Goal: Task Accomplishment & Management: Manage account settings

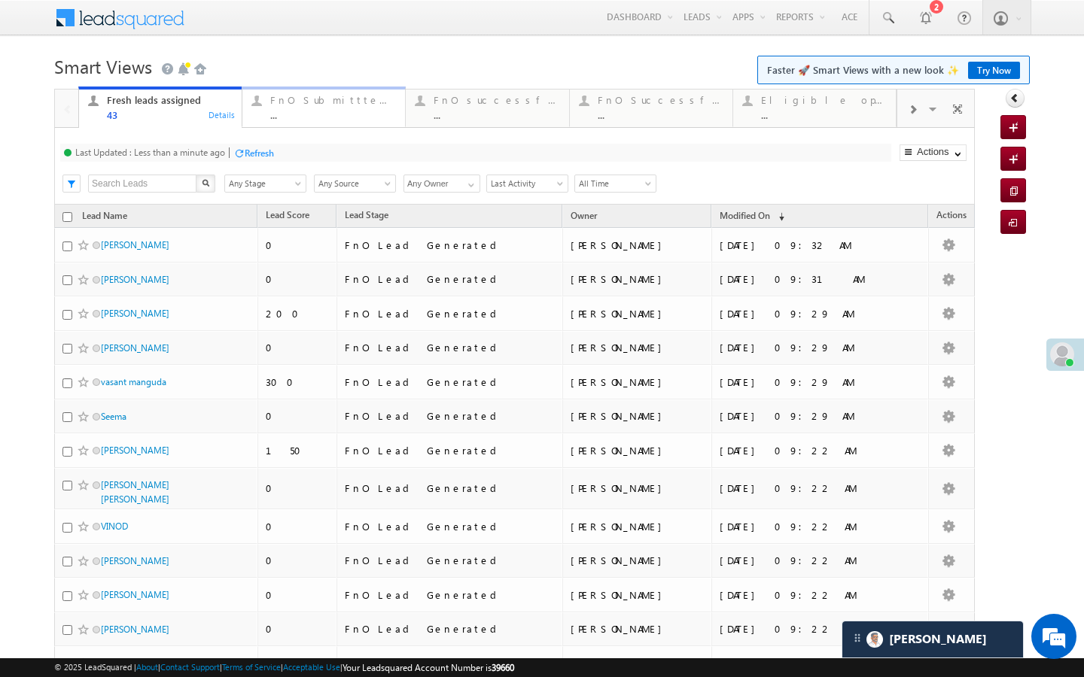
click at [298, 103] on div "FnO Submittted Leads" at bounding box center [333, 100] width 126 height 12
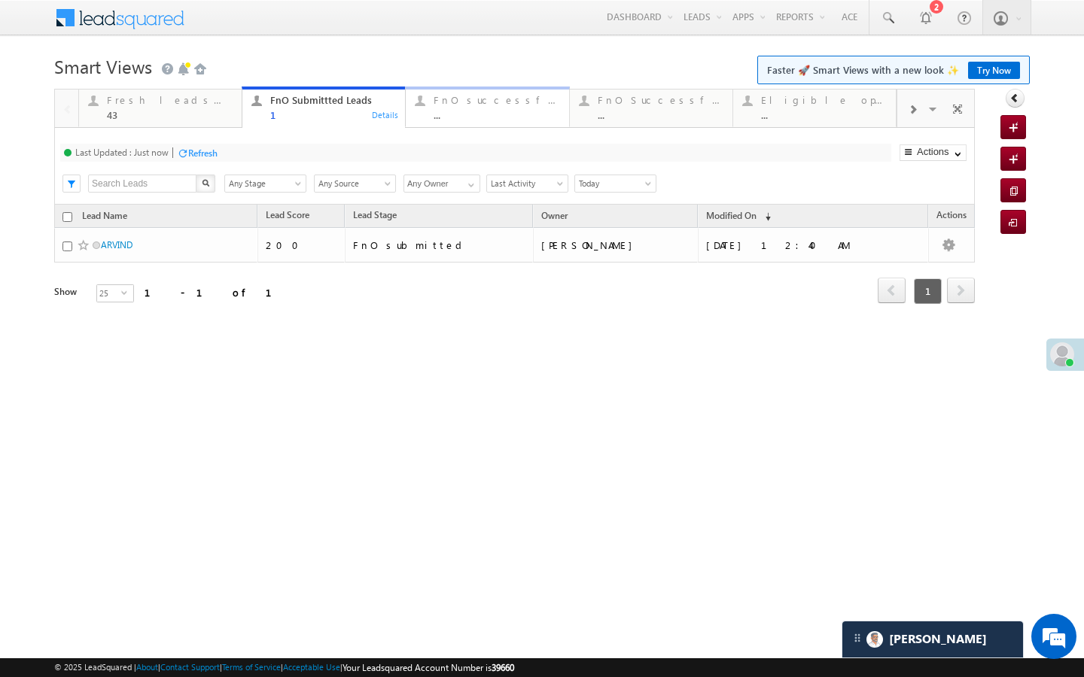
click at [434, 126] on link "FnO successful today Leads ... Details" at bounding box center [487, 107] width 164 height 41
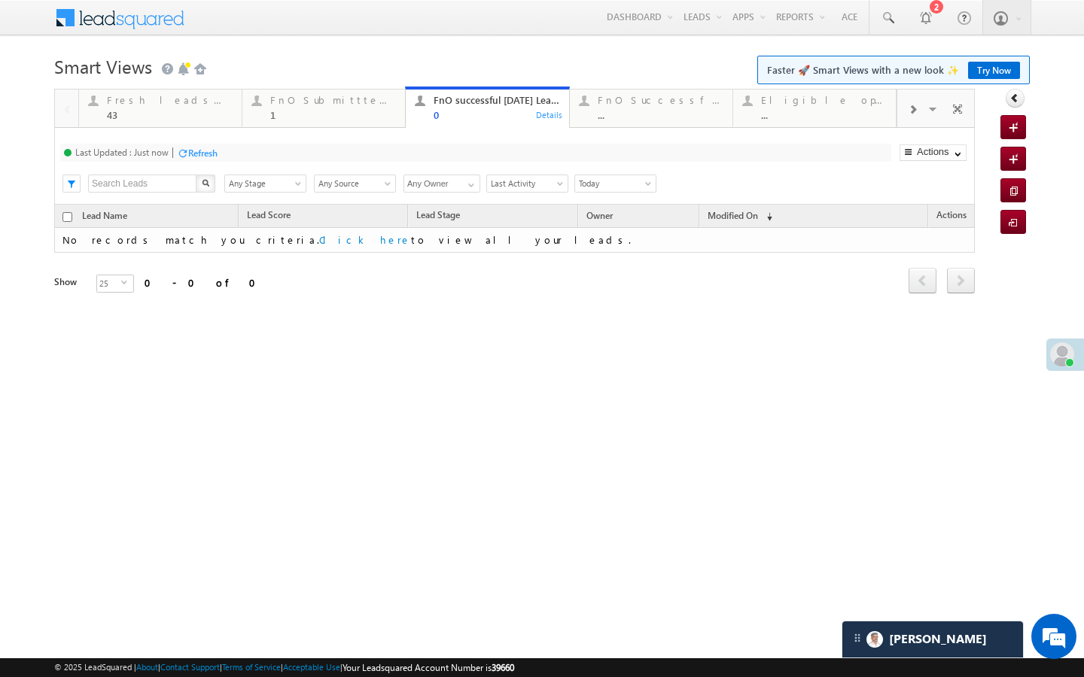
click at [909, 113] on span at bounding box center [912, 110] width 9 height 12
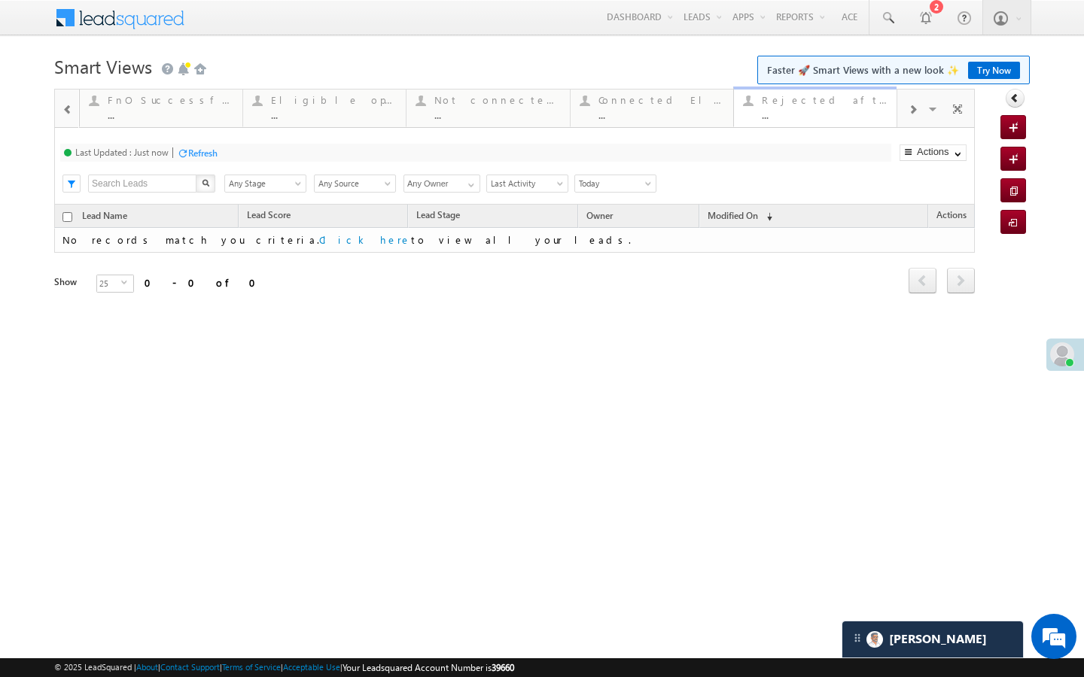
click at [860, 111] on div "..." at bounding box center [825, 114] width 126 height 11
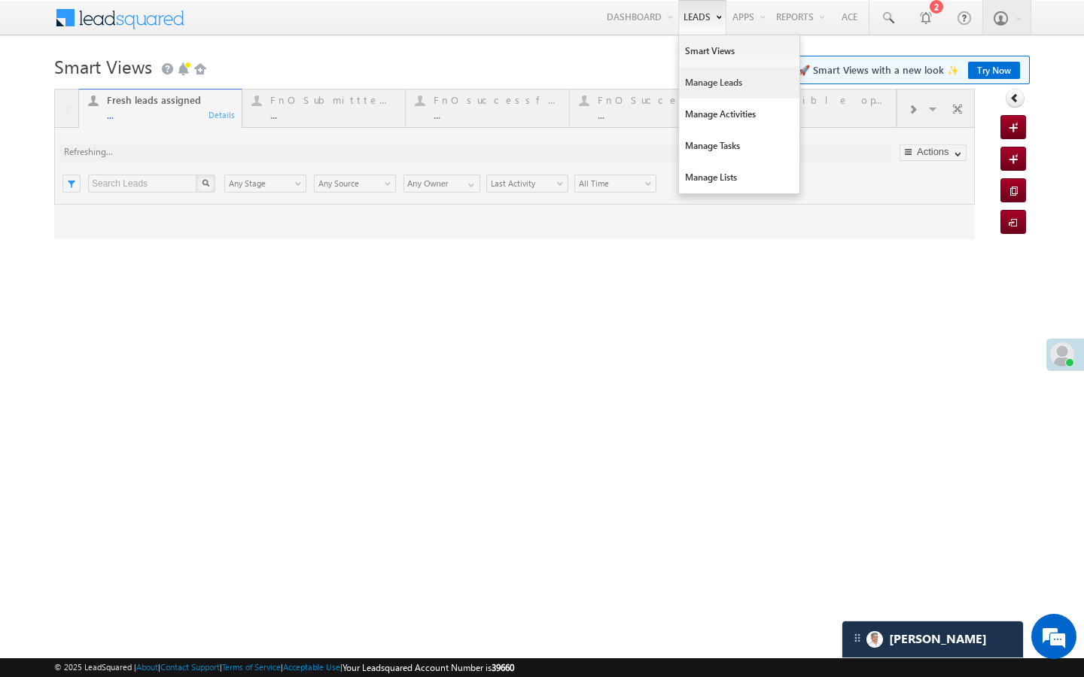
click at [693, 90] on link "Manage Leads" at bounding box center [739, 83] width 120 height 32
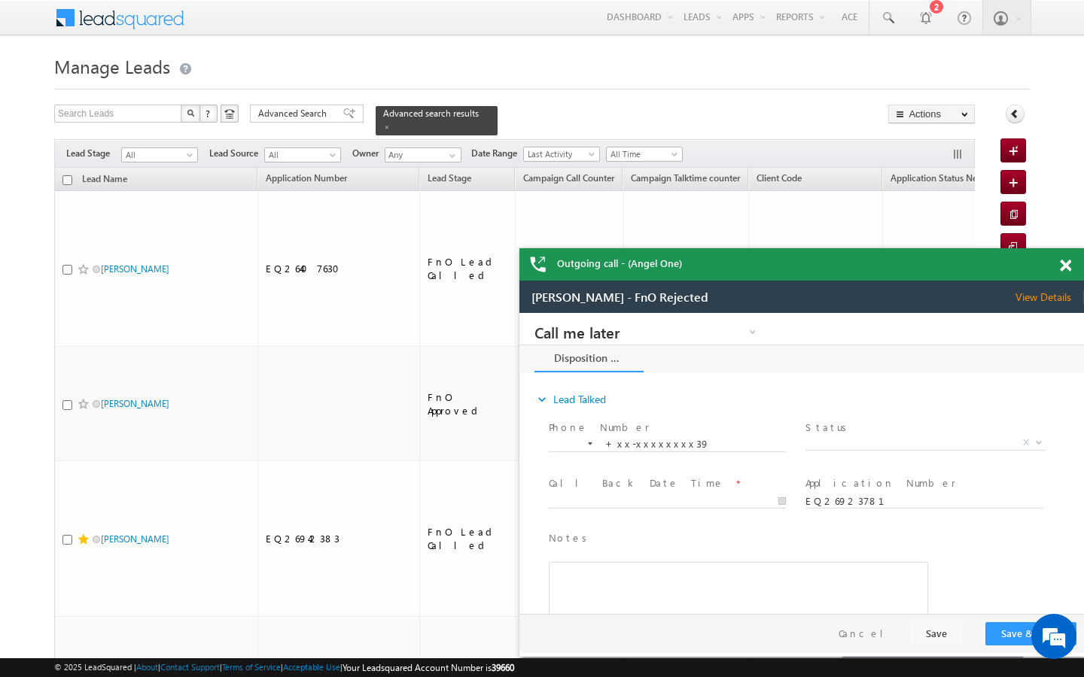
click at [1063, 266] on span at bounding box center [1065, 266] width 11 height 13
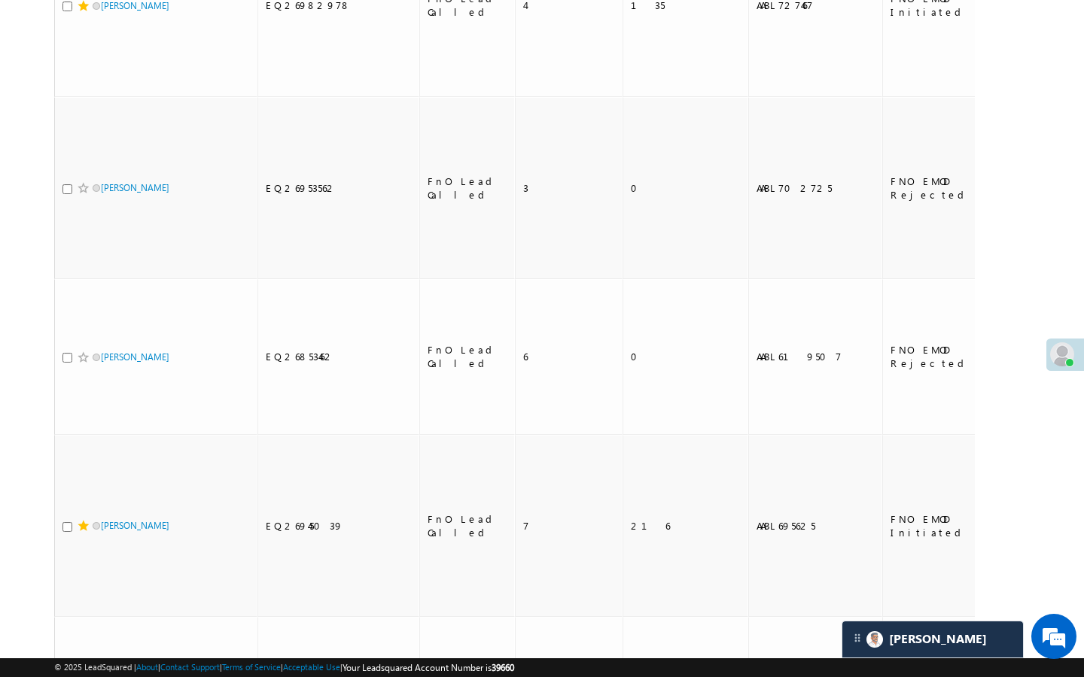
scroll to position [4329, 0]
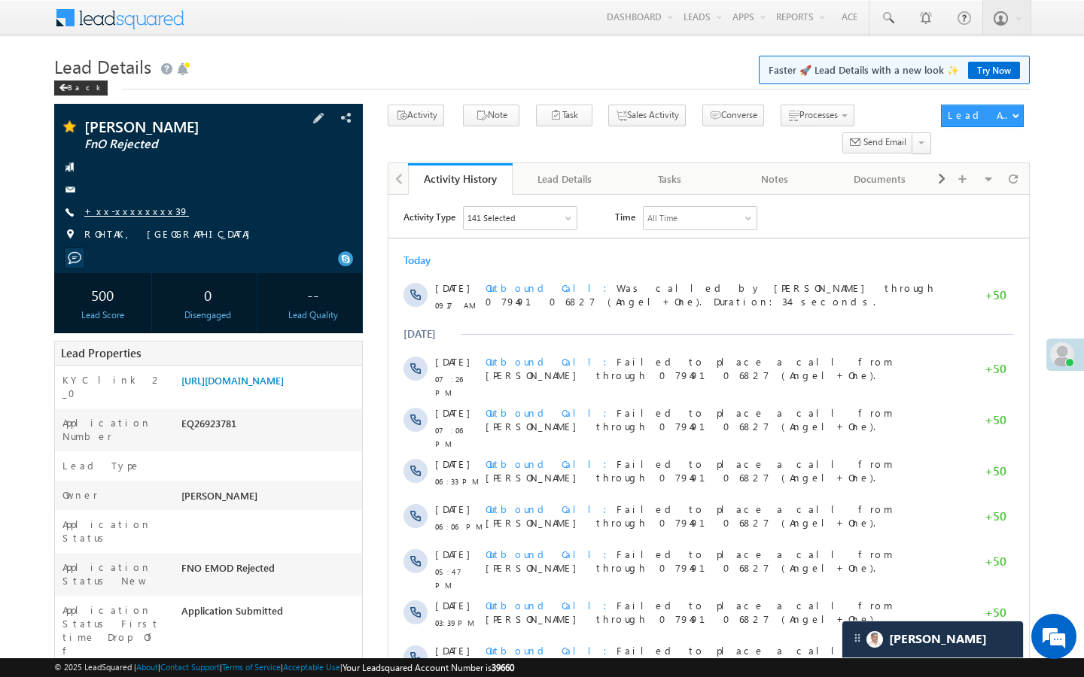
click at [126, 215] on link "+xx-xxxxxxxx39" at bounding box center [136, 211] width 105 height 13
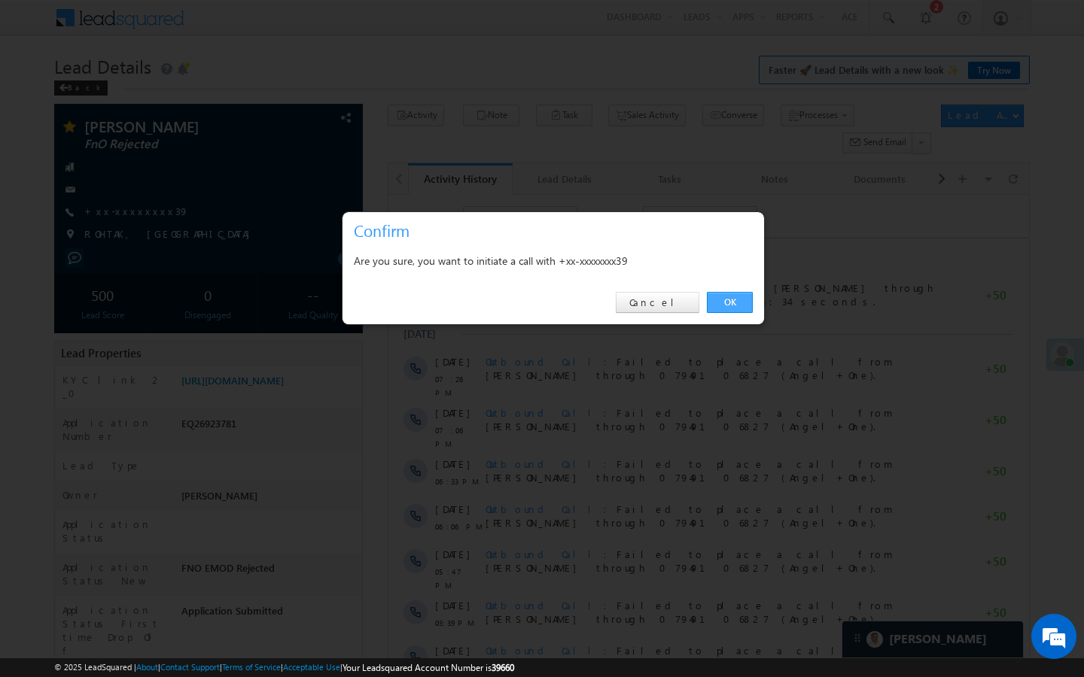
click at [735, 312] on link "OK" at bounding box center [730, 302] width 46 height 21
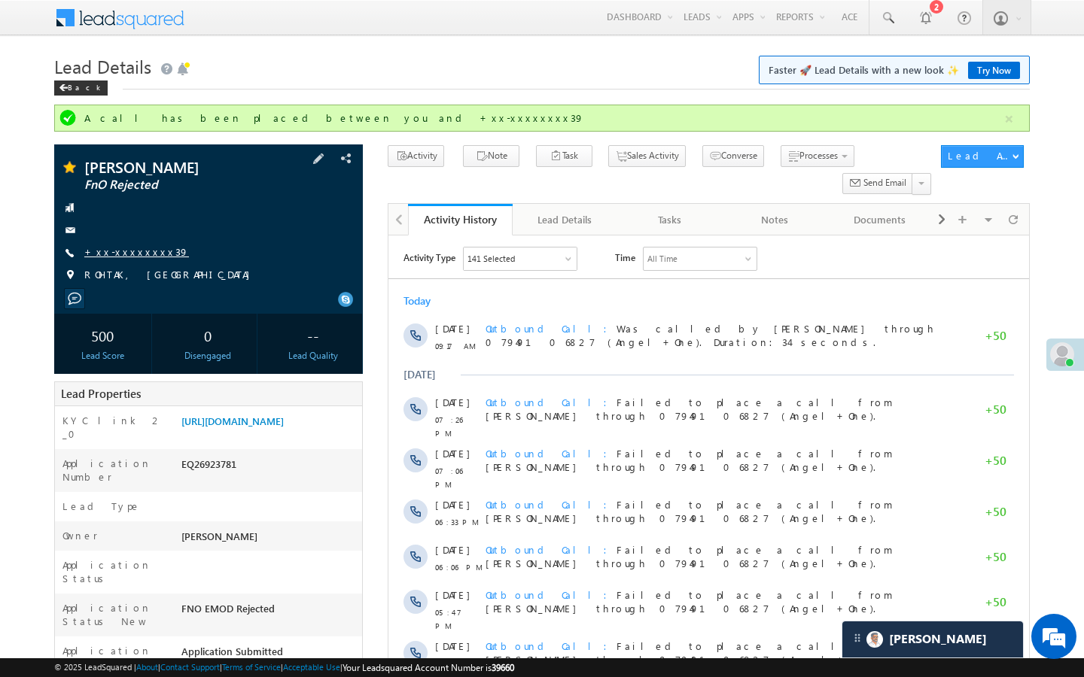
click at [140, 248] on link "+xx-xxxxxxxx39" at bounding box center [136, 251] width 105 height 13
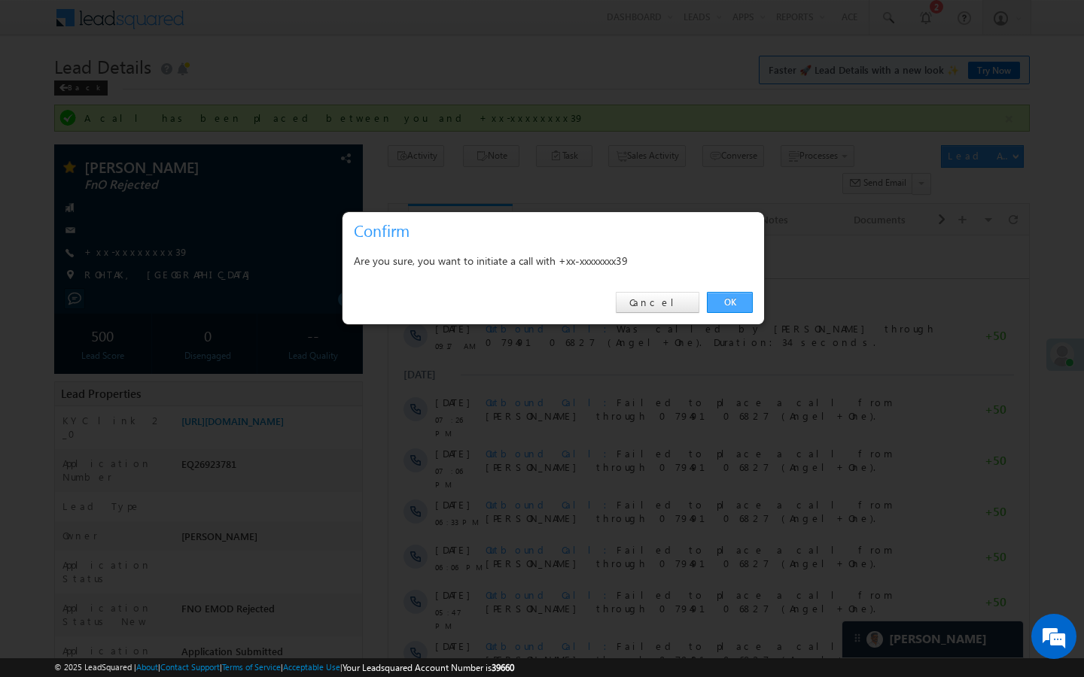
click at [740, 304] on link "OK" at bounding box center [730, 302] width 46 height 21
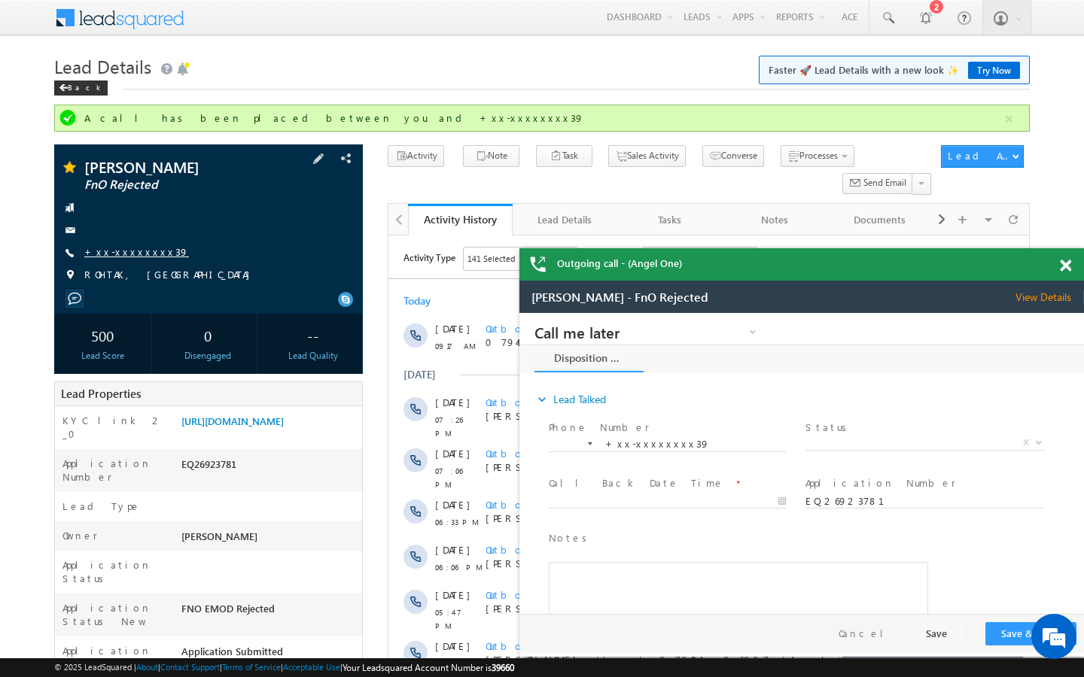
click at [129, 248] on link "+xx-xxxxxxxx39" at bounding box center [136, 251] width 105 height 13
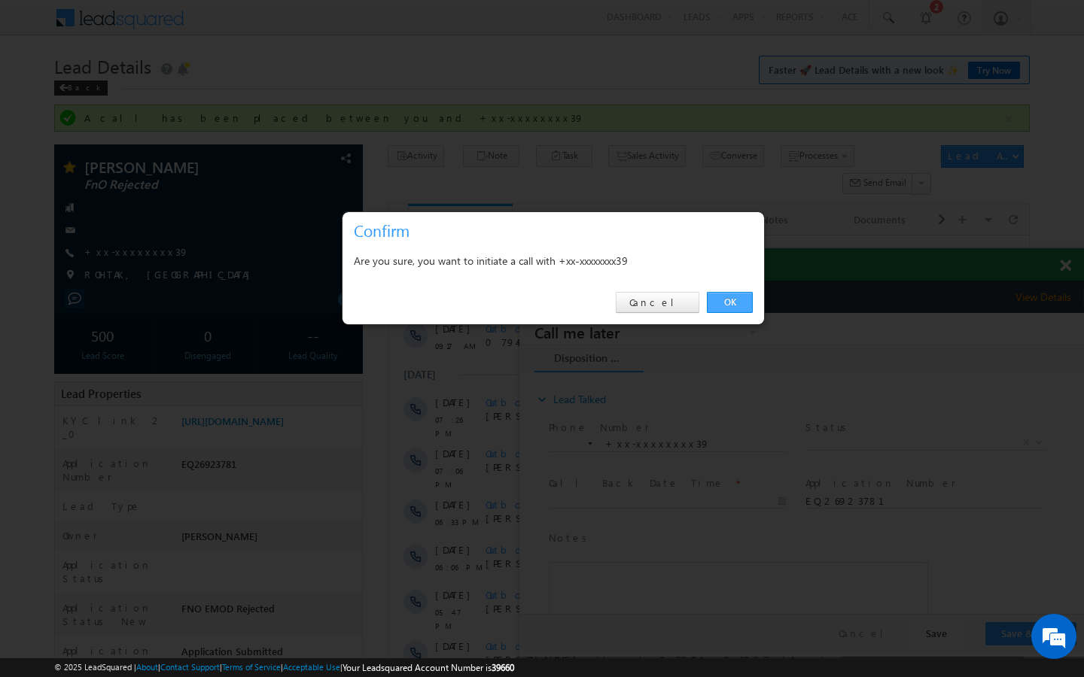
click at [738, 302] on link "OK" at bounding box center [730, 302] width 46 height 21
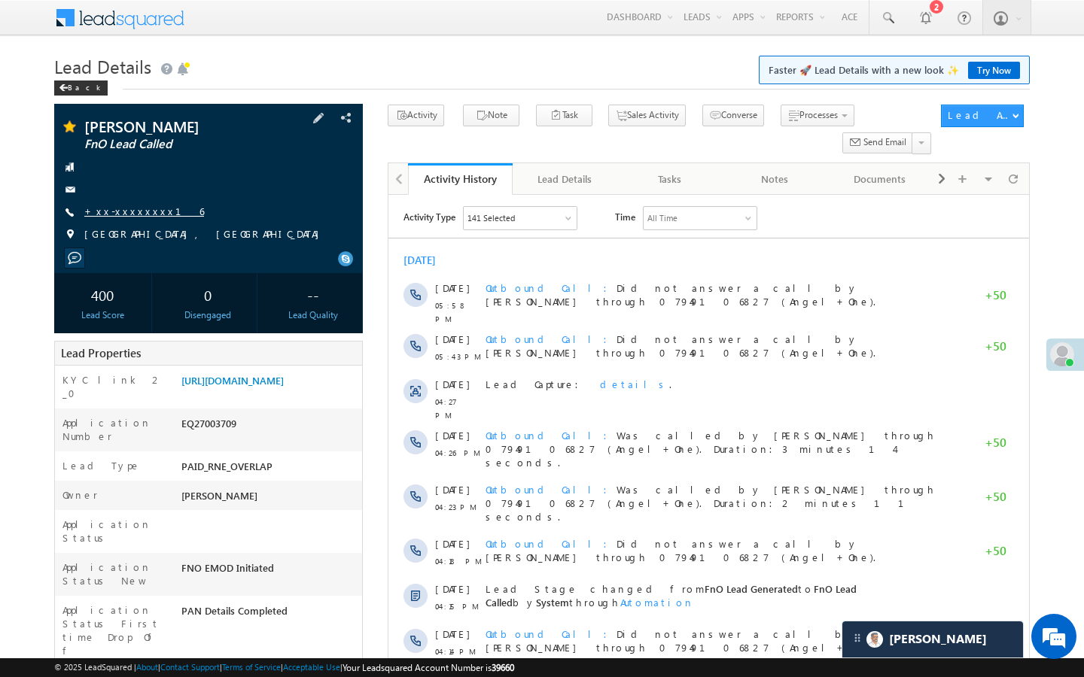
click at [146, 206] on link "+xx-xxxxxxxx16" at bounding box center [144, 211] width 120 height 13
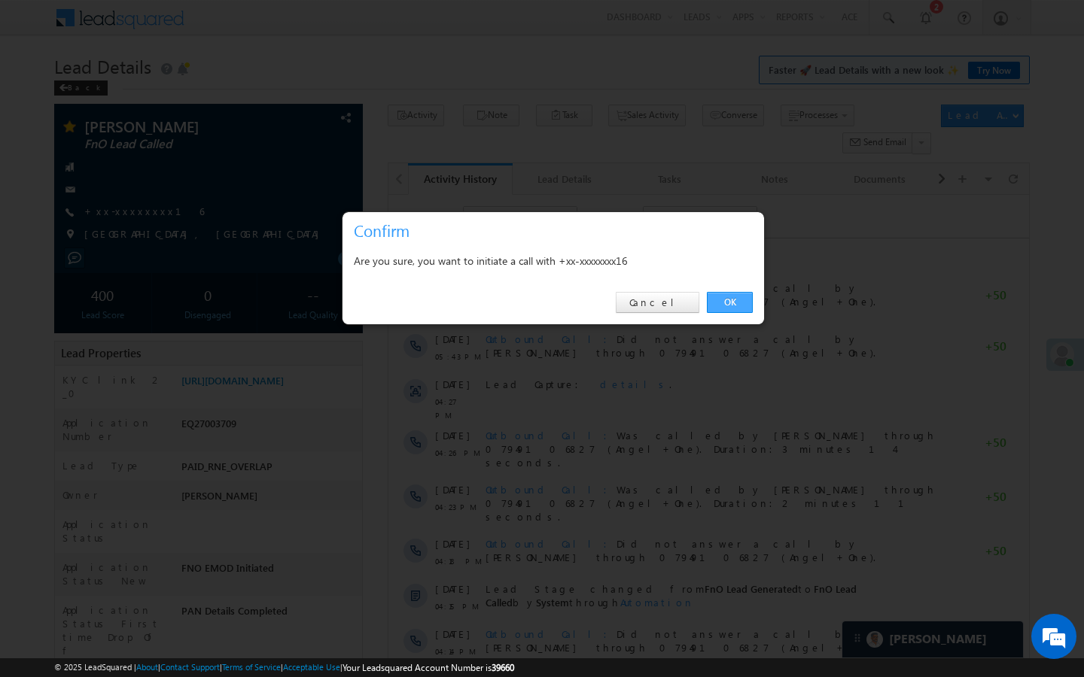
drag, startPoint x: 722, startPoint y: 309, endPoint x: 333, endPoint y: 141, distance: 423.1
click at [722, 309] on link "OK" at bounding box center [730, 302] width 46 height 21
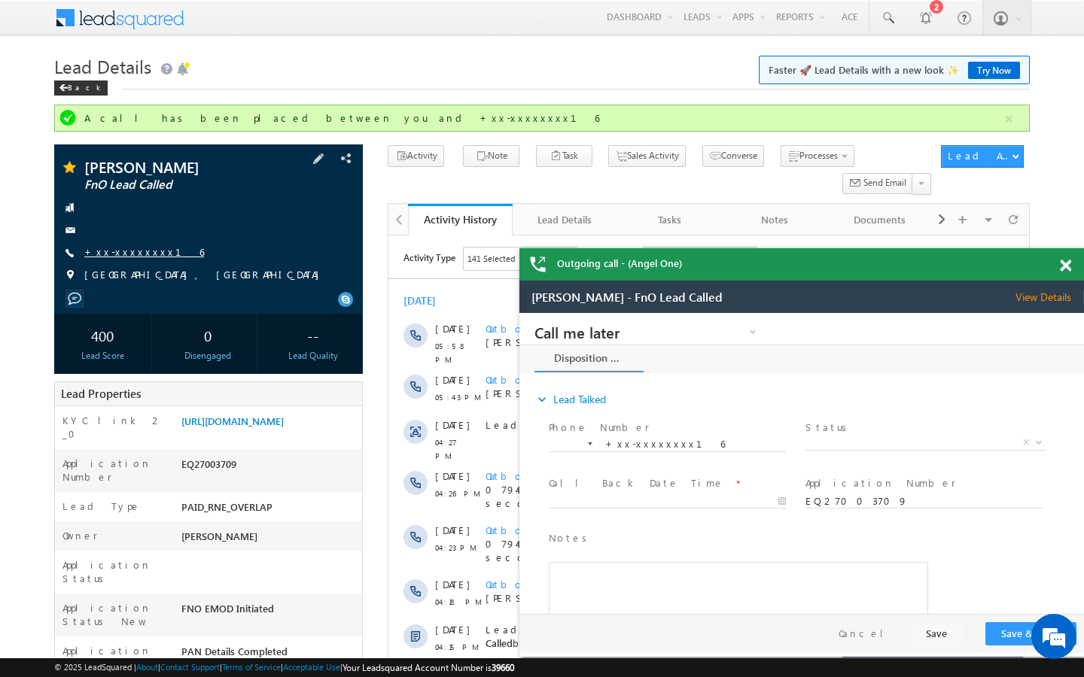
click at [141, 256] on link "+xx-xxxxxxxx16" at bounding box center [144, 251] width 120 height 13
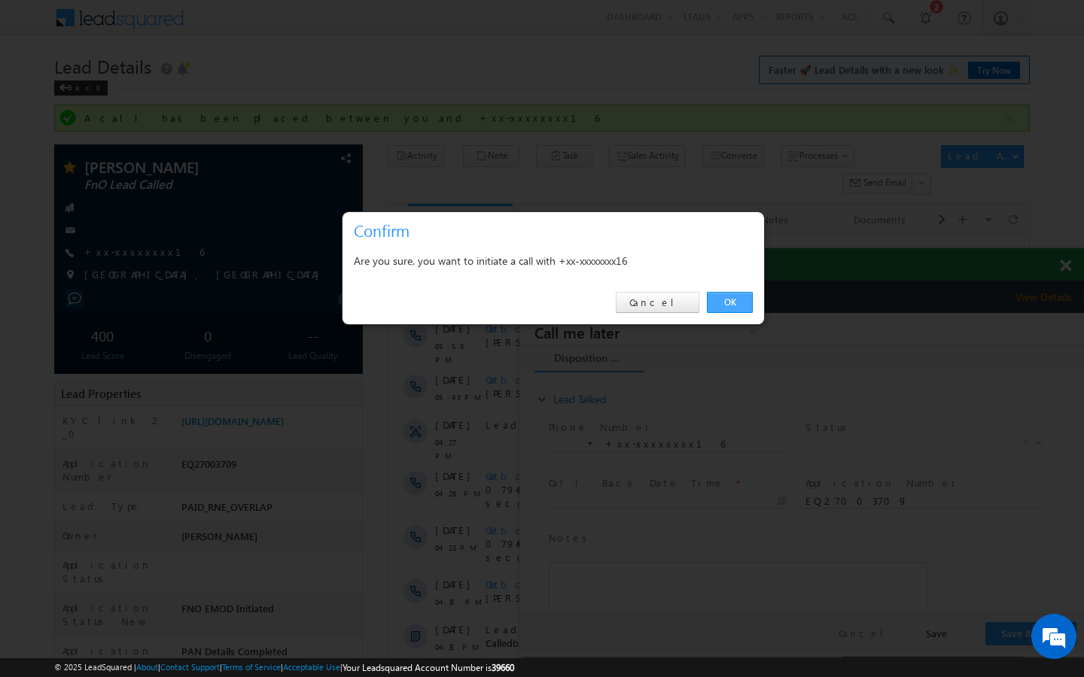
click at [744, 302] on link "OK" at bounding box center [730, 302] width 46 height 21
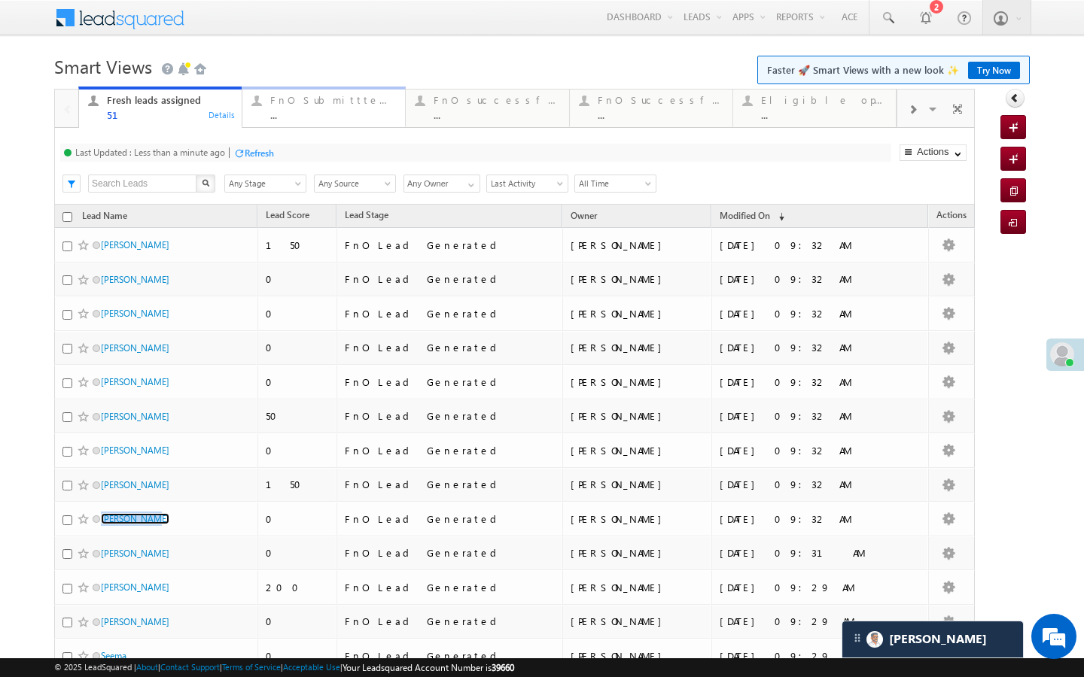
click at [318, 99] on div "FnO Submittted Leads" at bounding box center [333, 100] width 126 height 12
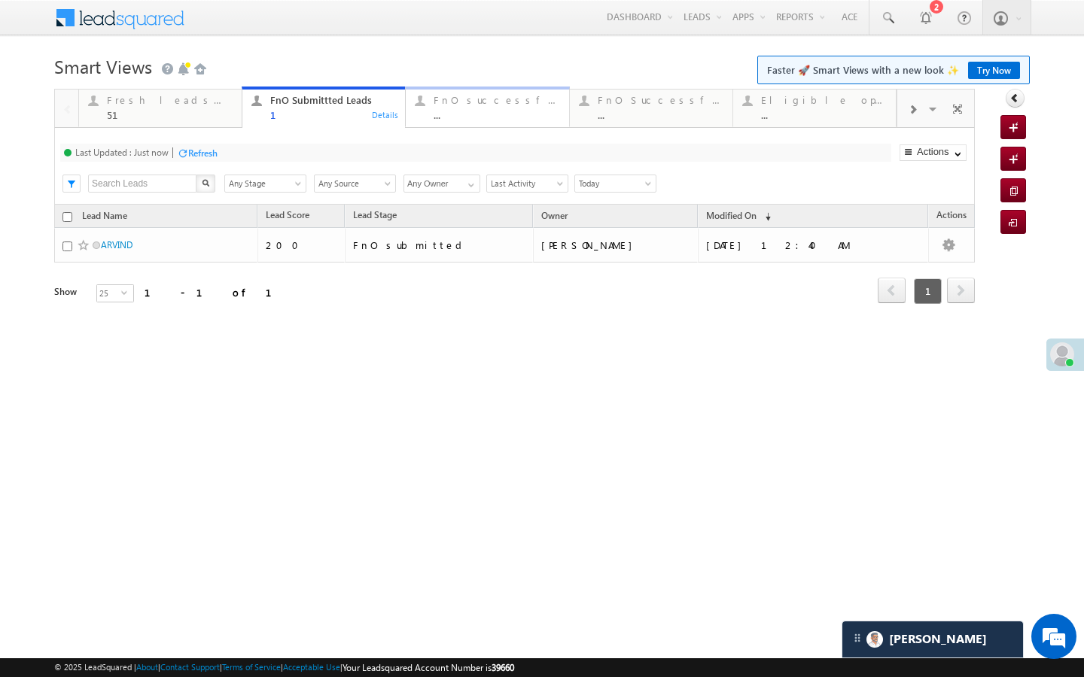
click at [448, 117] on div "..." at bounding box center [497, 114] width 126 height 11
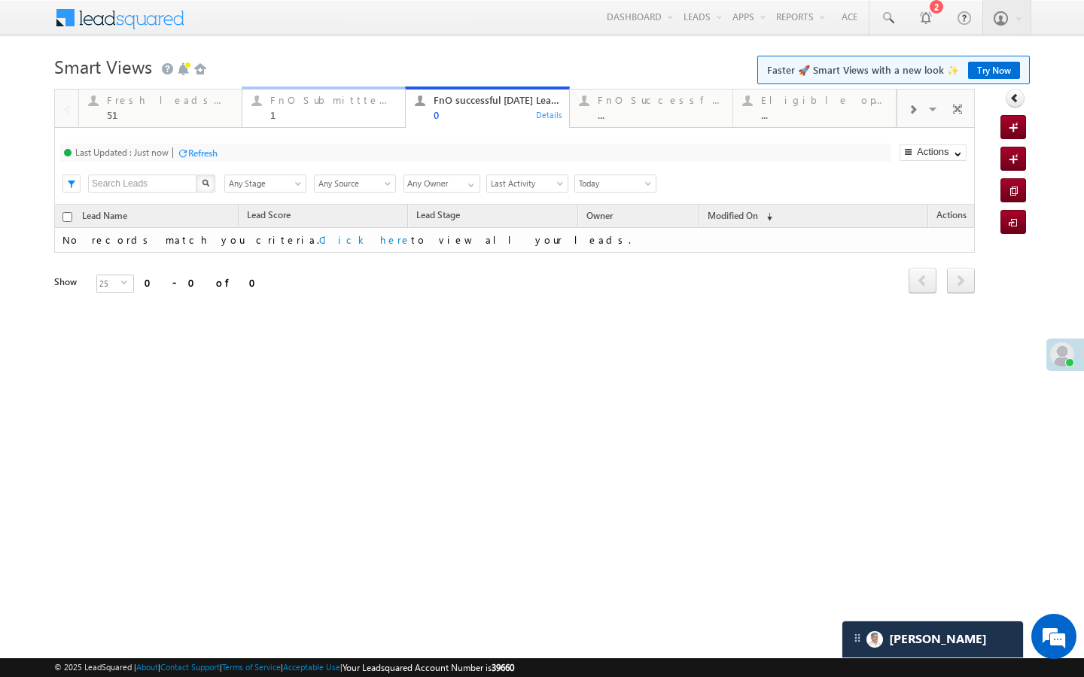
click at [373, 105] on div "FnO Submittted Leads" at bounding box center [333, 100] width 126 height 12
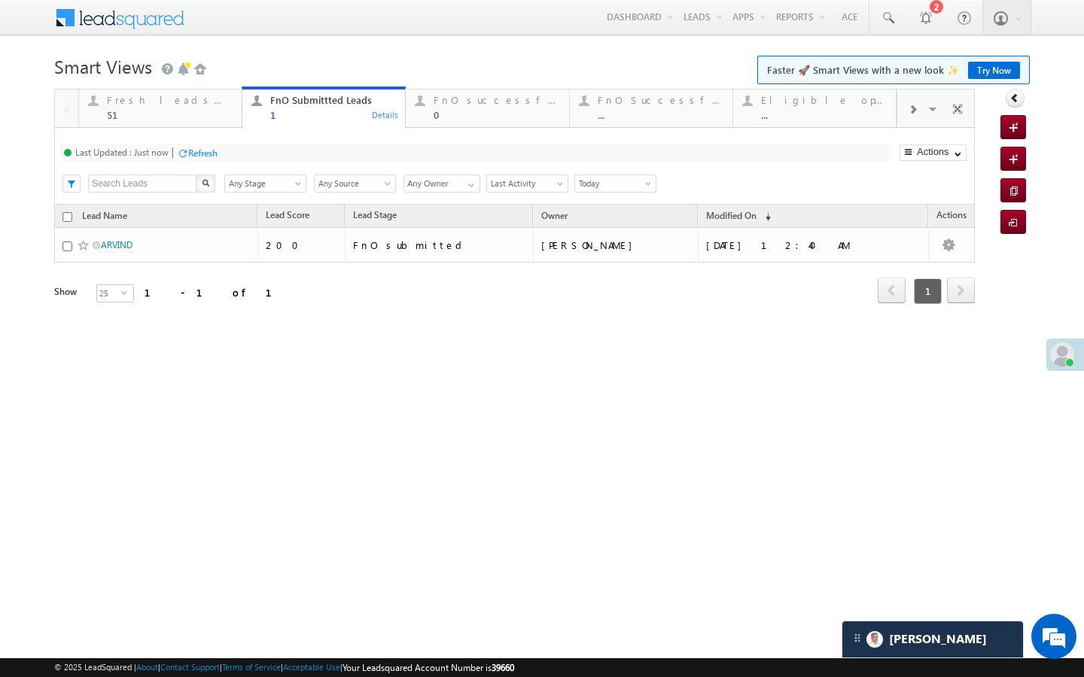
click at [593, 187] on span "Today" at bounding box center [613, 184] width 76 height 14
click at [590, 236] on link "[DATE]" at bounding box center [613, 235] width 76 height 14
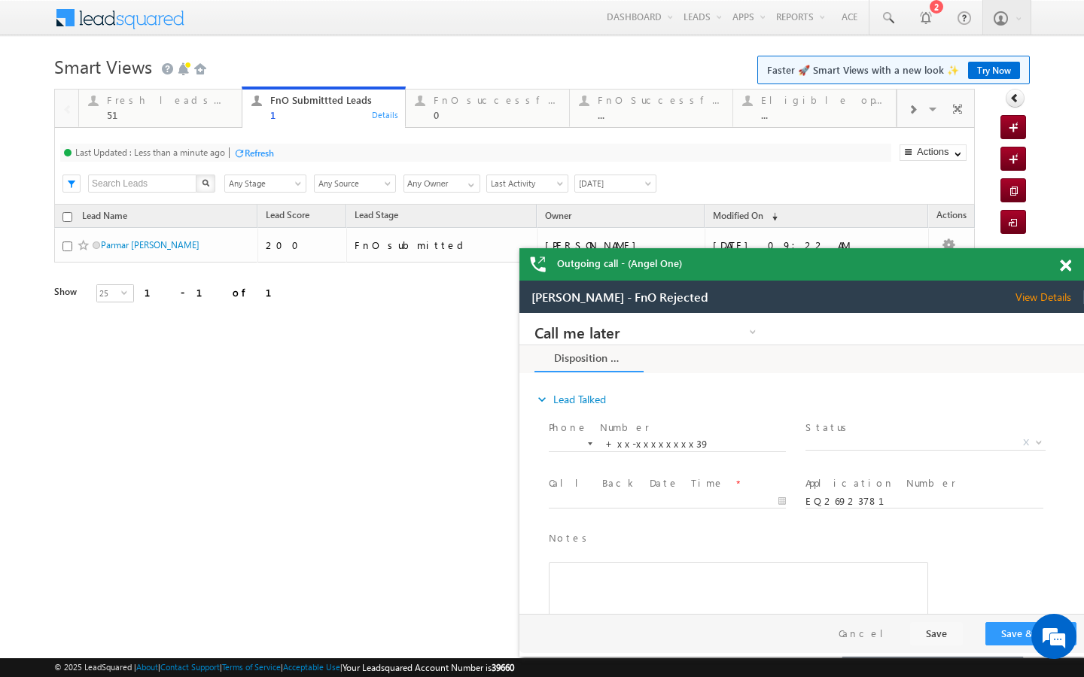
click at [619, 183] on span "[DATE]" at bounding box center [613, 184] width 76 height 14
click at [1068, 263] on span at bounding box center [1065, 266] width 11 height 13
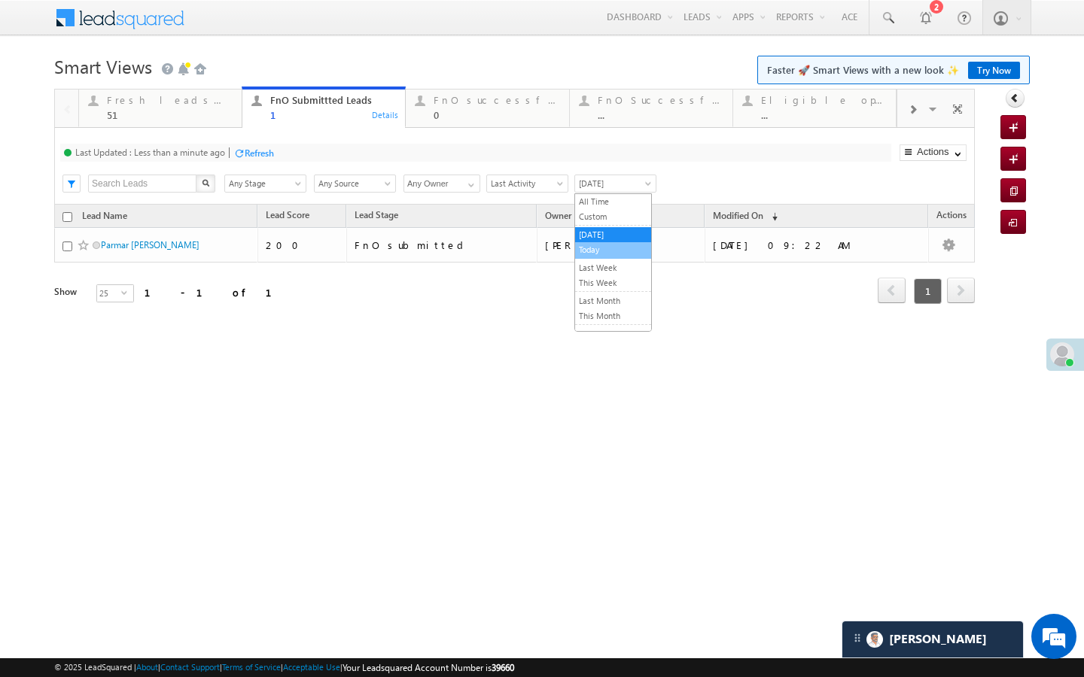
click at [604, 247] on link "Today" at bounding box center [613, 250] width 76 height 14
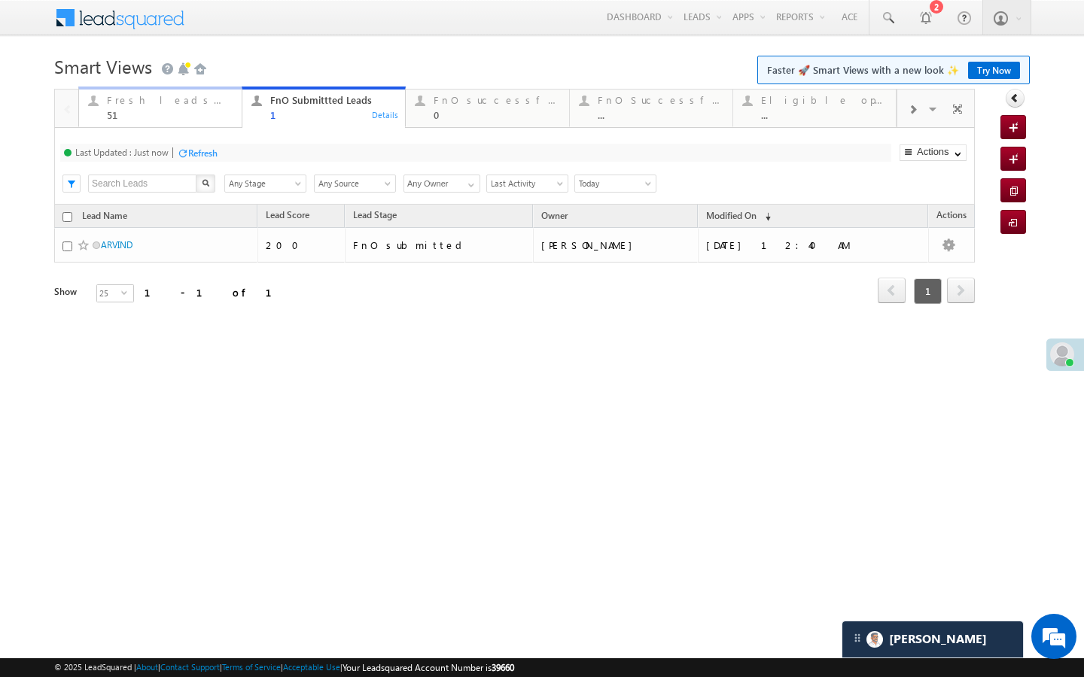
click at [218, 102] on div "Fresh leads assigned" at bounding box center [170, 100] width 126 height 12
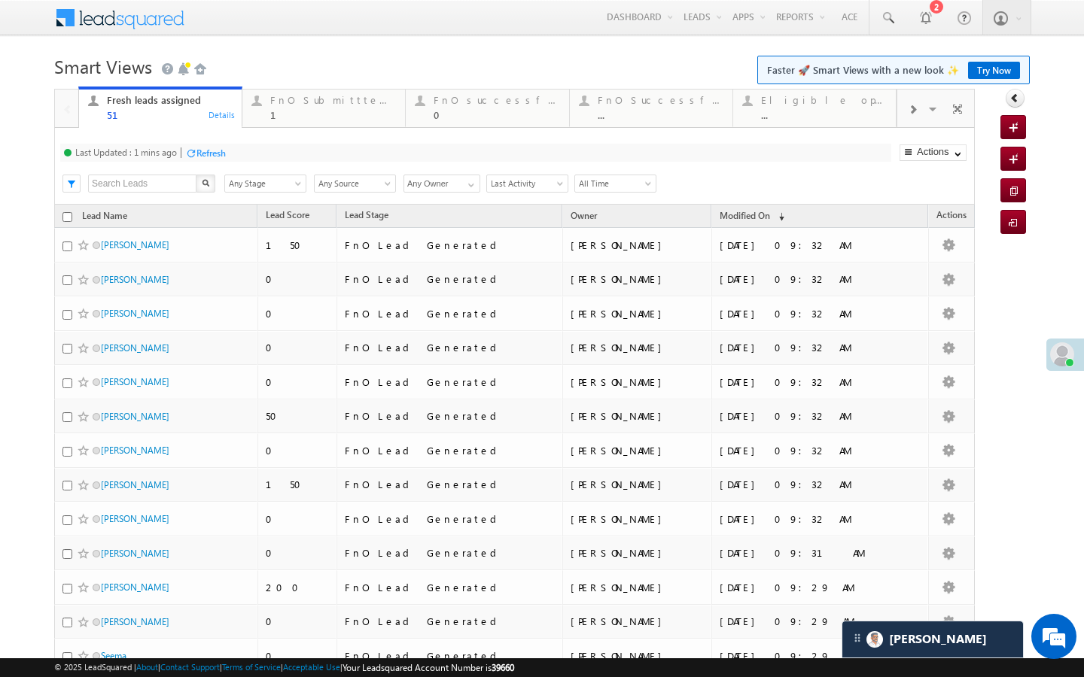
click at [221, 153] on div "Refresh" at bounding box center [210, 153] width 29 height 11
click at [267, 105] on div "FnO Submittted Leads 1 Details" at bounding box center [324, 105] width 160 height 29
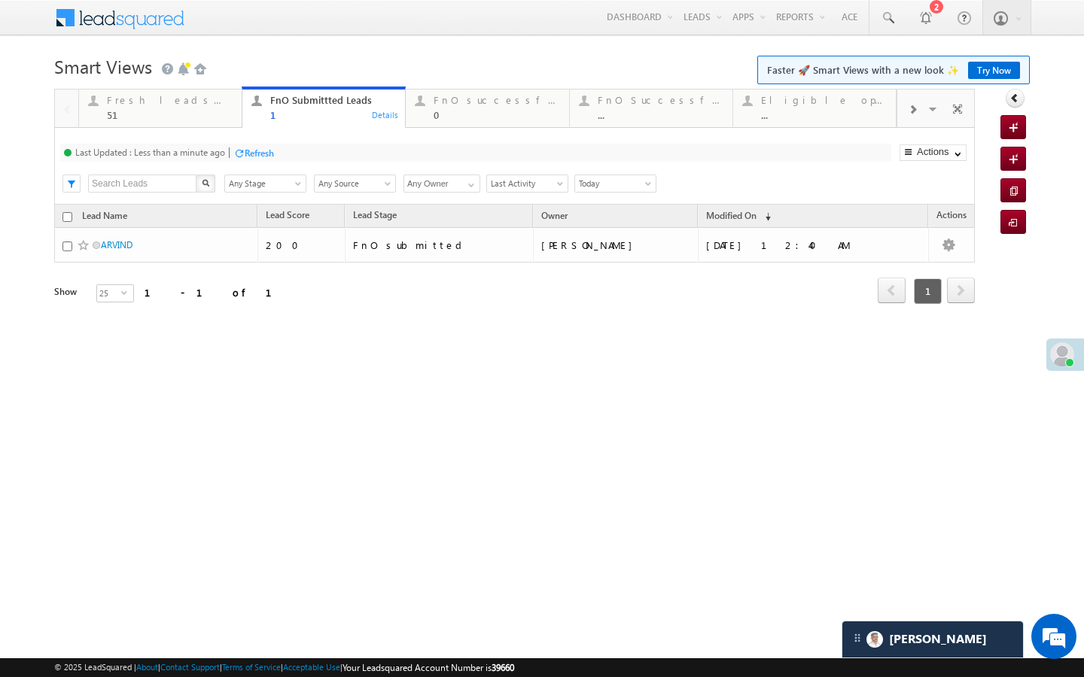
click at [253, 148] on div "Refresh" at bounding box center [259, 153] width 29 height 11
click at [208, 96] on div "Fresh leads assigned" at bounding box center [170, 100] width 126 height 12
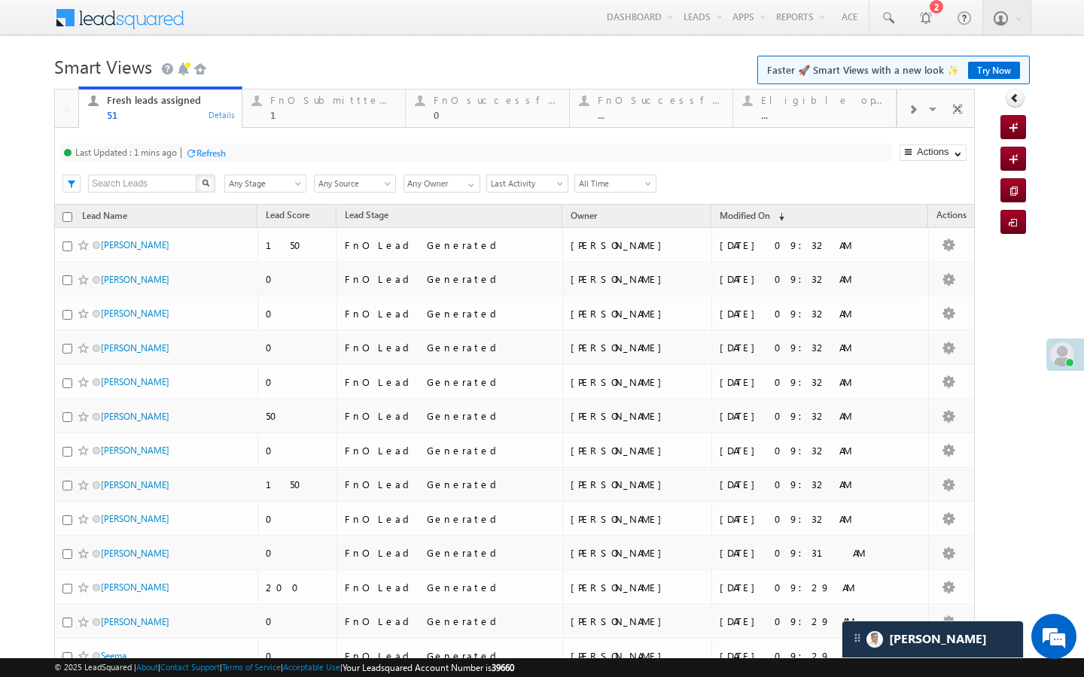
click at [221, 148] on div "Refresh" at bounding box center [210, 153] width 29 height 11
click at [302, 99] on div "FnO Submittted Leads" at bounding box center [333, 100] width 126 height 12
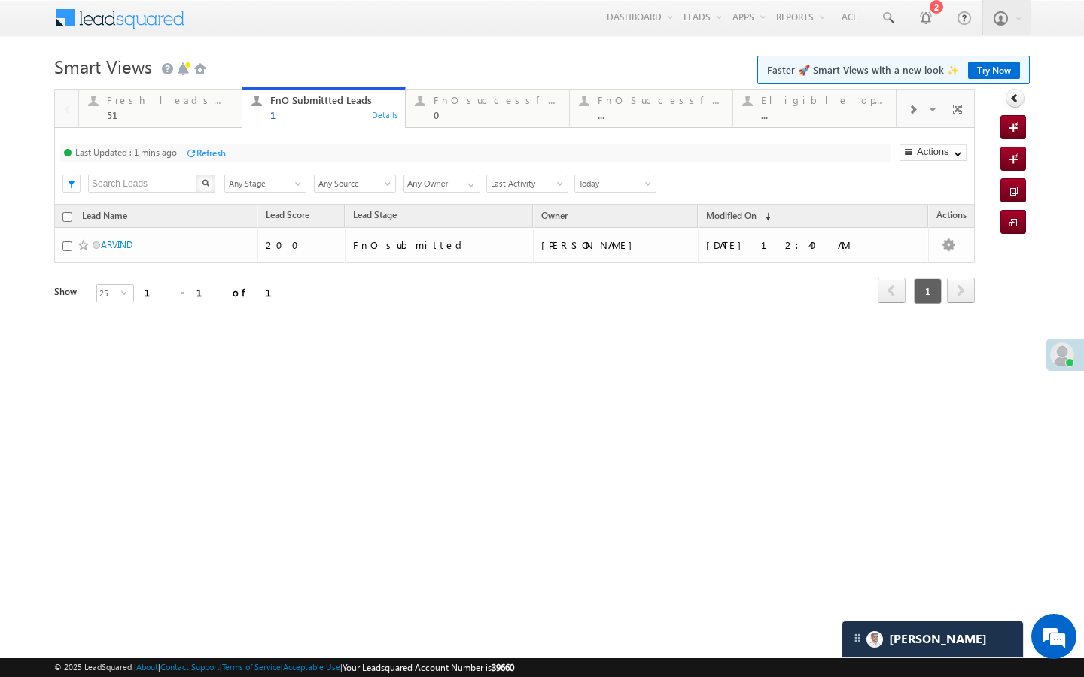
click at [218, 152] on div "Refresh" at bounding box center [210, 153] width 29 height 11
click at [480, 127] on div "Fresh leads assigned 51 Details FnO Submittted Leads 1 Details FnO successful t…" at bounding box center [487, 107] width 818 height 42
click at [239, 107] on link "Fresh leads assigned 51 Details" at bounding box center [160, 107] width 164 height 41
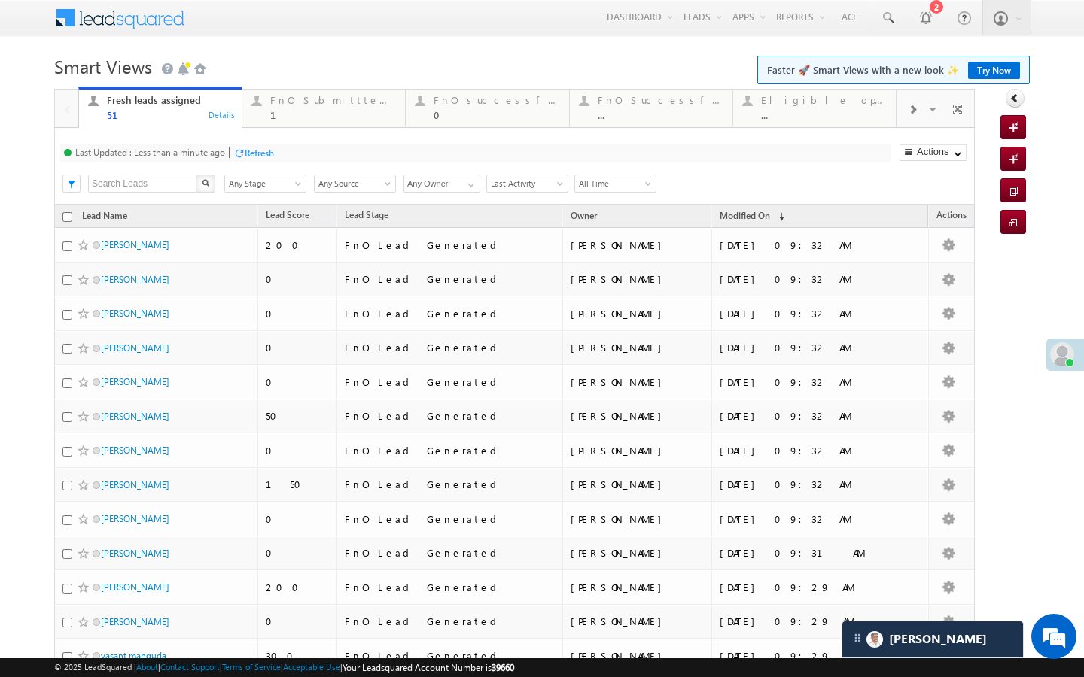
click at [250, 160] on div "Last Updated : Less than a minute ago Refresh Refreshing..." at bounding box center [475, 153] width 831 height 18
click at [278, 126] on link "FnO Submittted Leads 1 Details" at bounding box center [324, 107] width 164 height 41
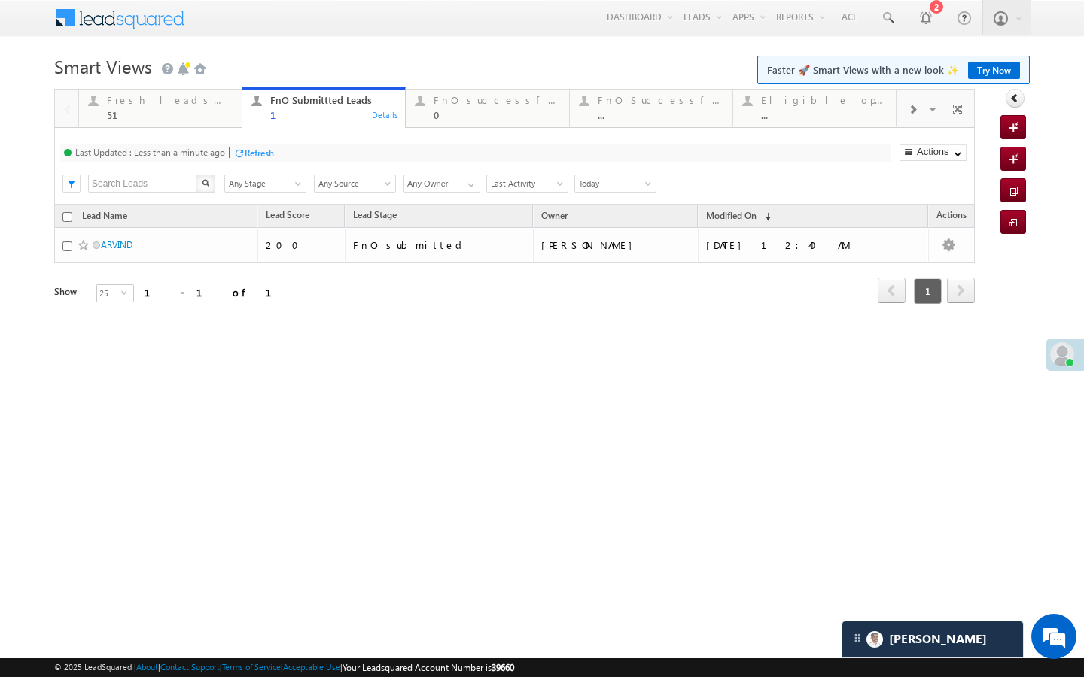
click at [285, 108] on div "FnO Submittted Leads 1" at bounding box center [333, 105] width 126 height 29
click at [249, 148] on div "Refresh" at bounding box center [259, 153] width 29 height 11
click at [202, 156] on div "Refresh" at bounding box center [202, 153] width 29 height 11
click at [250, 96] on div at bounding box center [256, 100] width 19 height 19
click at [221, 114] on div "51" at bounding box center [170, 114] width 126 height 11
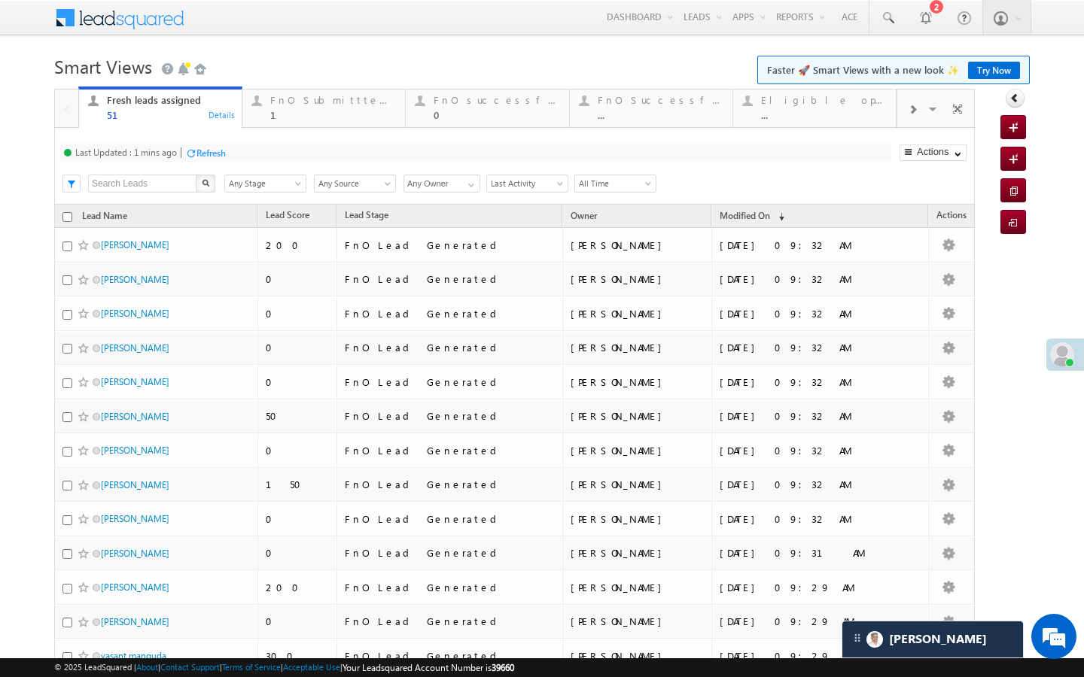
click at [218, 154] on div "Refresh" at bounding box center [210, 153] width 29 height 11
click at [321, 123] on link "FnO Submittted Leads 1 Details" at bounding box center [324, 107] width 164 height 41
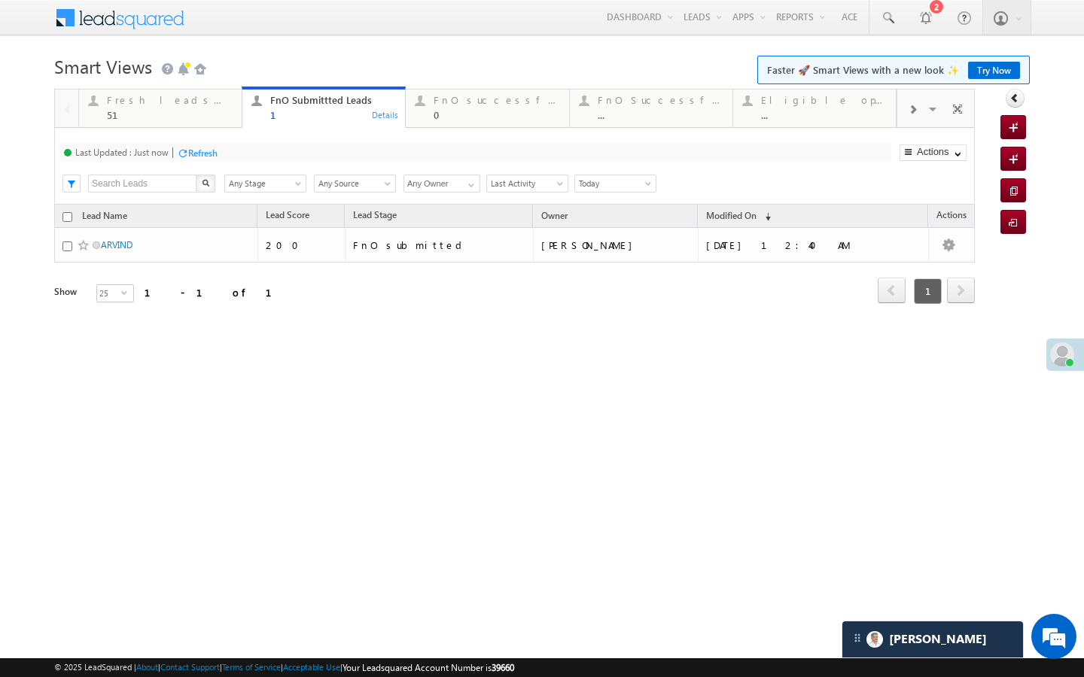
click at [207, 154] on div "Refresh" at bounding box center [202, 153] width 29 height 11
click at [204, 109] on div "51" at bounding box center [170, 114] width 126 height 11
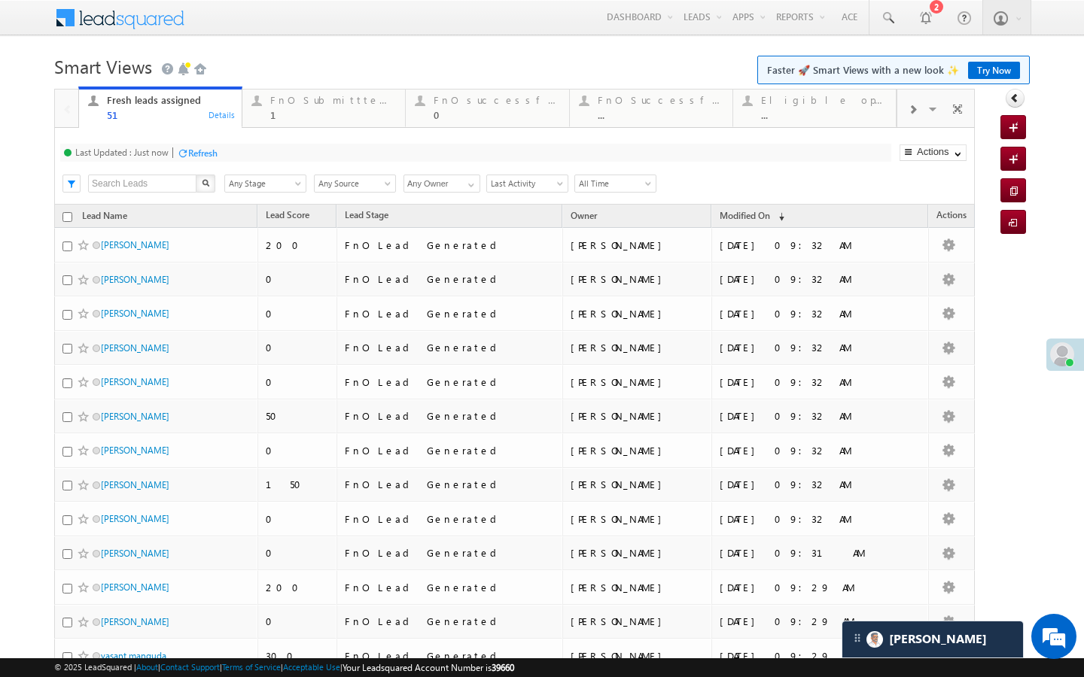
click at [211, 148] on div "Refresh" at bounding box center [202, 153] width 29 height 11
drag, startPoint x: 328, startPoint y: 120, endPoint x: 248, endPoint y: 141, distance: 82.7
click at [328, 120] on div "1" at bounding box center [333, 114] width 126 height 11
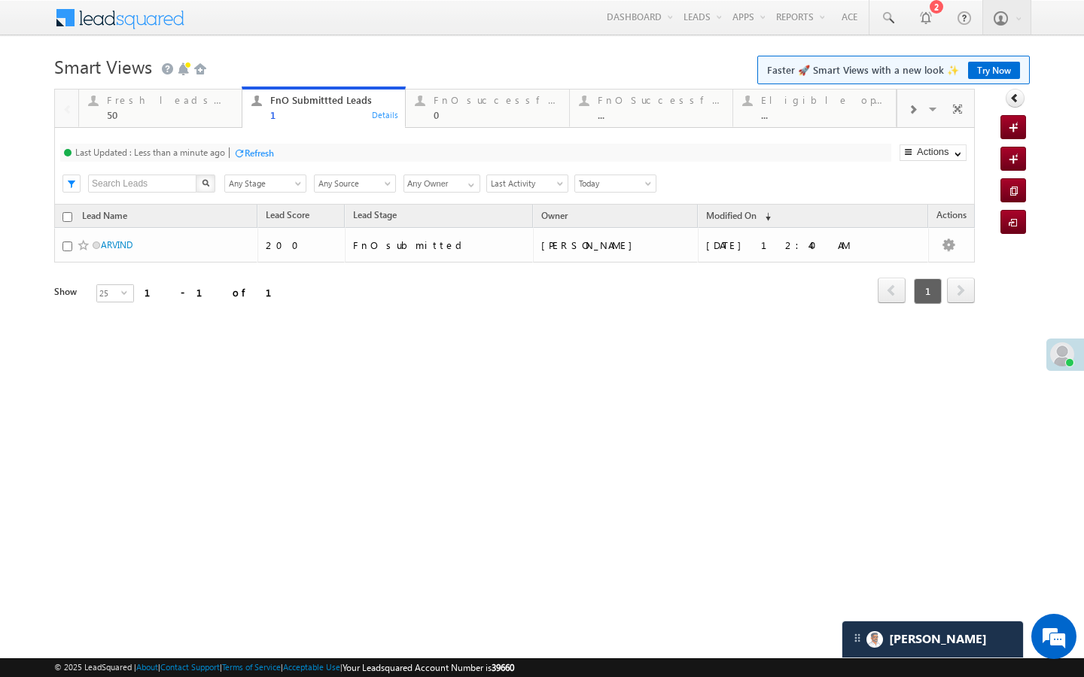
click at [201, 145] on div "Last Updated : Less than a minute ago Refresh Refreshing..." at bounding box center [475, 153] width 831 height 18
click at [252, 151] on div "Refresh" at bounding box center [259, 153] width 29 height 11
click at [227, 108] on div "Fresh leads assigned 50" at bounding box center [170, 105] width 126 height 29
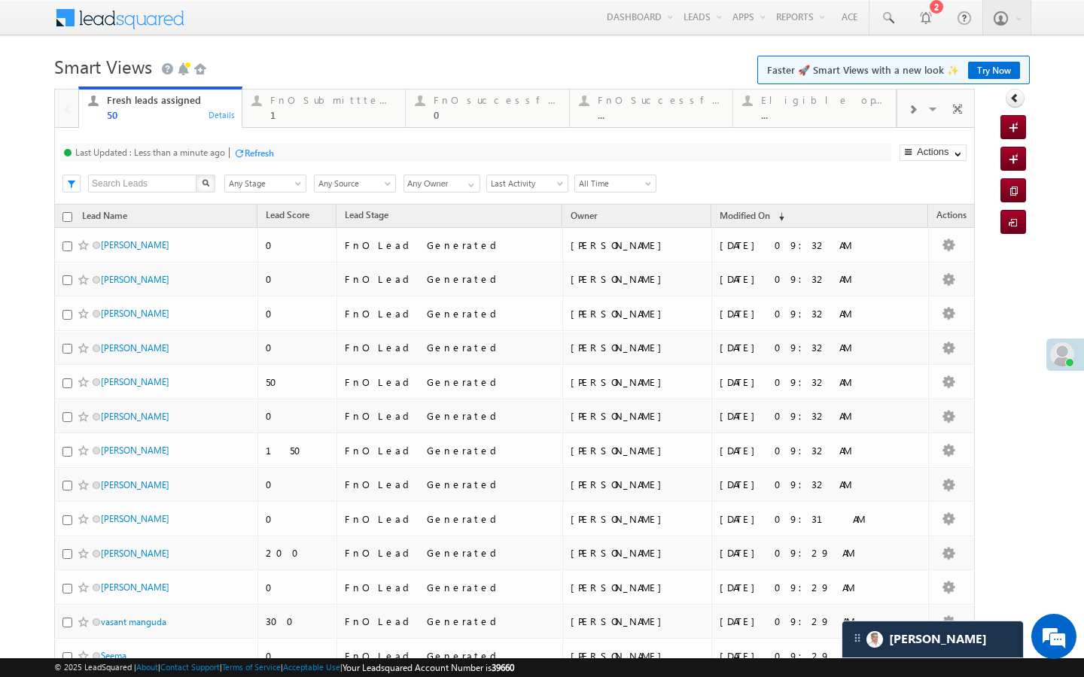
click at [246, 154] on div "Refresh" at bounding box center [259, 153] width 29 height 11
click at [338, 115] on div "1" at bounding box center [333, 114] width 126 height 11
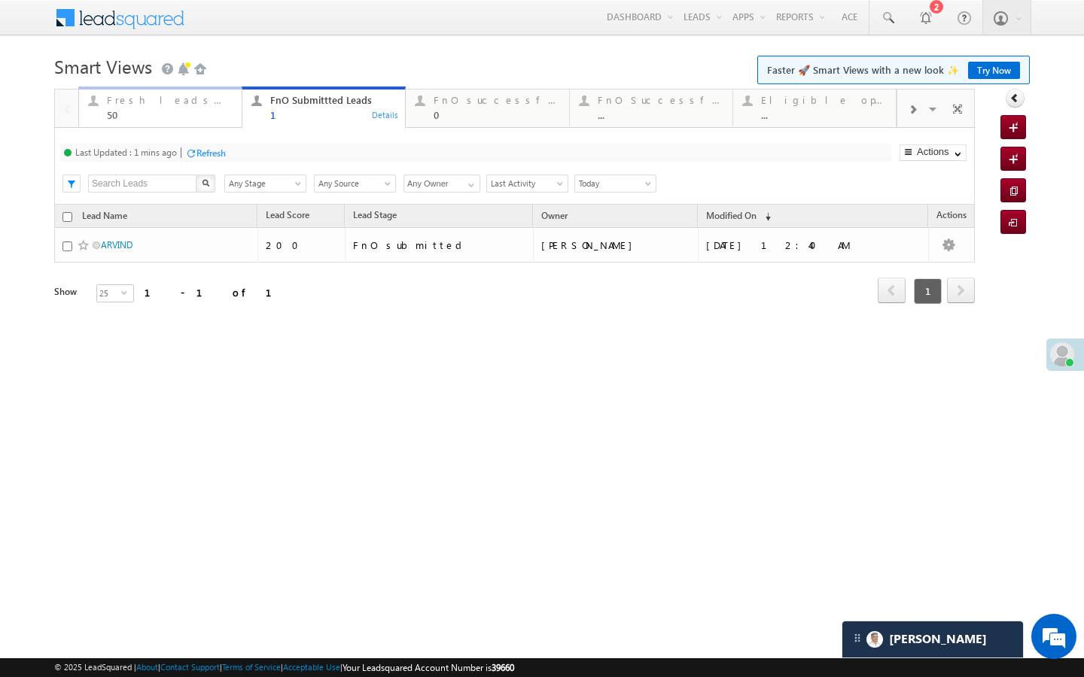
drag, startPoint x: 210, startPoint y: 114, endPoint x: 244, endPoint y: 160, distance: 57.7
click at [210, 114] on div "50" at bounding box center [170, 114] width 126 height 11
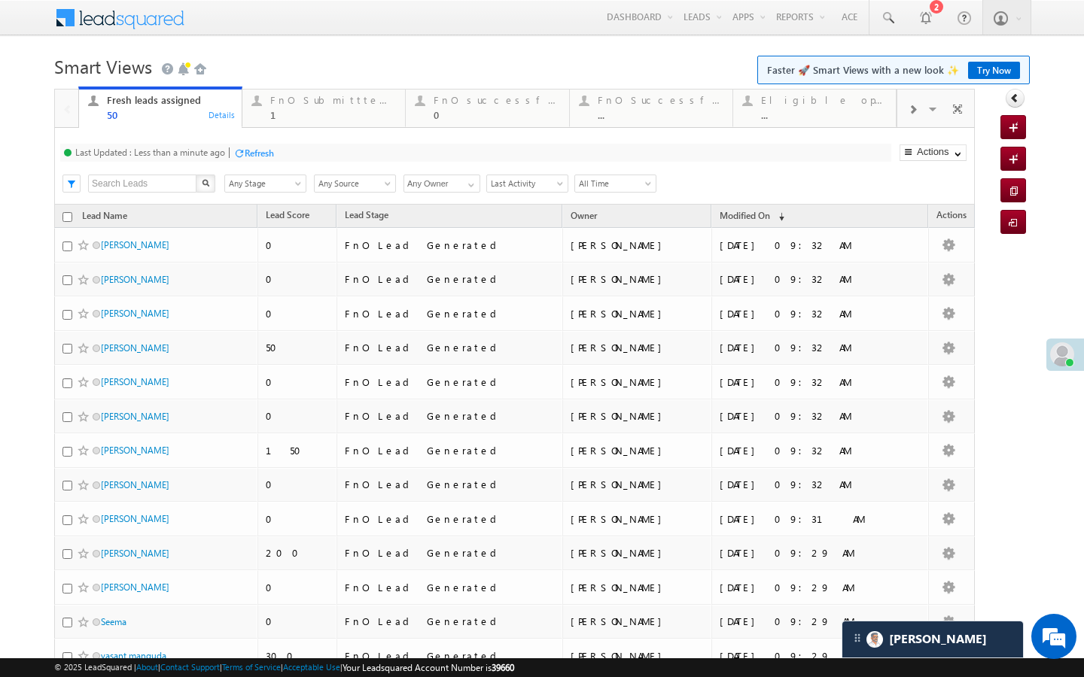
click at [258, 154] on div "Refresh" at bounding box center [259, 153] width 29 height 11
drag, startPoint x: 295, startPoint y: 120, endPoint x: 291, endPoint y: 126, distance: 7.7
click at [295, 120] on div "1" at bounding box center [333, 114] width 126 height 11
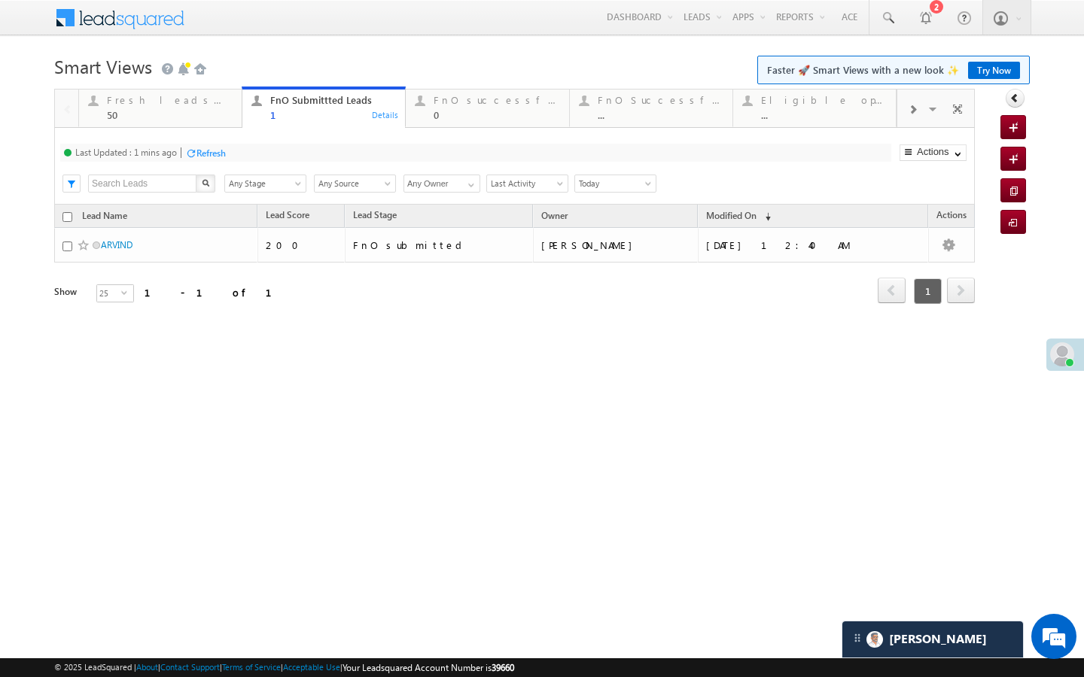
click at [223, 150] on div "Refresh" at bounding box center [210, 153] width 29 height 11
click at [218, 108] on div "Fresh leads assigned 50" at bounding box center [170, 105] width 126 height 29
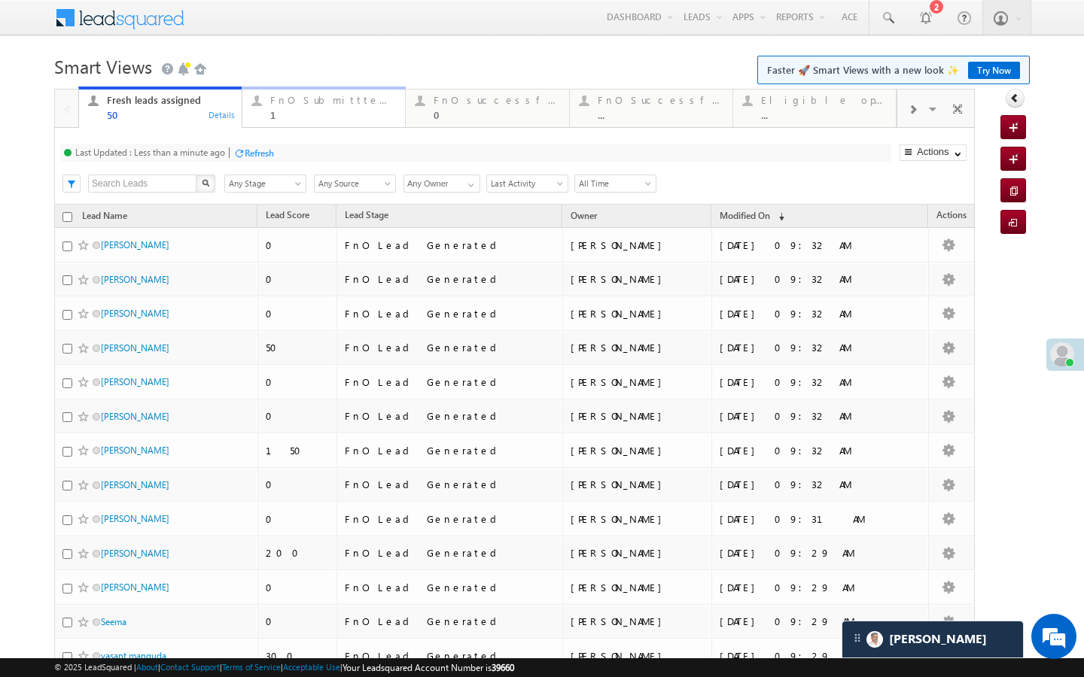
drag, startPoint x: 347, startPoint y: 96, endPoint x: 309, endPoint y: 127, distance: 49.7
click at [347, 96] on div "FnO Submittted Leads" at bounding box center [333, 100] width 126 height 12
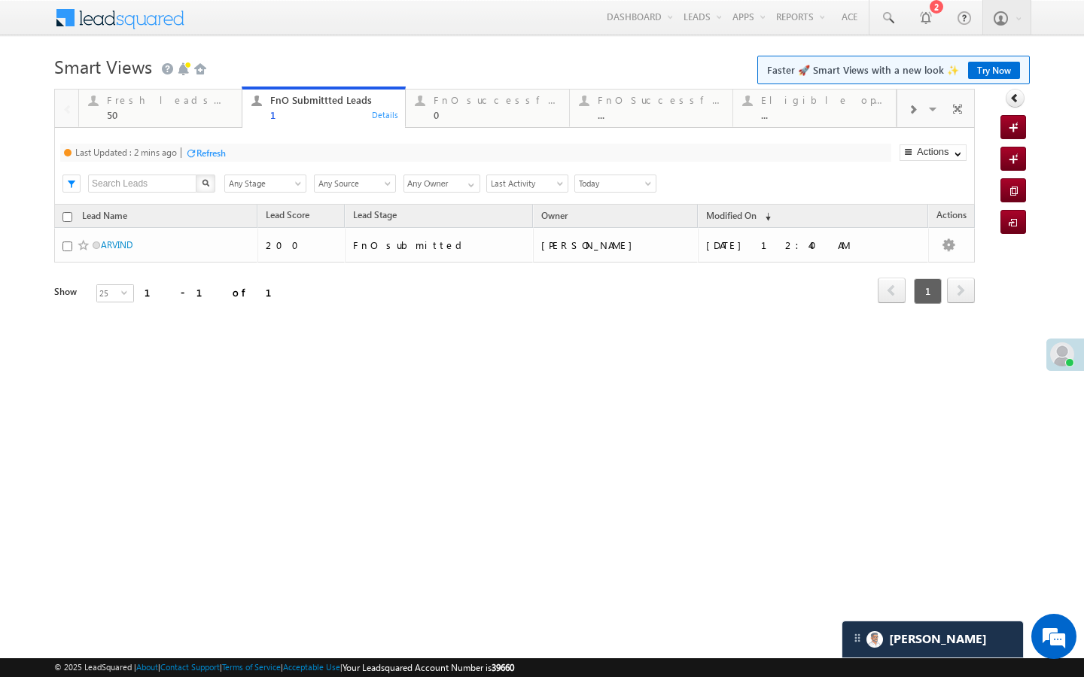
click at [218, 161] on div "Last Updated : 2 mins ago Refresh Refreshing..." at bounding box center [475, 153] width 831 height 18
click at [217, 98] on div "Fresh leads assigned" at bounding box center [170, 100] width 126 height 12
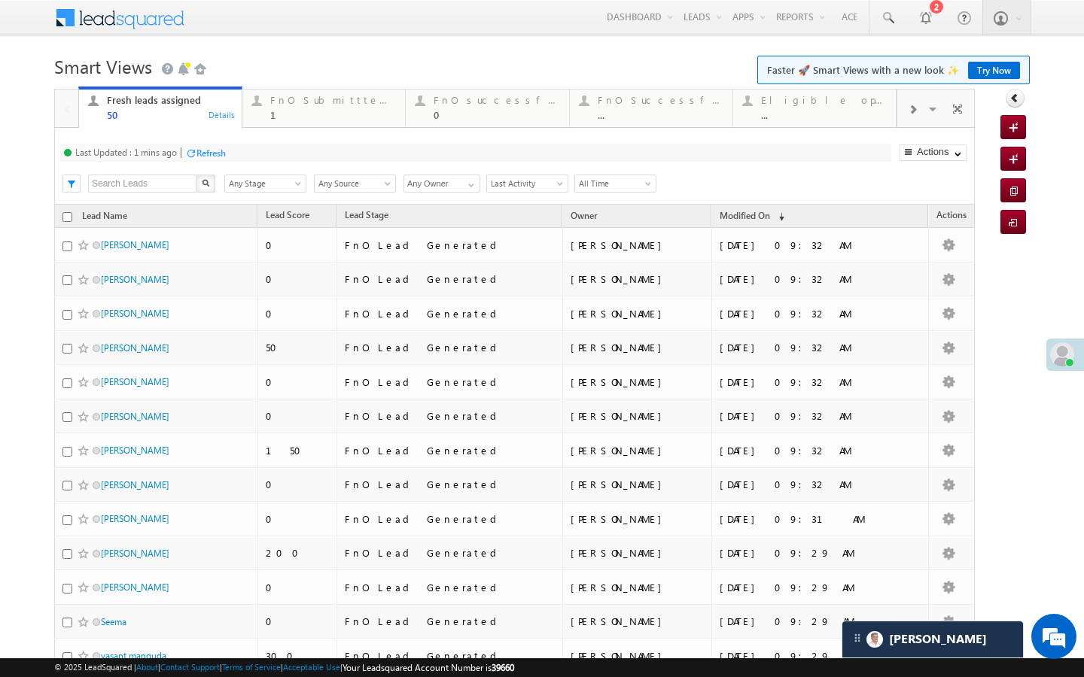
click at [218, 149] on div "Refresh" at bounding box center [210, 153] width 29 height 11
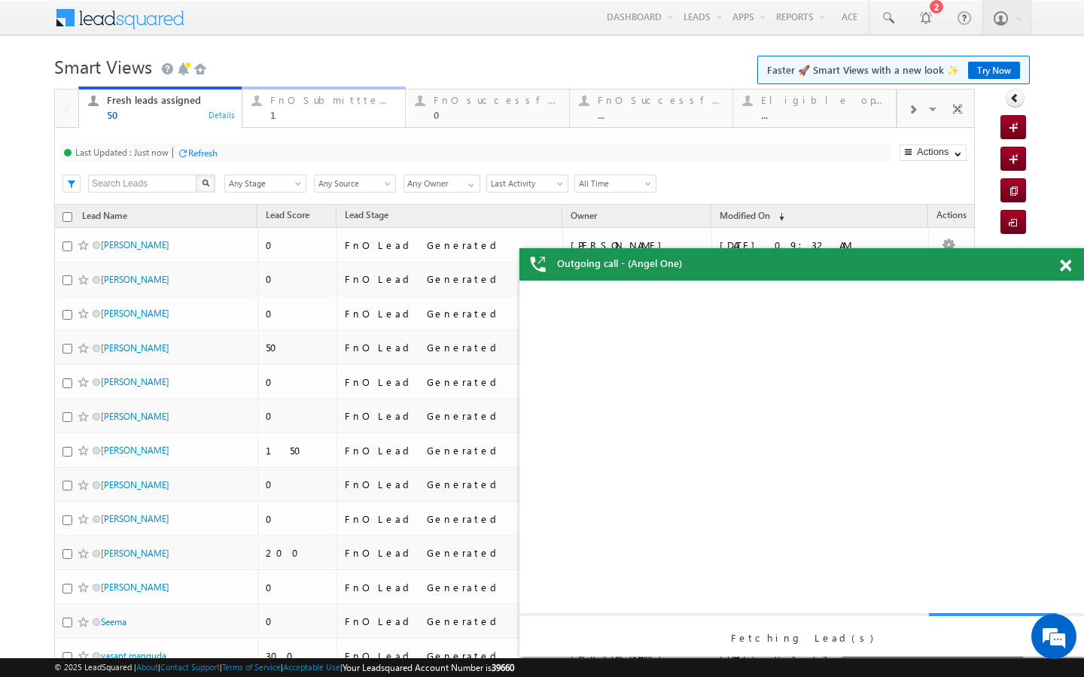
click at [331, 126] on link "FnO Submittted Leads 1 Details" at bounding box center [324, 107] width 164 height 41
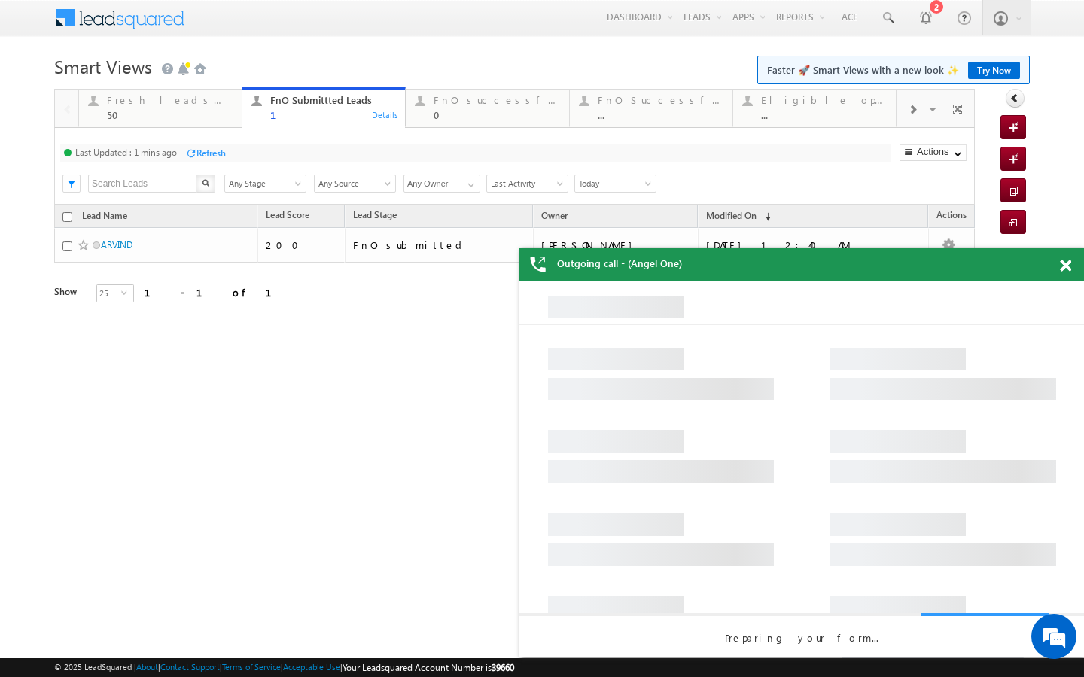
click at [226, 157] on div "Refresh" at bounding box center [210, 153] width 29 height 11
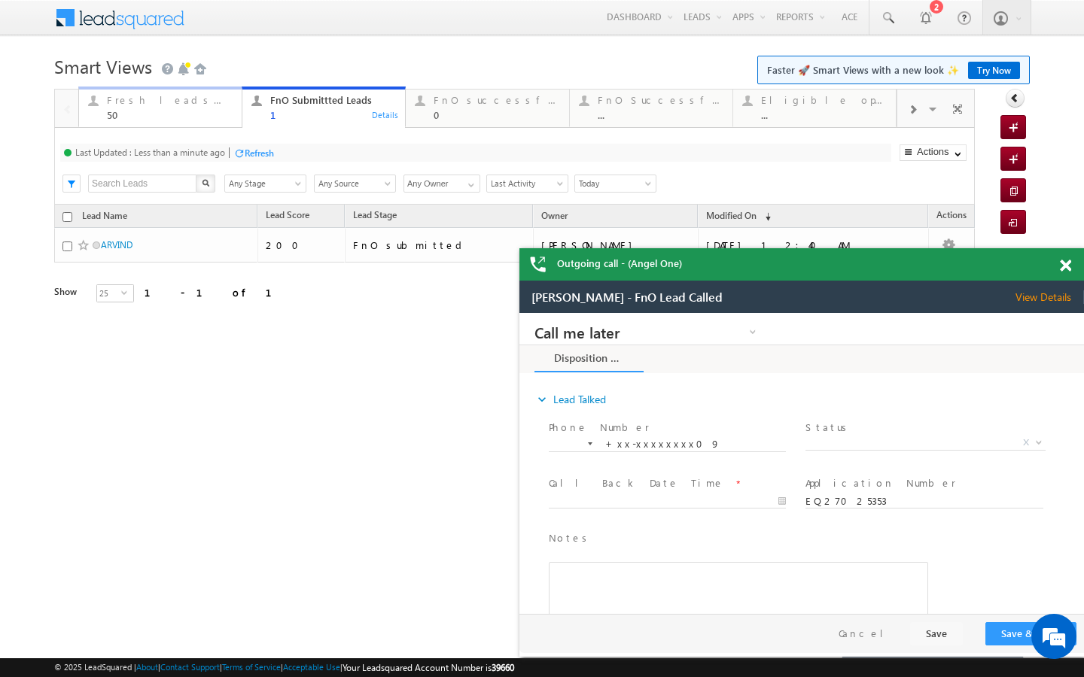
click at [221, 101] on div "Fresh leads assigned" at bounding box center [170, 100] width 126 height 12
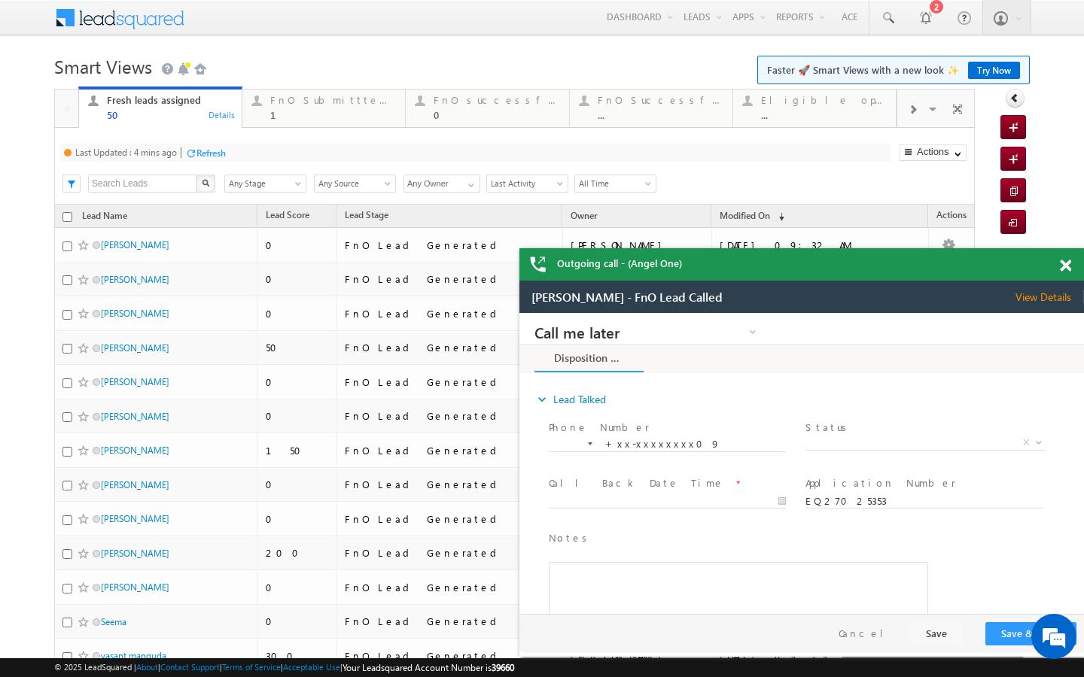
click at [215, 154] on div "Refresh" at bounding box center [210, 153] width 29 height 11
click at [306, 96] on div "FnO Submittted Leads" at bounding box center [333, 100] width 126 height 12
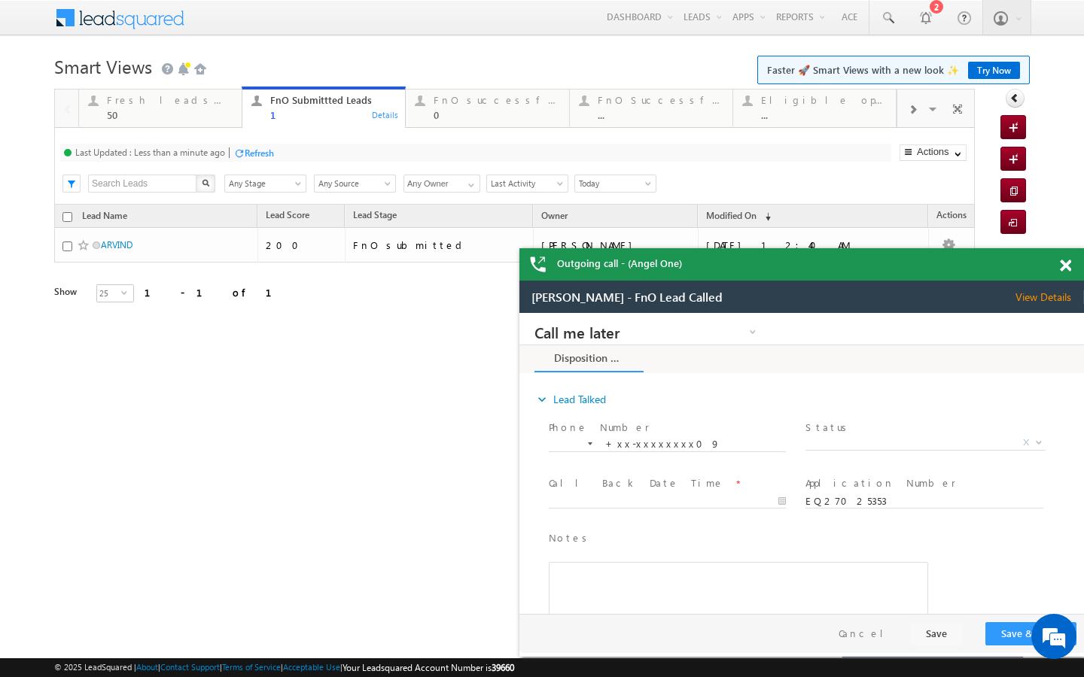
click at [258, 157] on div "Refresh" at bounding box center [259, 153] width 29 height 11
click at [199, 123] on link "Fresh leads assigned 50 Details" at bounding box center [160, 107] width 164 height 41
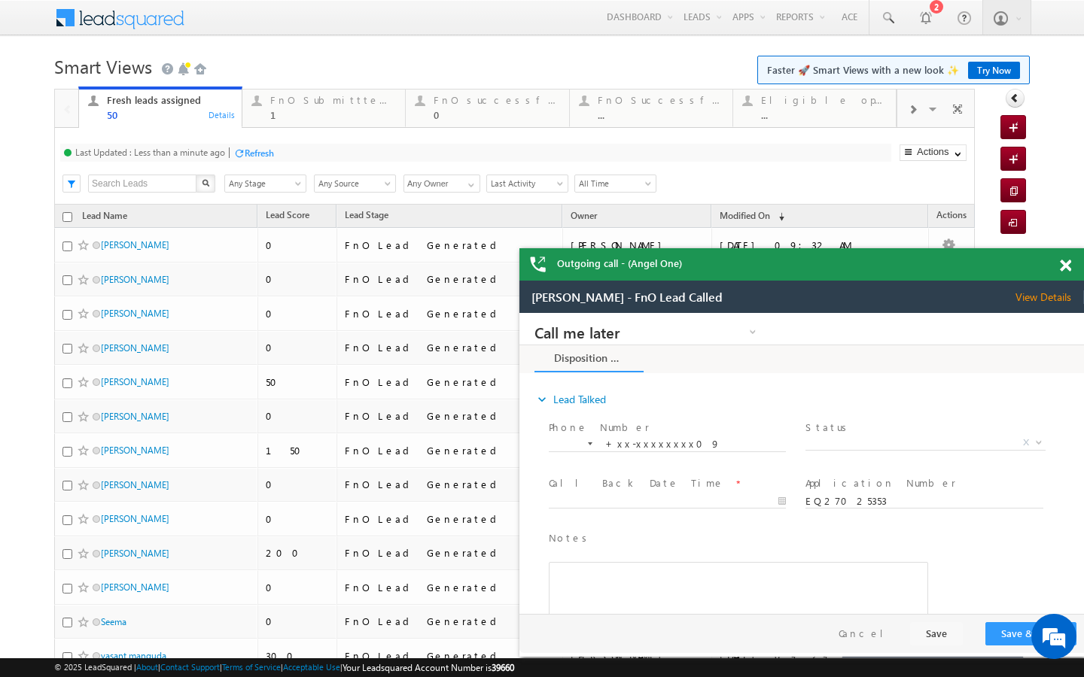
click at [241, 160] on div "Last Updated : Less than a minute ago Refresh Refreshing..." at bounding box center [475, 153] width 831 height 18
click at [255, 114] on div "FnO Submittted Leads 1 Details" at bounding box center [324, 105] width 160 height 29
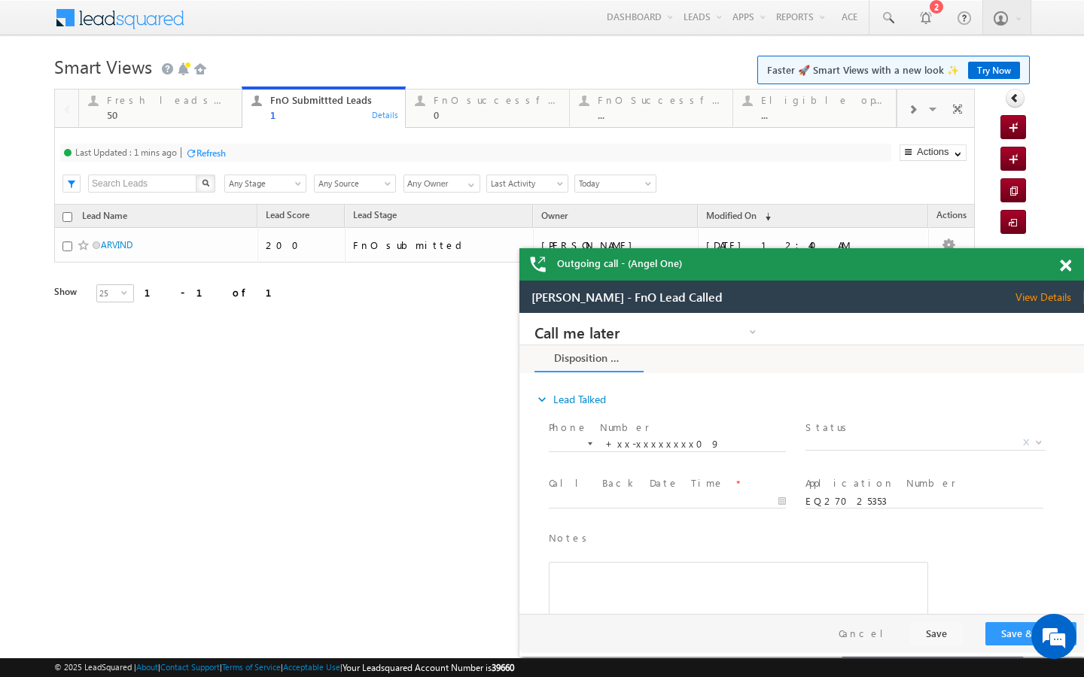
click at [223, 162] on div "Last Updated : 1 mins ago Refresh Refreshing..." at bounding box center [475, 153] width 831 height 18
click at [190, 129] on div "Last Updated : Just now Refresh Refreshing... Search X Lead Stage Any Stage Any…" at bounding box center [514, 166] width 920 height 77
click at [221, 112] on div "50" at bounding box center [170, 114] width 126 height 11
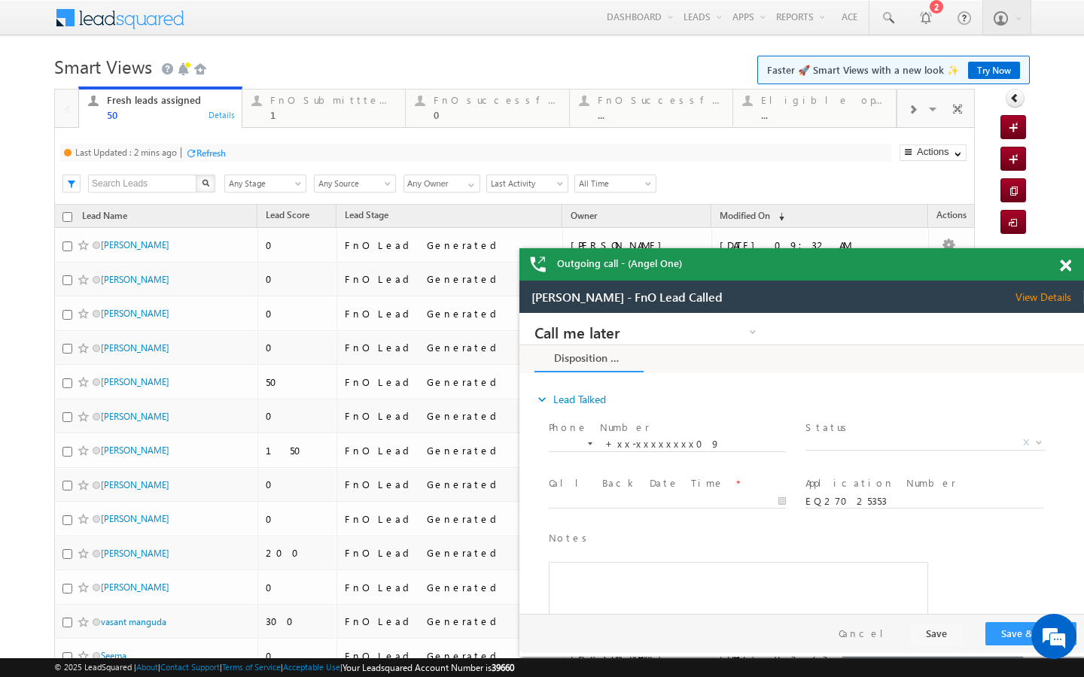
click at [218, 151] on div "Refresh" at bounding box center [210, 153] width 29 height 11
drag, startPoint x: 348, startPoint y: 95, endPoint x: 300, endPoint y: 140, distance: 65.5
click at [348, 95] on div "FnO Submittted Leads" at bounding box center [333, 100] width 126 height 12
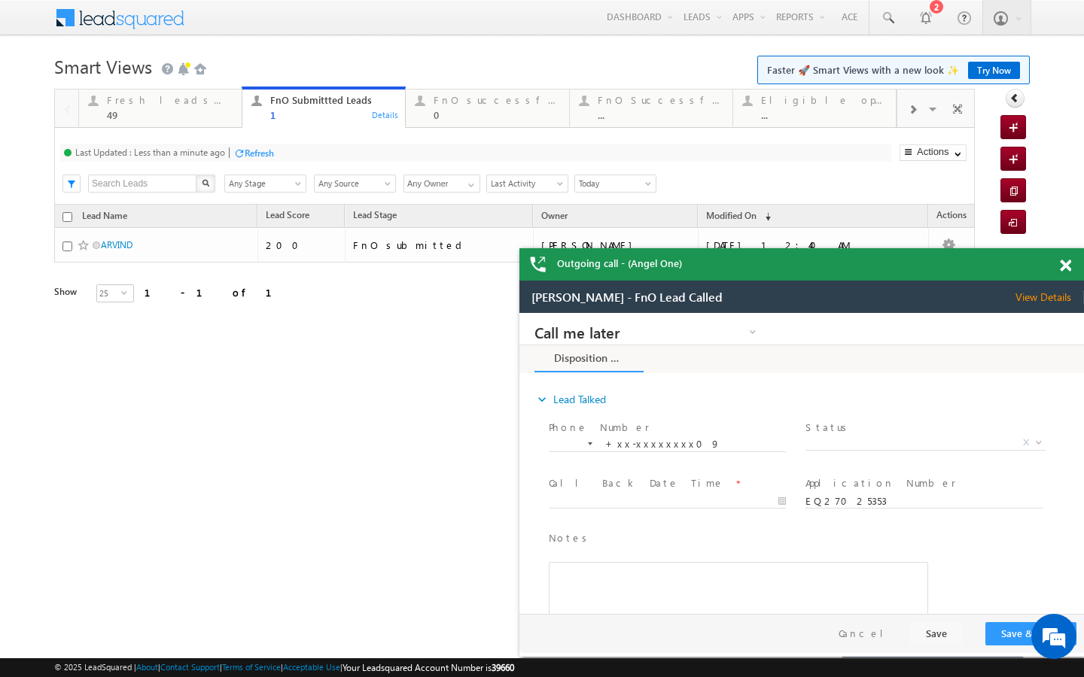
click at [252, 153] on div "Refresh" at bounding box center [259, 153] width 29 height 11
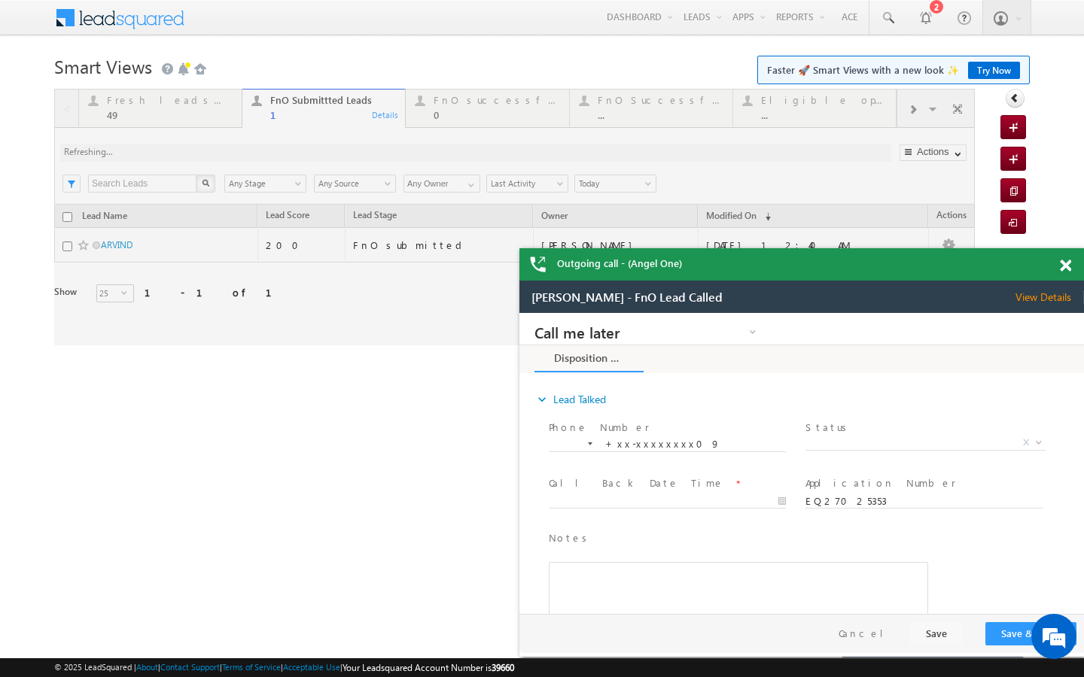
click at [1073, 266] on div at bounding box center [1073, 262] width 20 height 29
click at [1066, 266] on div "Outgoing call - (Angel One)" at bounding box center [801, 264] width 564 height 32
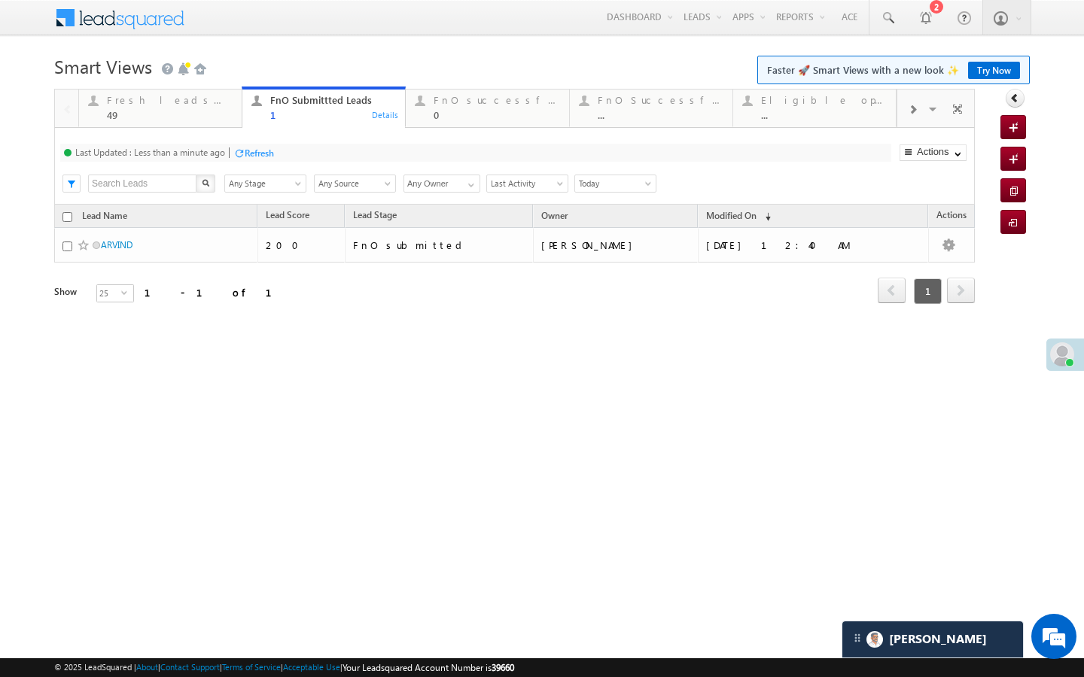
click at [439, 134] on div "Last Updated : Less than a minute ago Refresh Refreshing... Search X Lead Stage…" at bounding box center [514, 166] width 920 height 77
click at [442, 123] on link "FnO successful today Leads 0 Details" at bounding box center [487, 107] width 164 height 41
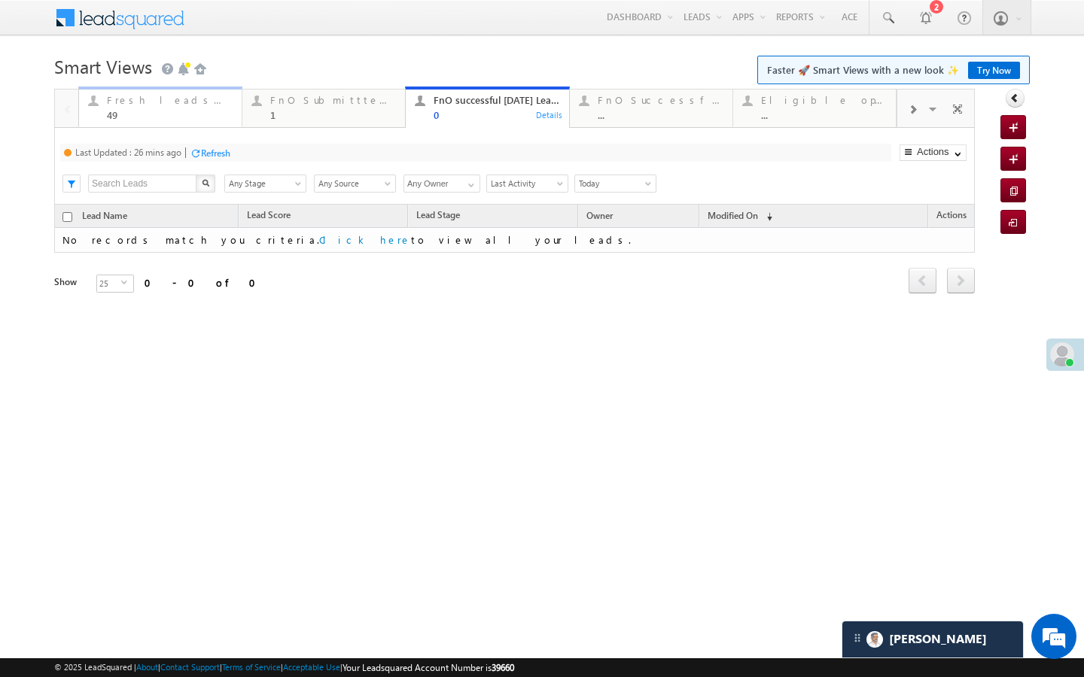
click at [176, 110] on div "49" at bounding box center [170, 114] width 126 height 11
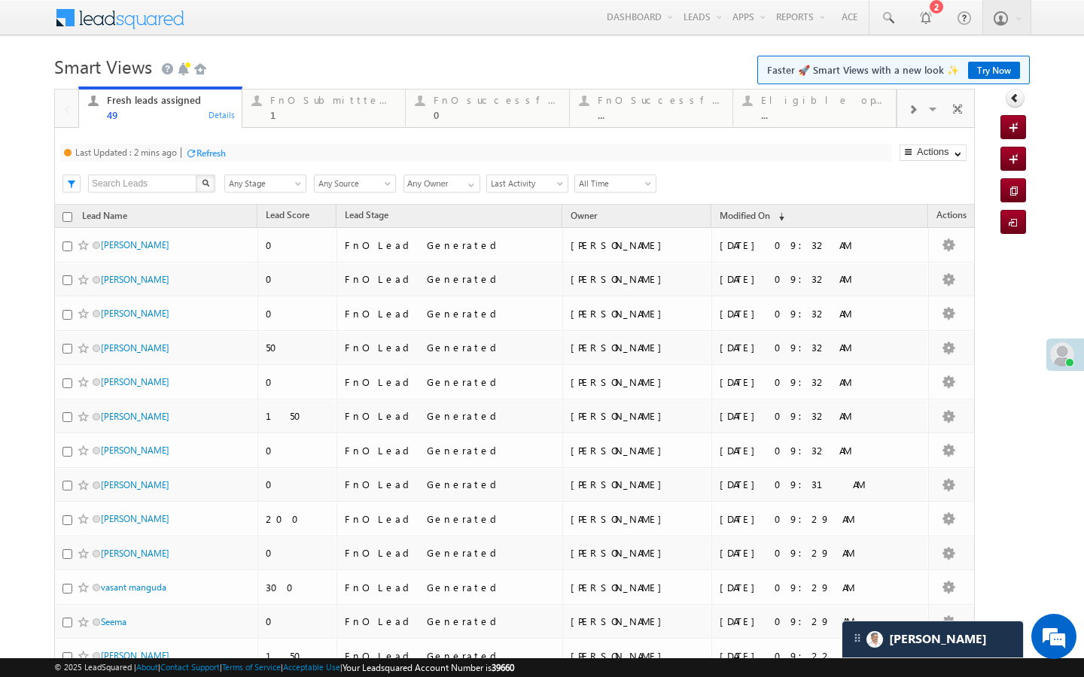
click at [218, 148] on div "Refresh" at bounding box center [210, 153] width 29 height 11
click at [303, 113] on div "1" at bounding box center [333, 114] width 126 height 11
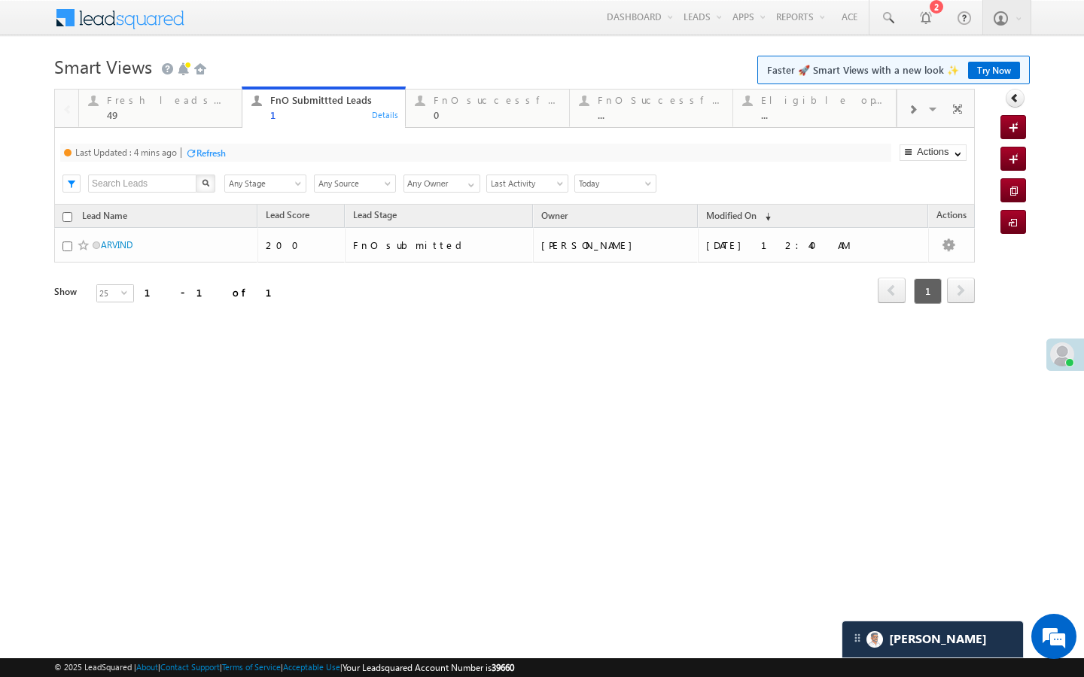
click at [209, 160] on div "Refresh" at bounding box center [205, 152] width 41 height 14
click at [221, 110] on div "49" at bounding box center [170, 114] width 126 height 11
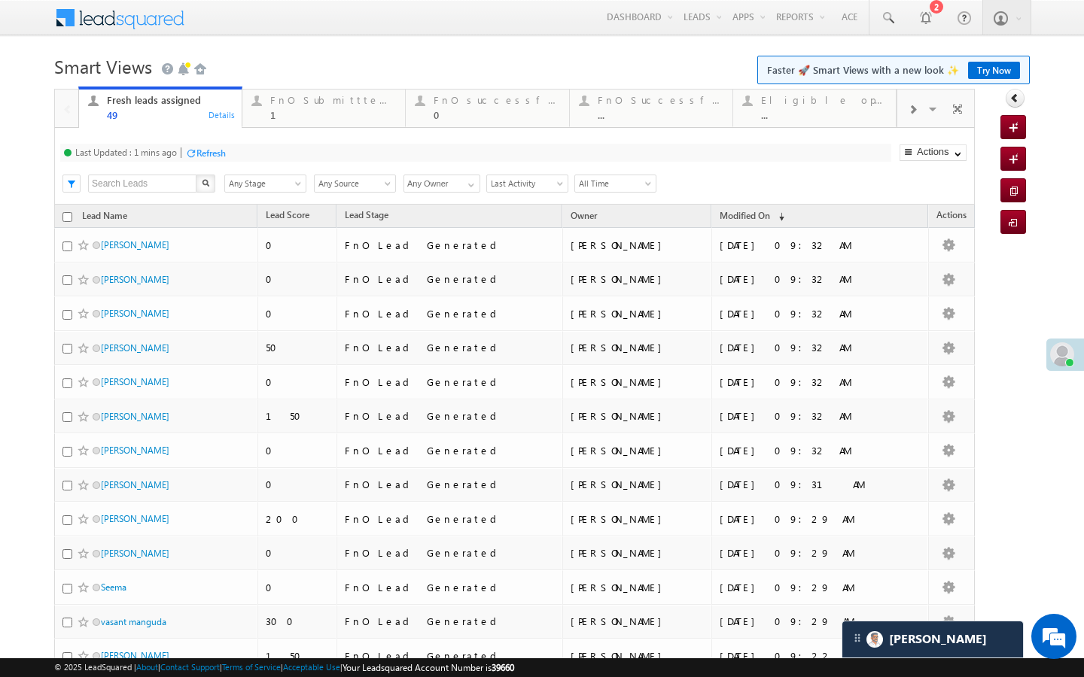
click at [224, 156] on div "Refresh" at bounding box center [210, 153] width 29 height 11
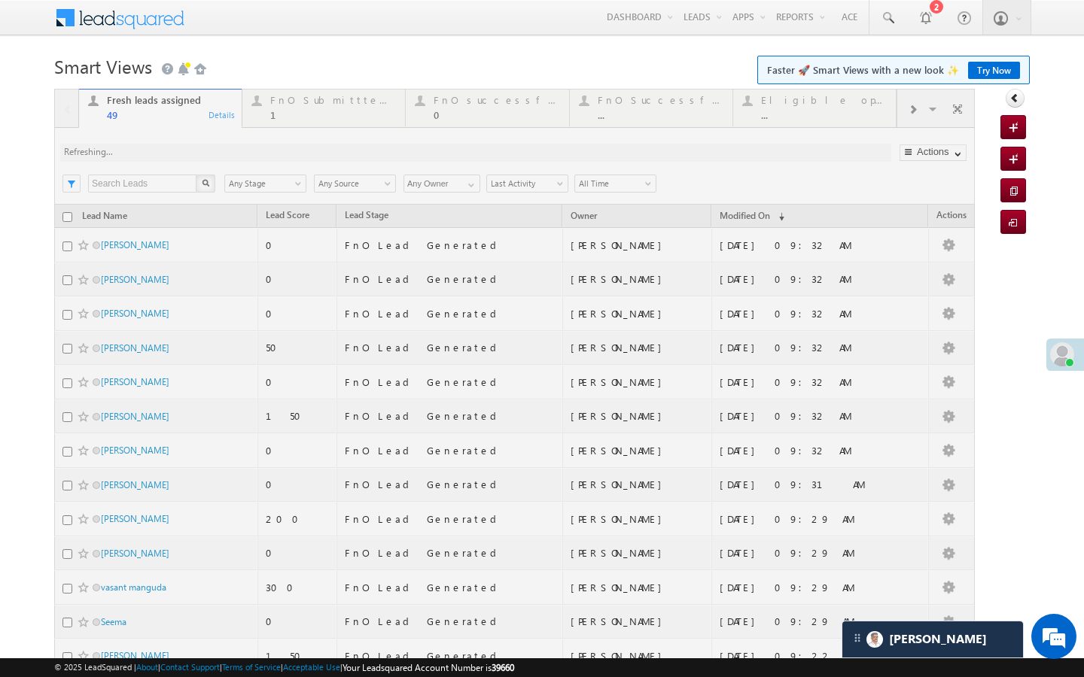
click at [323, 107] on div at bounding box center [514, 636] width 920 height 1094
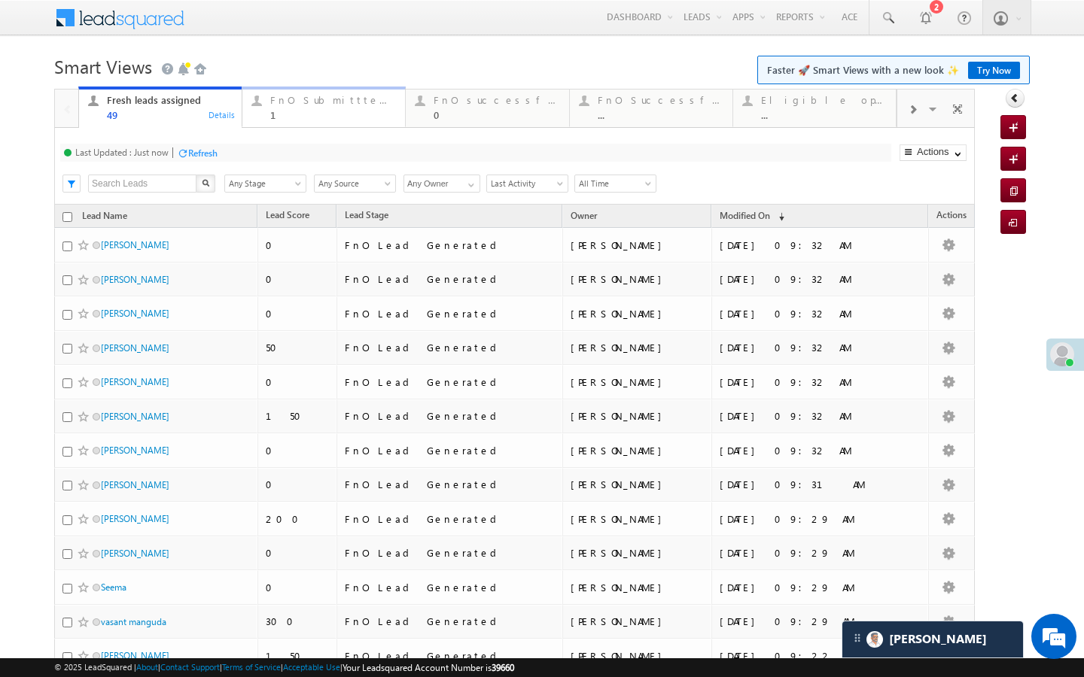
click at [294, 120] on div "1" at bounding box center [333, 114] width 126 height 11
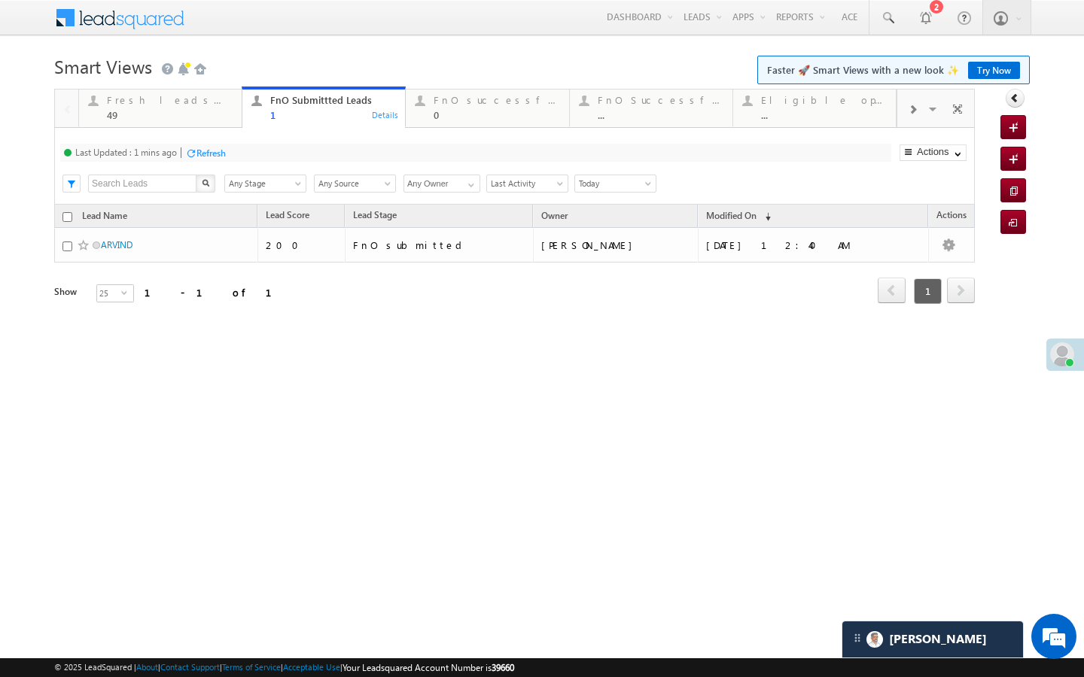
click at [218, 154] on div "Refresh" at bounding box center [210, 153] width 29 height 11
click at [192, 123] on link "Fresh leads assigned 49 Details" at bounding box center [160, 107] width 164 height 41
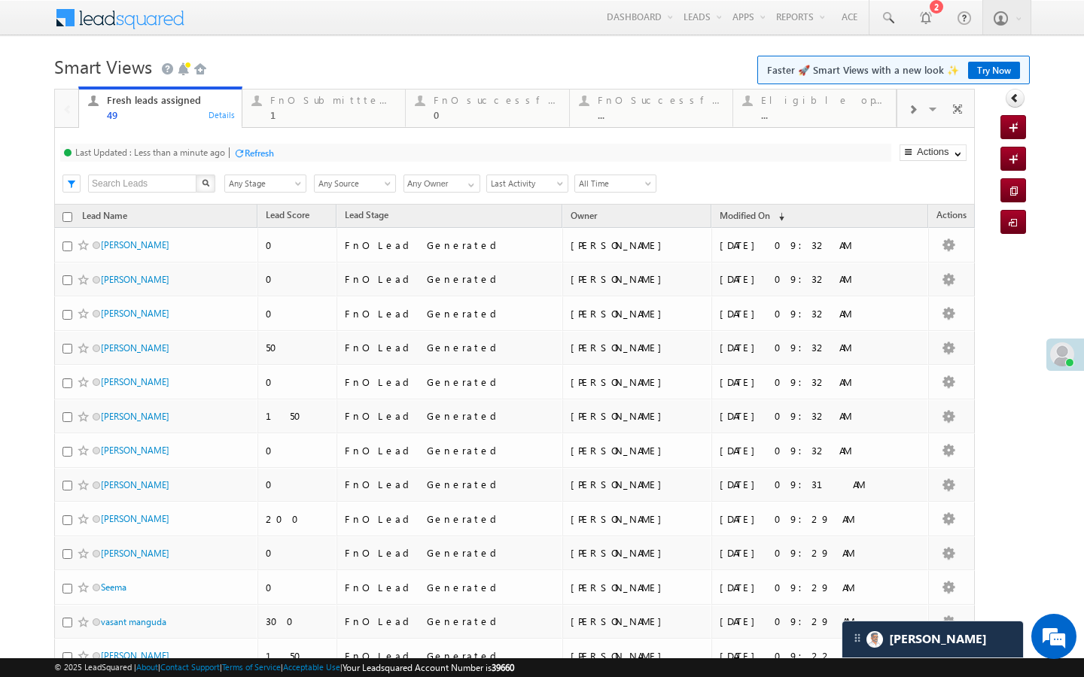
click at [266, 153] on div "Refresh" at bounding box center [259, 153] width 29 height 11
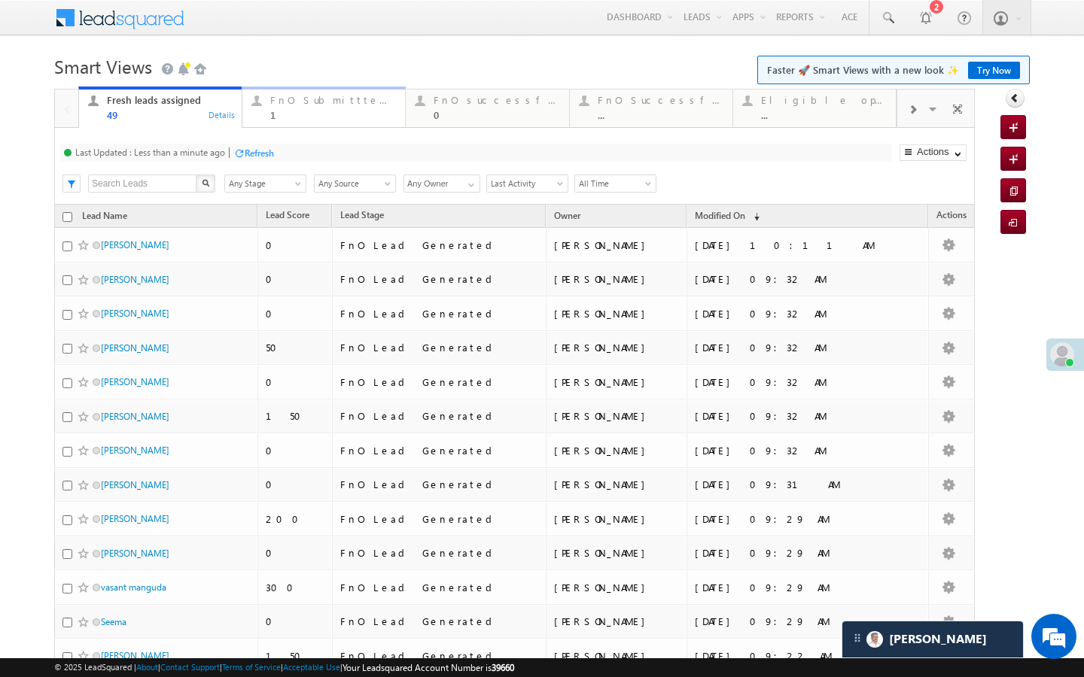
click at [347, 122] on link "FnO Submittted Leads 1 Details" at bounding box center [324, 107] width 164 height 41
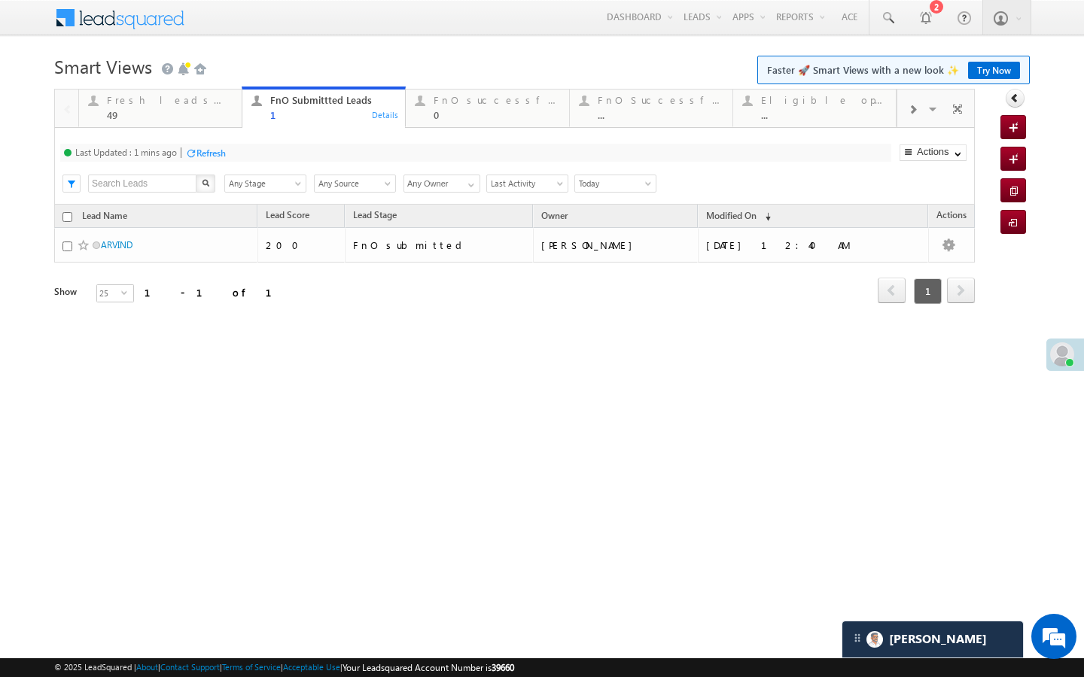
click at [222, 149] on div "Refresh" at bounding box center [210, 153] width 29 height 11
click at [219, 120] on link "Fresh leads assigned 49 Details" at bounding box center [160, 107] width 164 height 41
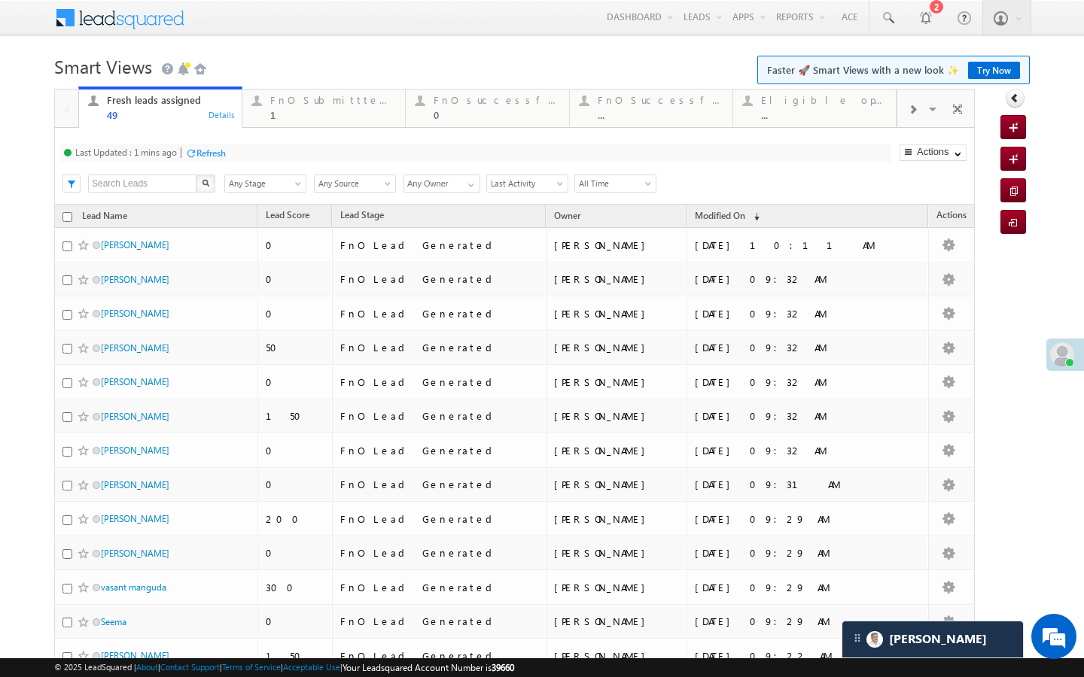
click at [219, 153] on div "Refresh" at bounding box center [210, 153] width 29 height 11
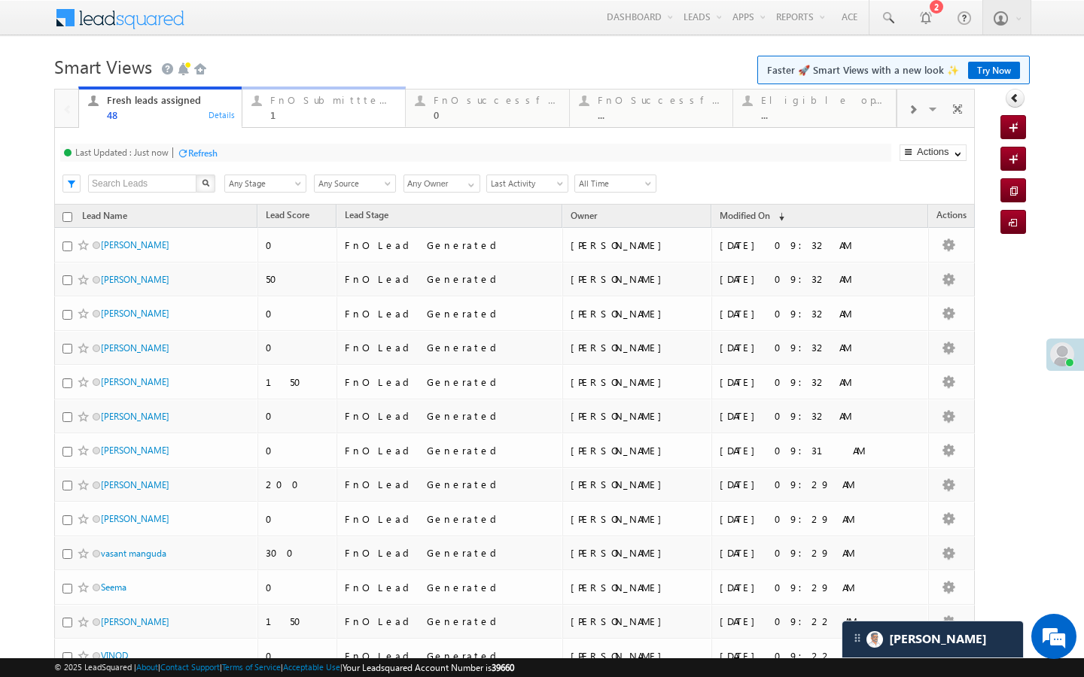
drag, startPoint x: 324, startPoint y: 123, endPoint x: 249, endPoint y: 174, distance: 91.0
click at [324, 123] on link "FnO Submittted Leads 1 Details" at bounding box center [324, 107] width 164 height 41
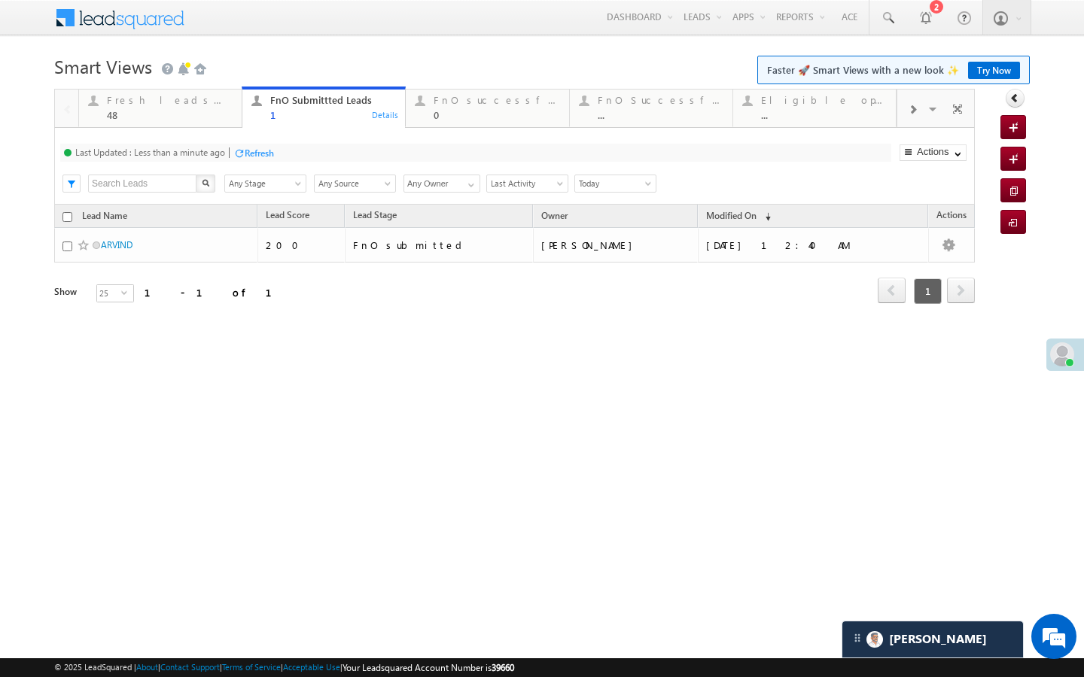
click at [248, 151] on div "Refresh" at bounding box center [259, 153] width 29 height 11
click at [214, 119] on div "48" at bounding box center [170, 114] width 126 height 11
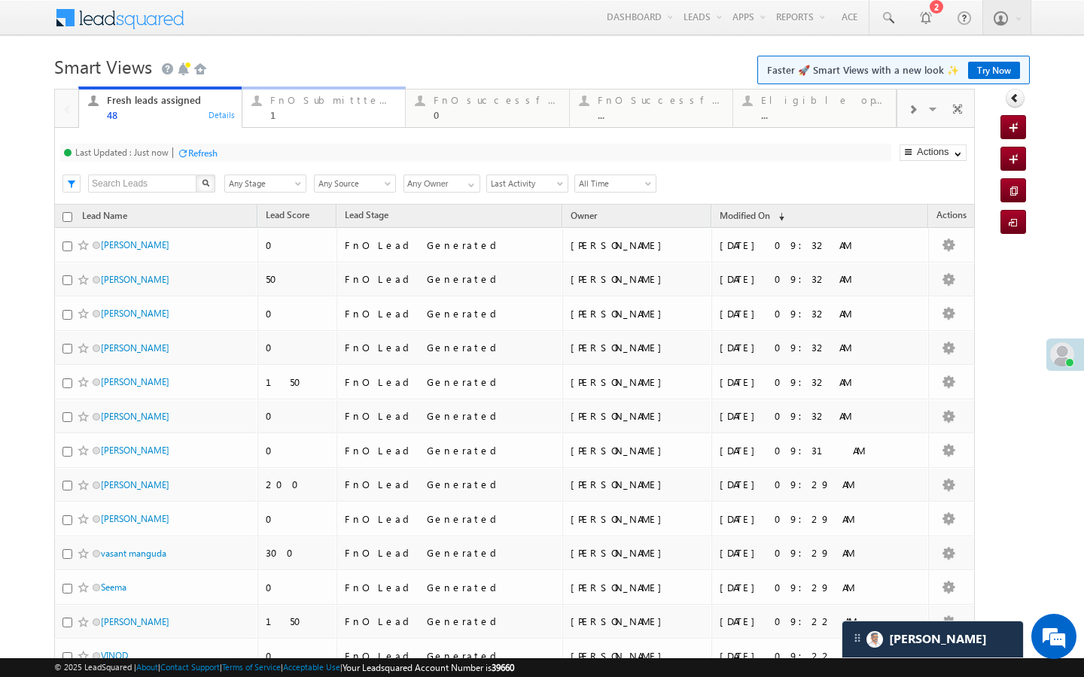
click at [339, 110] on div "1" at bounding box center [333, 114] width 126 height 11
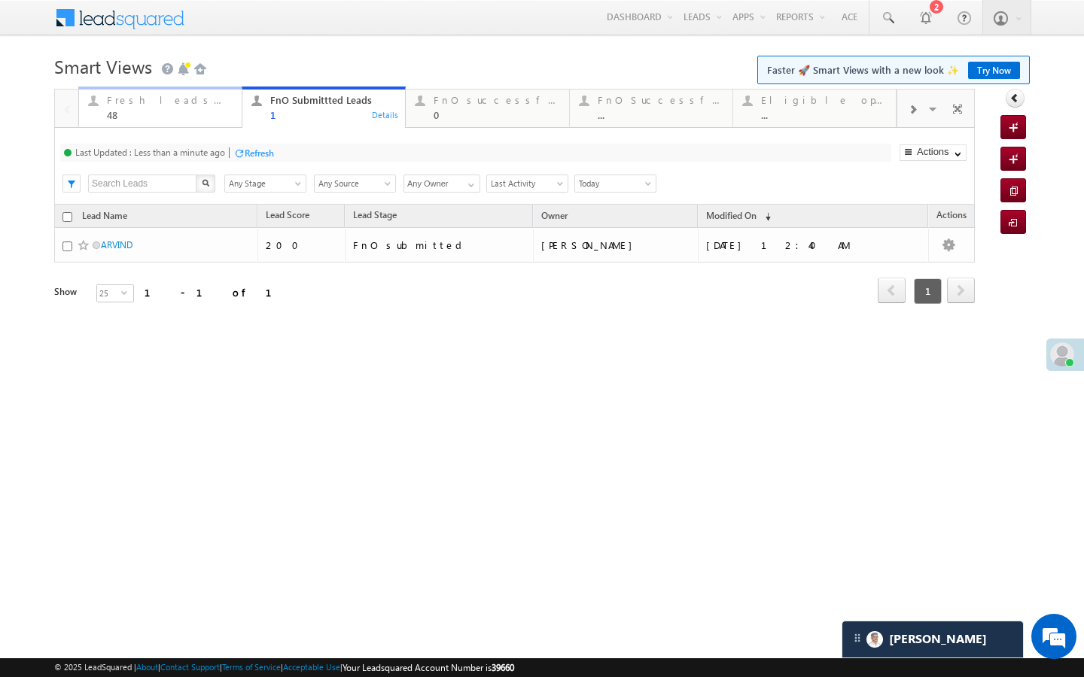
click at [236, 108] on div "Fresh leads assigned 48 Details" at bounding box center [161, 105] width 160 height 29
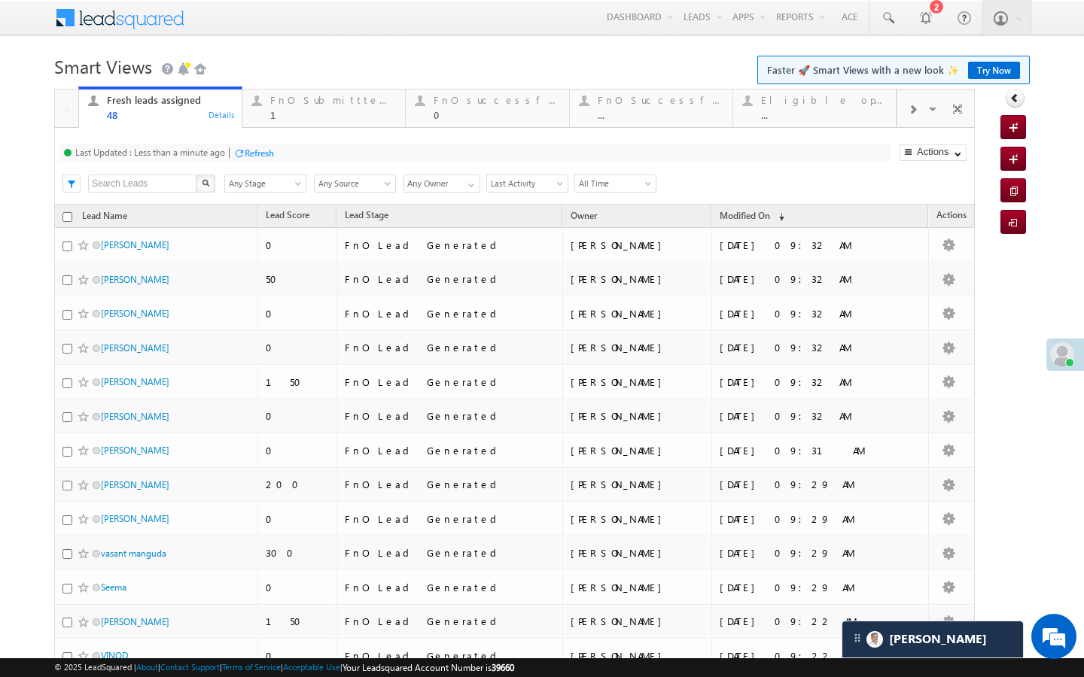
click at [252, 159] on div "Refresh" at bounding box center [253, 152] width 41 height 14
click at [299, 129] on div "Last Updated : Less than a minute ago Refresh Refreshing... Search X Lead Stage…" at bounding box center [514, 166] width 920 height 77
click at [299, 126] on link "FnO Submittted Leads 1 Details" at bounding box center [324, 107] width 164 height 41
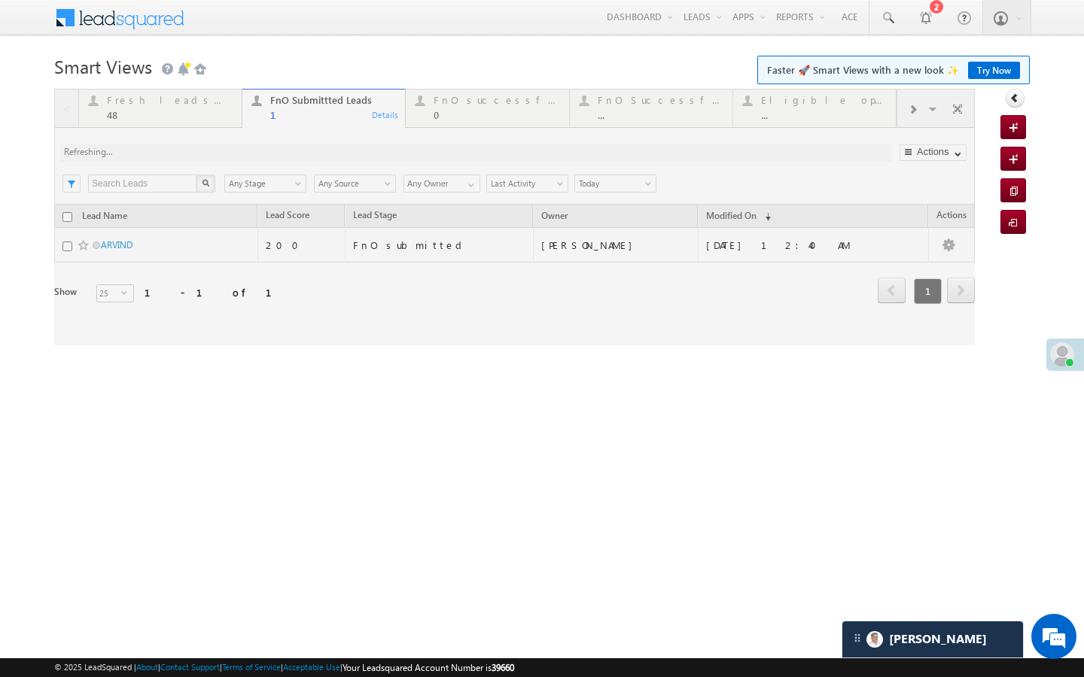
click at [225, 148] on div at bounding box center [514, 217] width 920 height 257
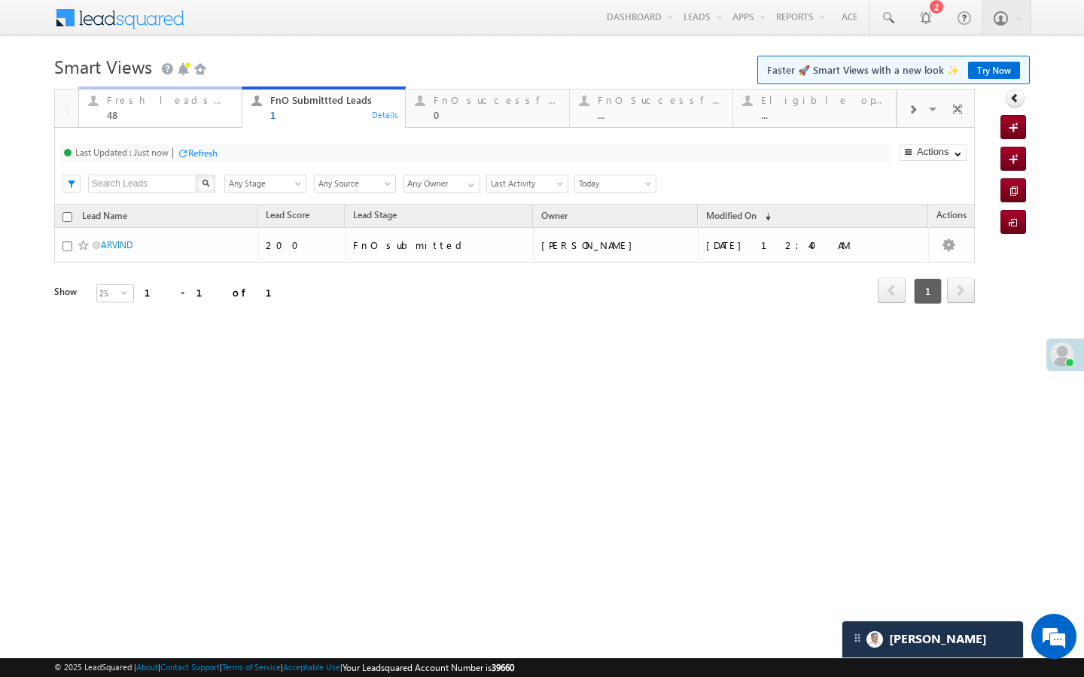
click at [216, 100] on div "Fresh leads assigned" at bounding box center [170, 100] width 126 height 12
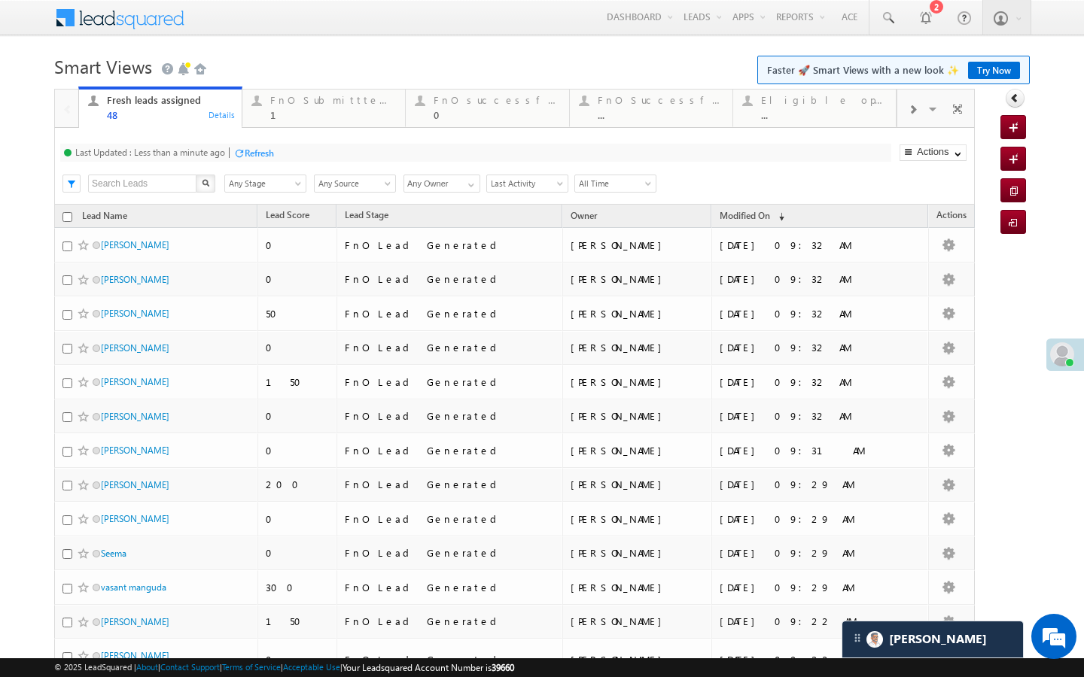
click at [261, 151] on div "Last Updated : Less than a minute ago Refresh Refreshing..." at bounding box center [475, 153] width 831 height 18
click at [263, 103] on div at bounding box center [256, 100] width 19 height 19
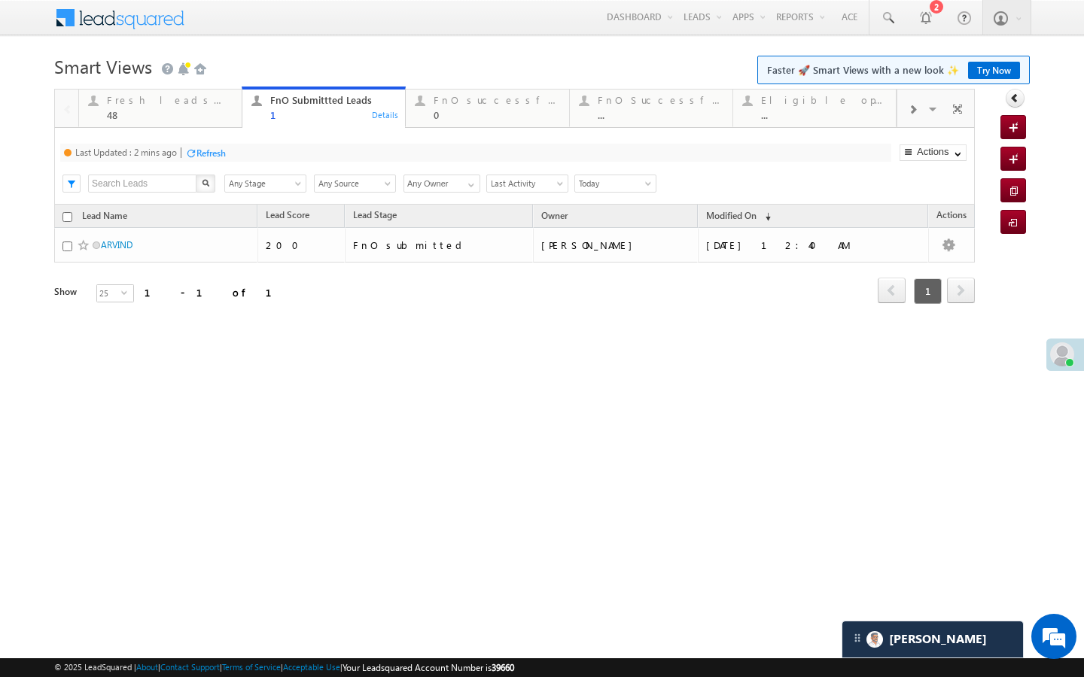
click at [223, 150] on div "Refresh" at bounding box center [210, 153] width 29 height 11
click at [178, 129] on div "Last Updated : Just now Refresh Refreshing... Search X Lead Stage Any Stage Any…" at bounding box center [514, 166] width 920 height 77
click at [199, 102] on div "Fresh leads assigned" at bounding box center [170, 100] width 126 height 12
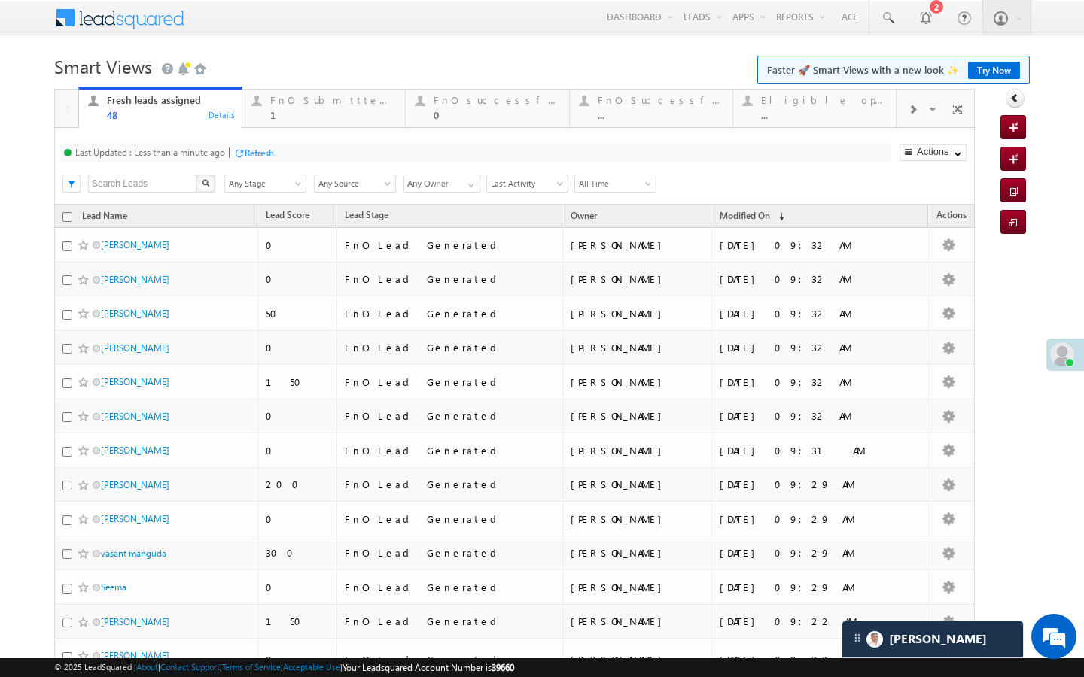
click at [252, 154] on div "Refresh" at bounding box center [259, 153] width 29 height 11
click at [313, 123] on link "FnO Submittted Leads 1 Details" at bounding box center [324, 107] width 164 height 41
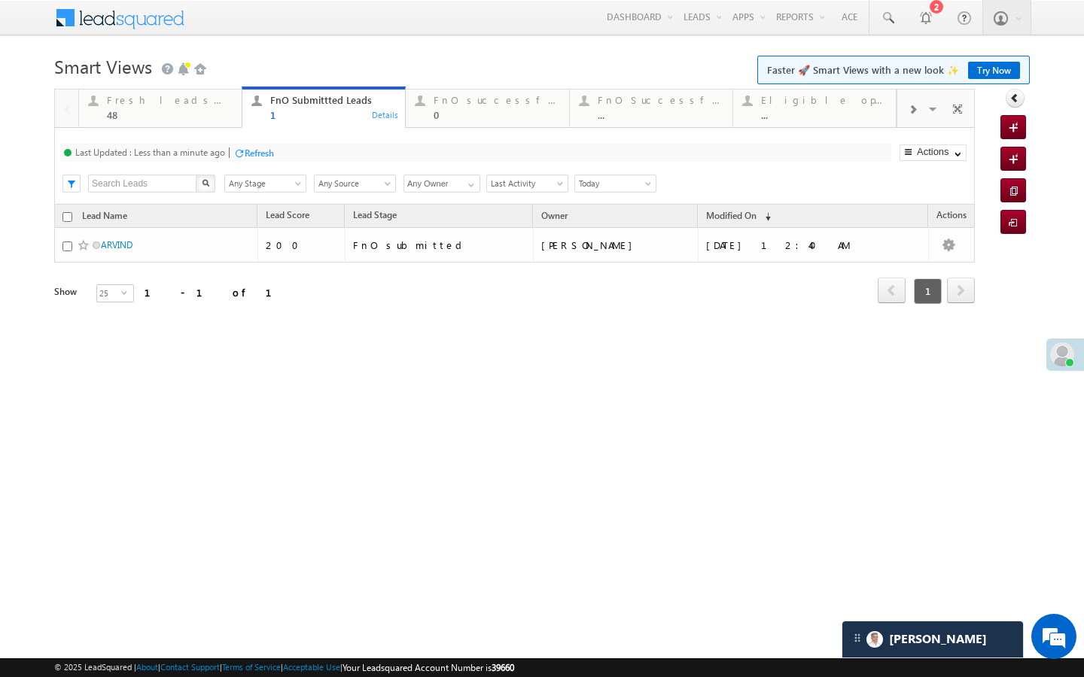
click at [230, 159] on div "Last Updated : Less than a minute ago Refresh Refreshing..." at bounding box center [475, 153] width 831 height 18
click at [245, 159] on div at bounding box center [238, 153] width 11 height 11
drag, startPoint x: 210, startPoint y: 97, endPoint x: 234, endPoint y: 166, distance: 72.6
click at [210, 97] on div "Fresh leads assigned" at bounding box center [170, 100] width 126 height 12
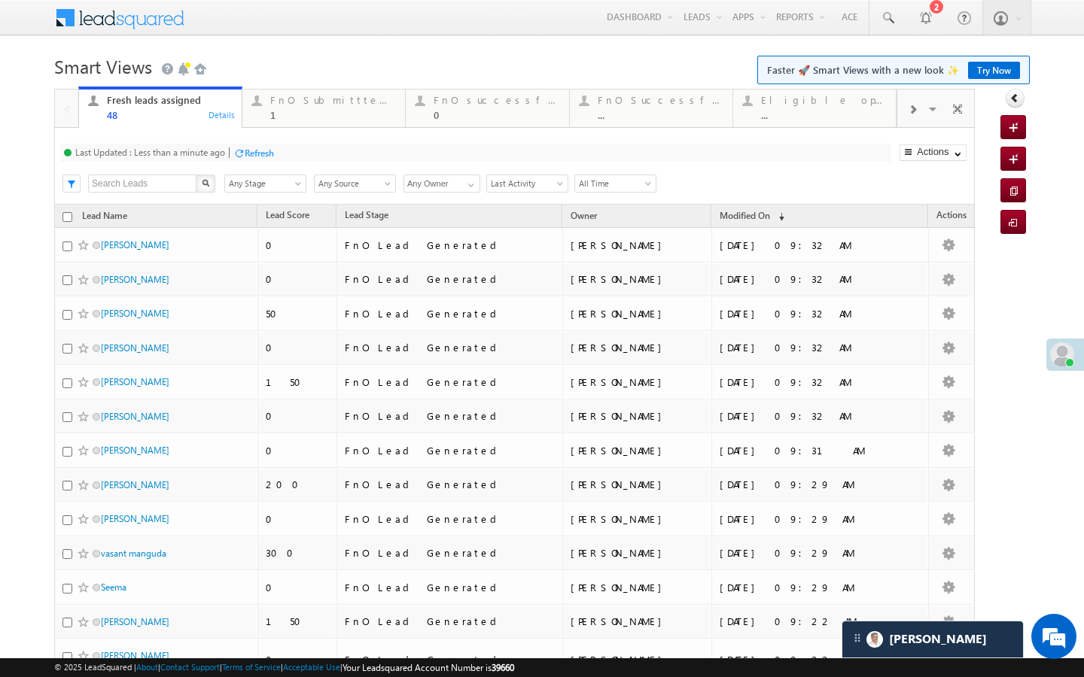
click at [266, 149] on div "Refresh" at bounding box center [259, 153] width 29 height 11
drag, startPoint x: 312, startPoint y: 92, endPoint x: 242, endPoint y: 141, distance: 85.2
click at [312, 92] on div "FnO Submittted Leads 1" at bounding box center [333, 105] width 126 height 29
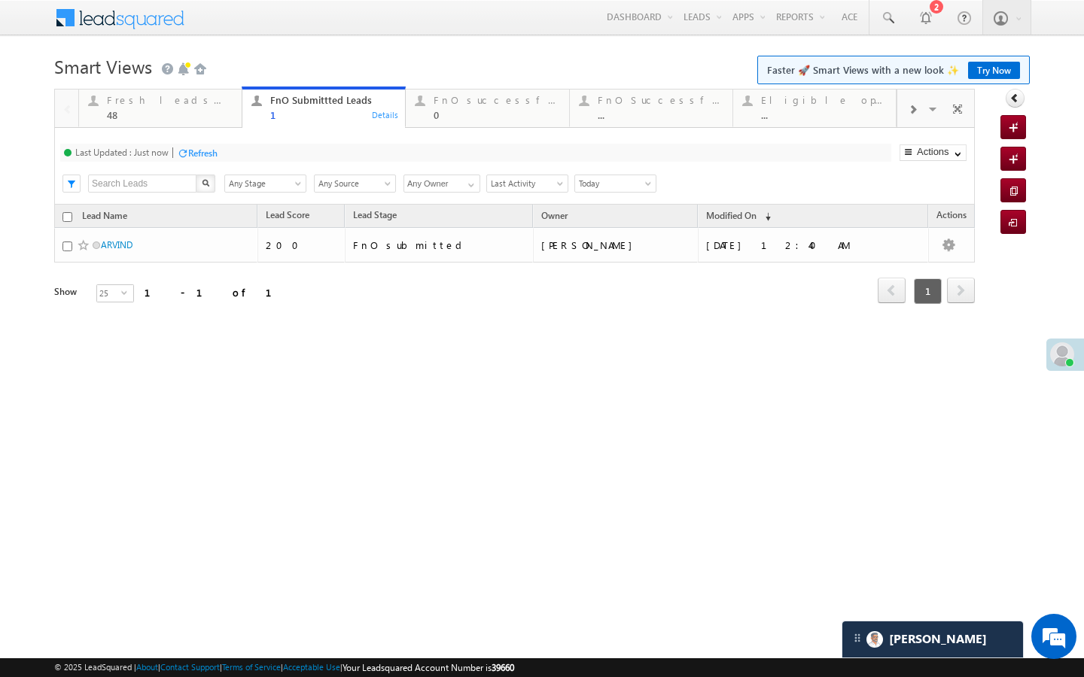
click at [215, 146] on div "Refresh" at bounding box center [197, 152] width 41 height 14
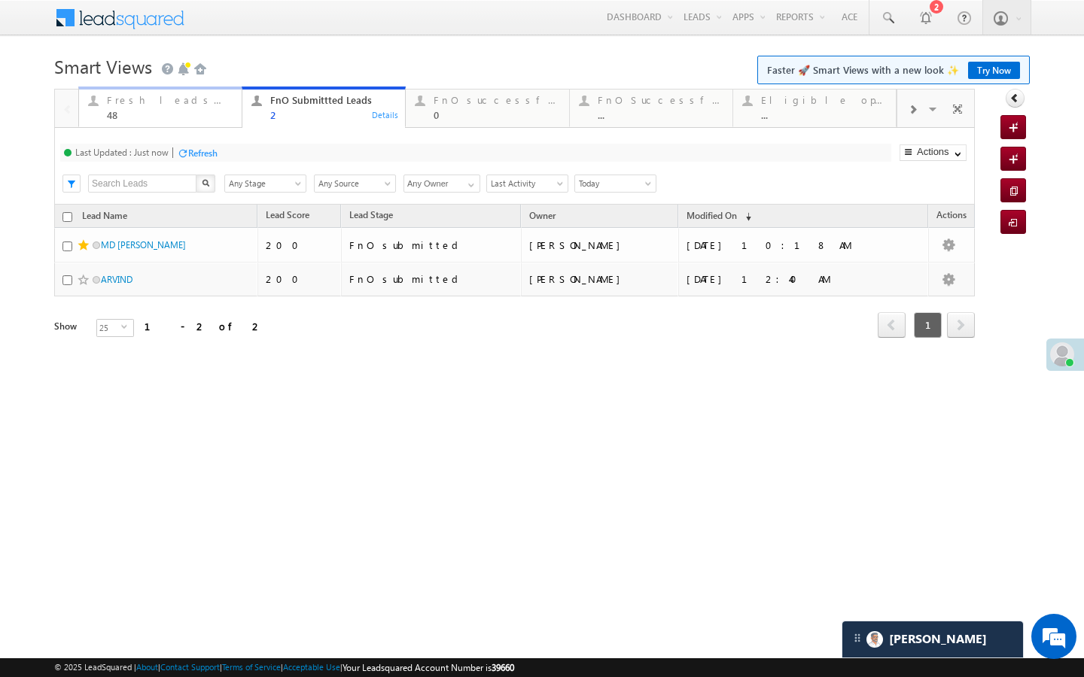
click at [207, 111] on div "48" at bounding box center [170, 114] width 126 height 11
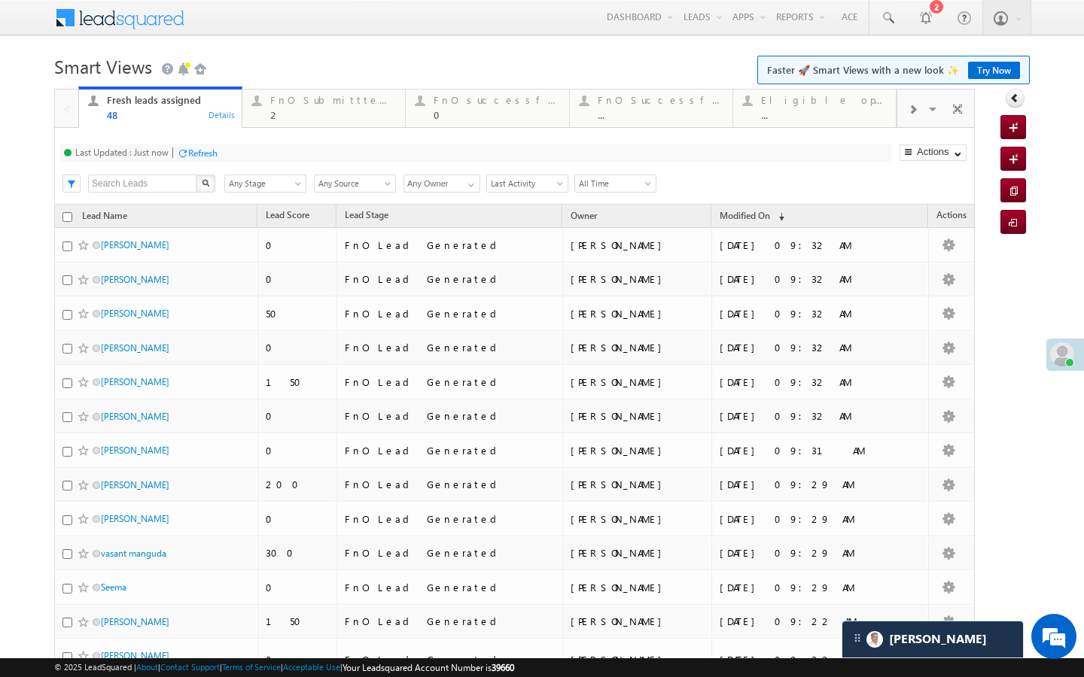
click at [214, 155] on div "Refresh" at bounding box center [202, 153] width 29 height 11
drag, startPoint x: 335, startPoint y: 107, endPoint x: 278, endPoint y: 159, distance: 76.7
click at [335, 107] on div "FnO Submittted Leads 2" at bounding box center [333, 105] width 126 height 29
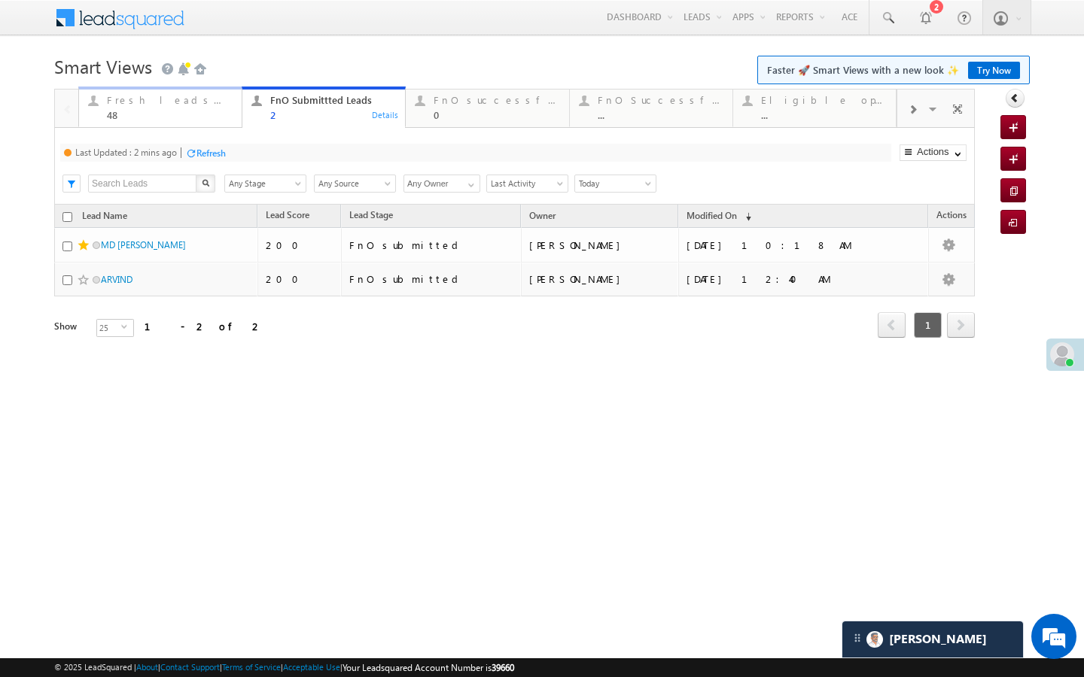
click at [217, 103] on div "Fresh leads assigned" at bounding box center [170, 100] width 126 height 12
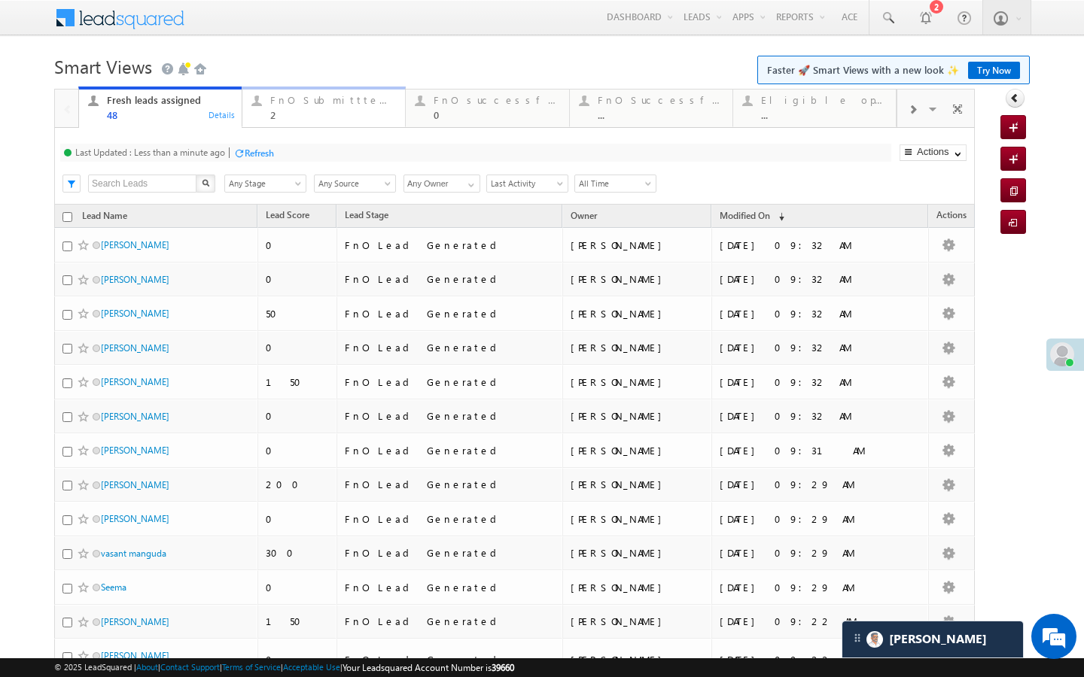
click at [301, 98] on div "FnO Submittted Leads" at bounding box center [333, 100] width 126 height 12
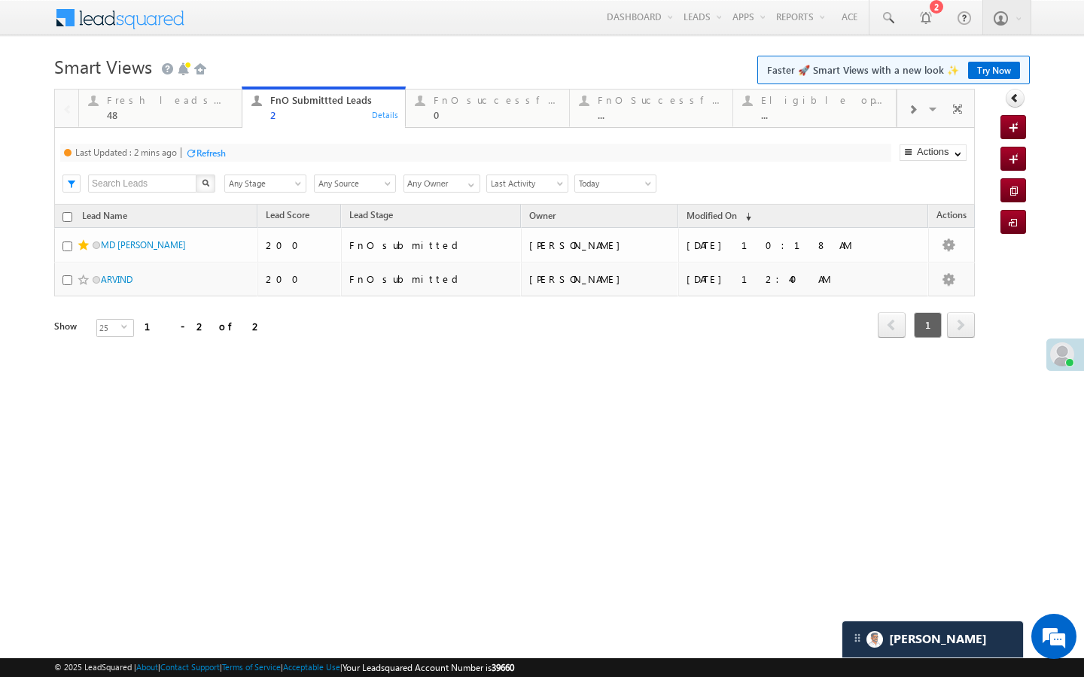
click at [214, 154] on div "Refresh" at bounding box center [210, 153] width 29 height 11
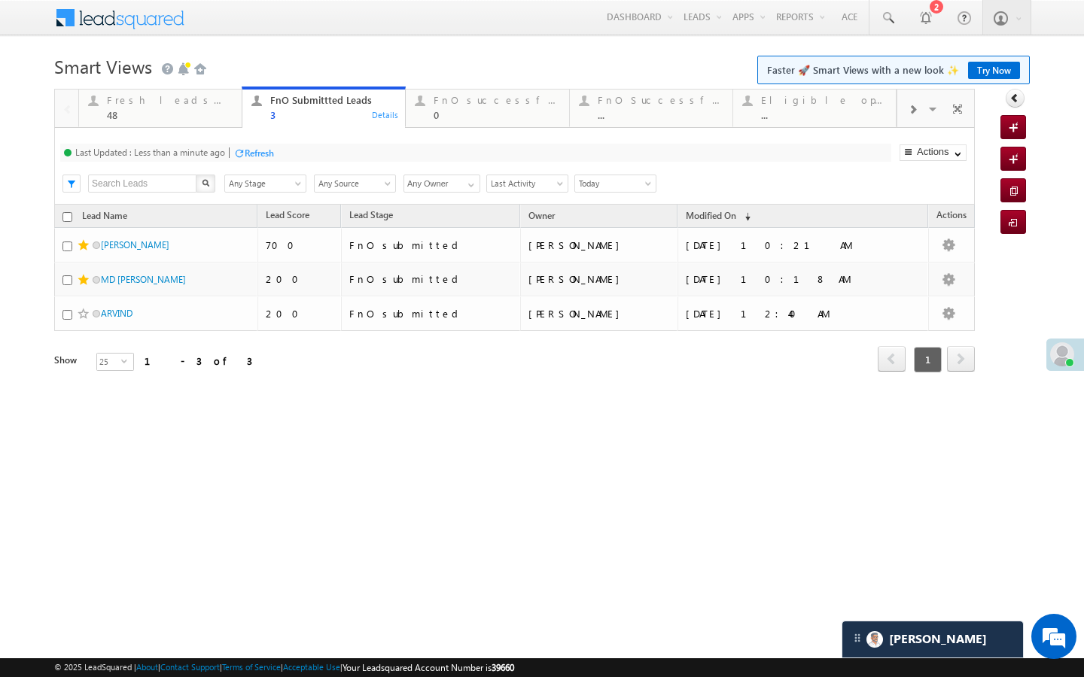
click at [243, 153] on div at bounding box center [238, 153] width 11 height 11
click at [222, 109] on div "48" at bounding box center [170, 114] width 126 height 11
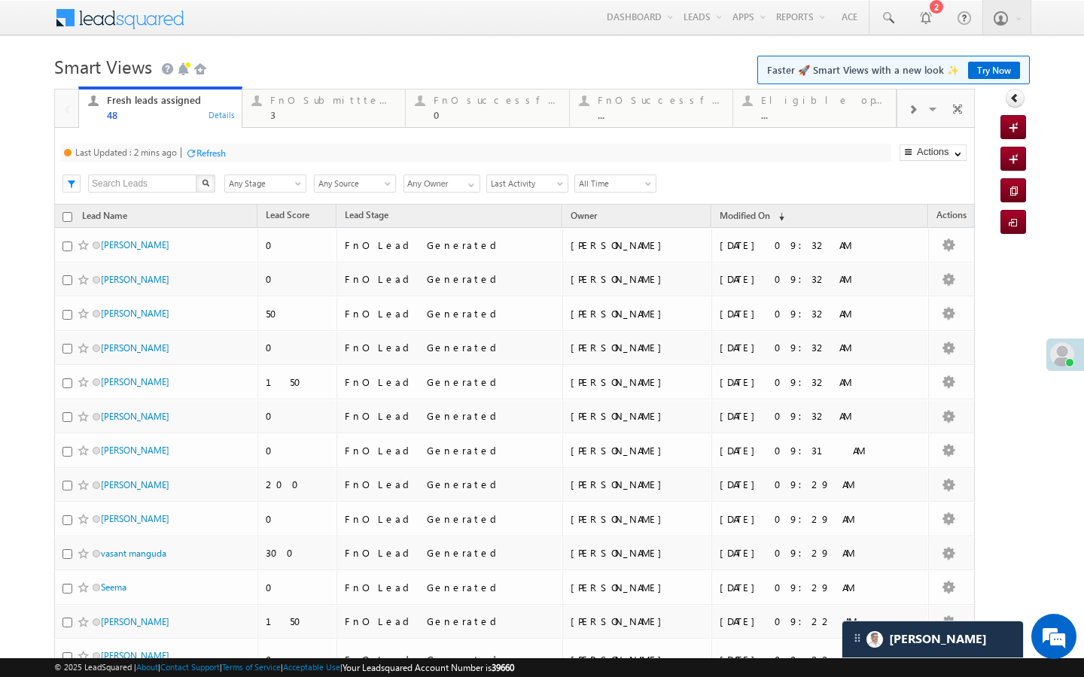
click at [219, 154] on div "Refresh" at bounding box center [210, 153] width 29 height 11
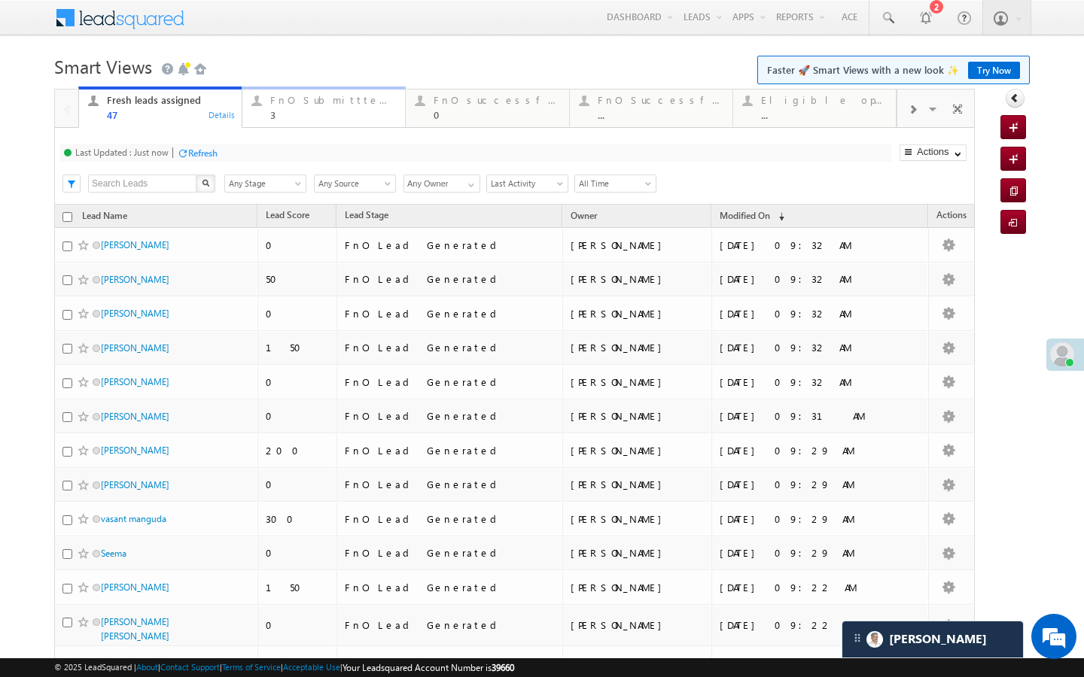
click at [359, 88] on link "FnO Submittted Leads 3 Details" at bounding box center [324, 107] width 164 height 41
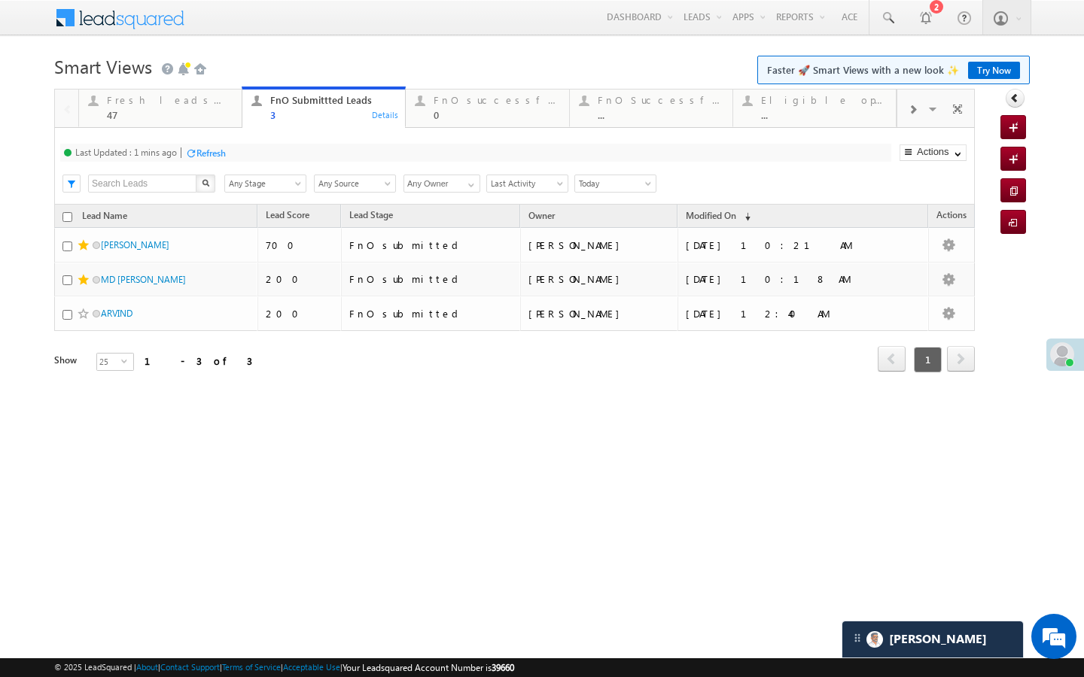
click at [193, 157] on div at bounding box center [190, 153] width 11 height 11
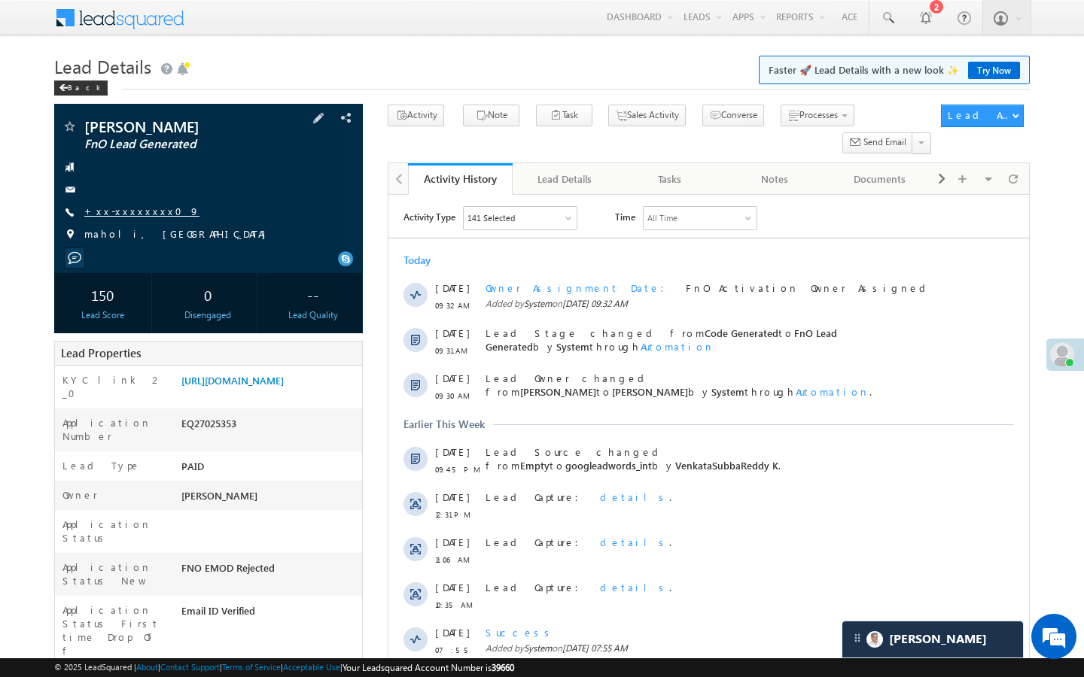
click at [135, 215] on link "+xx-xxxxxxxx09" at bounding box center [141, 211] width 115 height 13
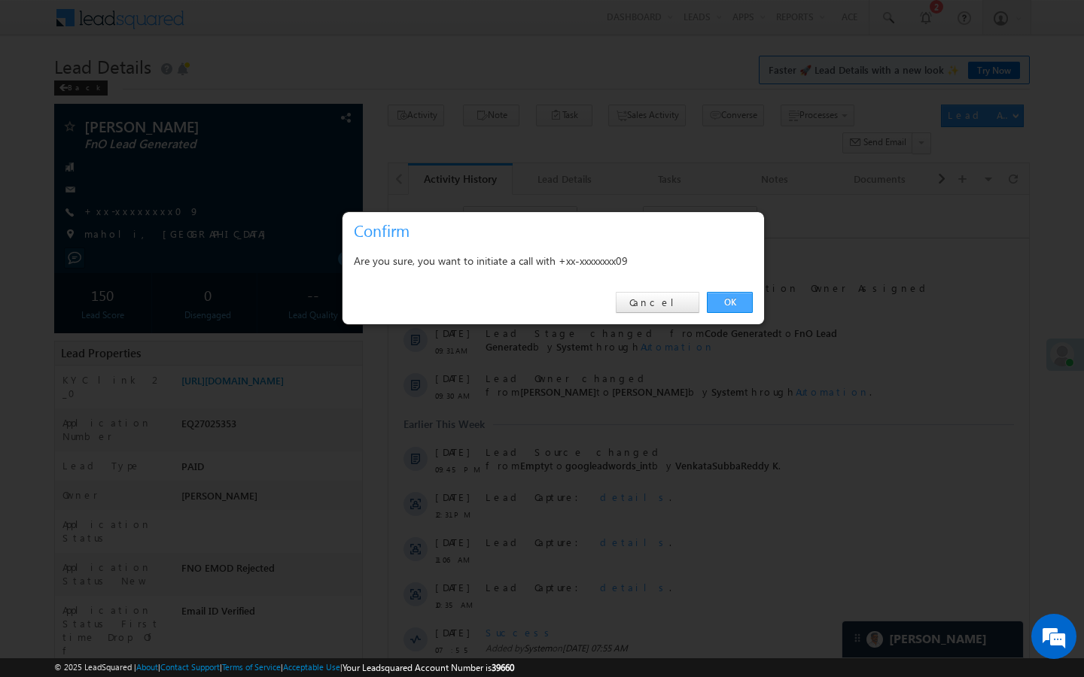
click at [713, 297] on link "OK" at bounding box center [730, 302] width 46 height 21
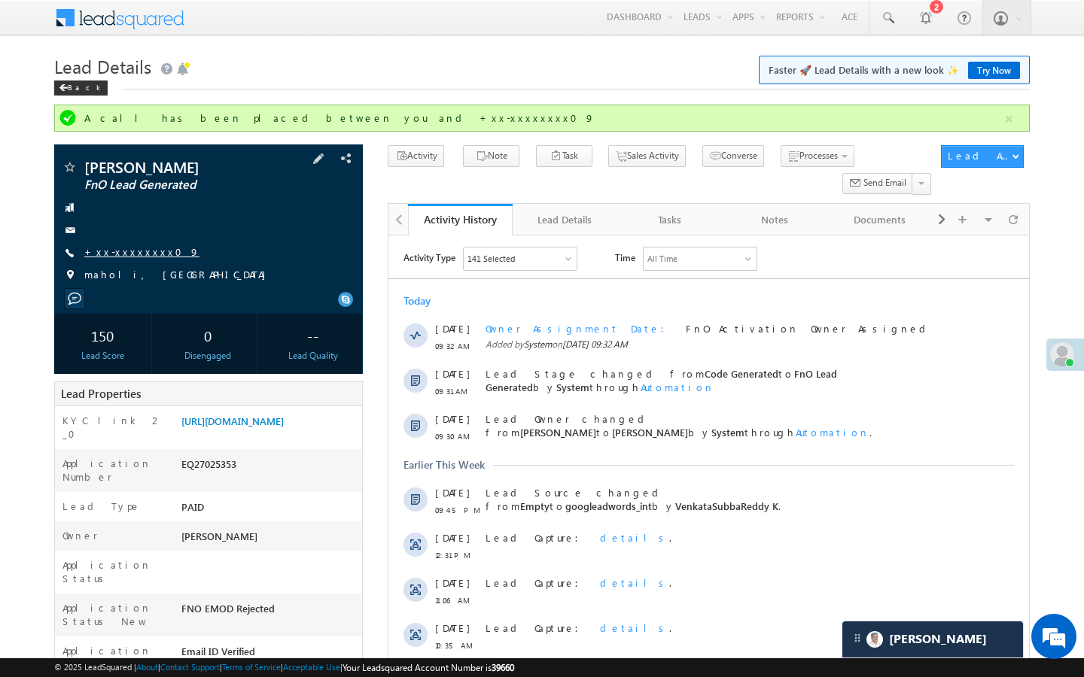
click at [127, 255] on link "+xx-xxxxxxxx09" at bounding box center [141, 251] width 115 height 13
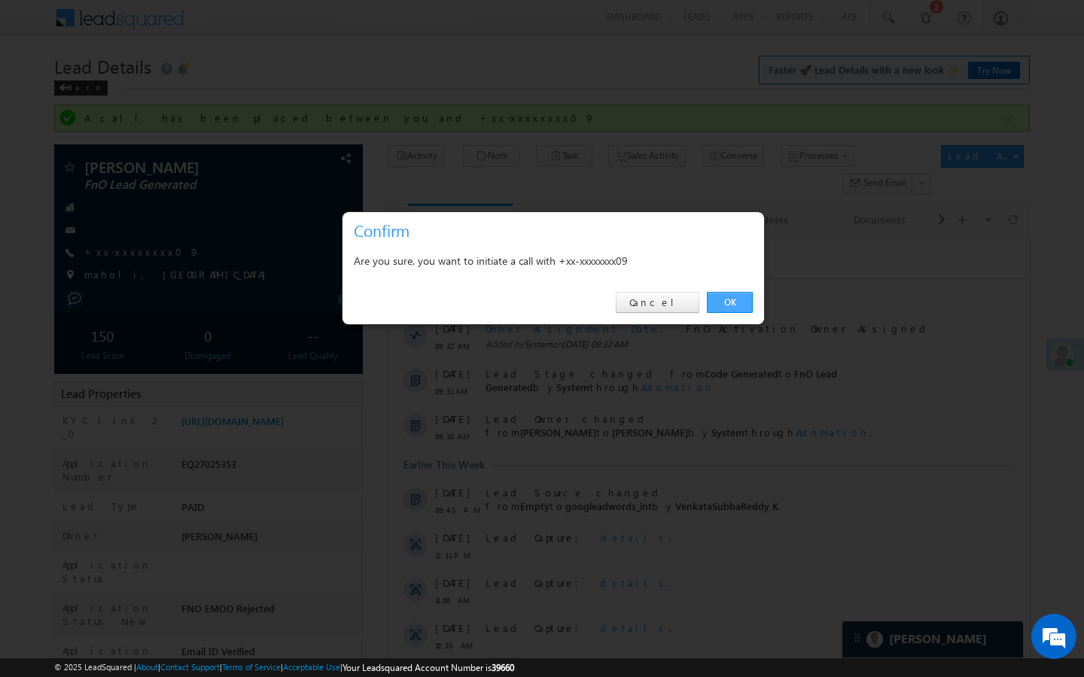
click at [729, 300] on link "OK" at bounding box center [730, 302] width 46 height 21
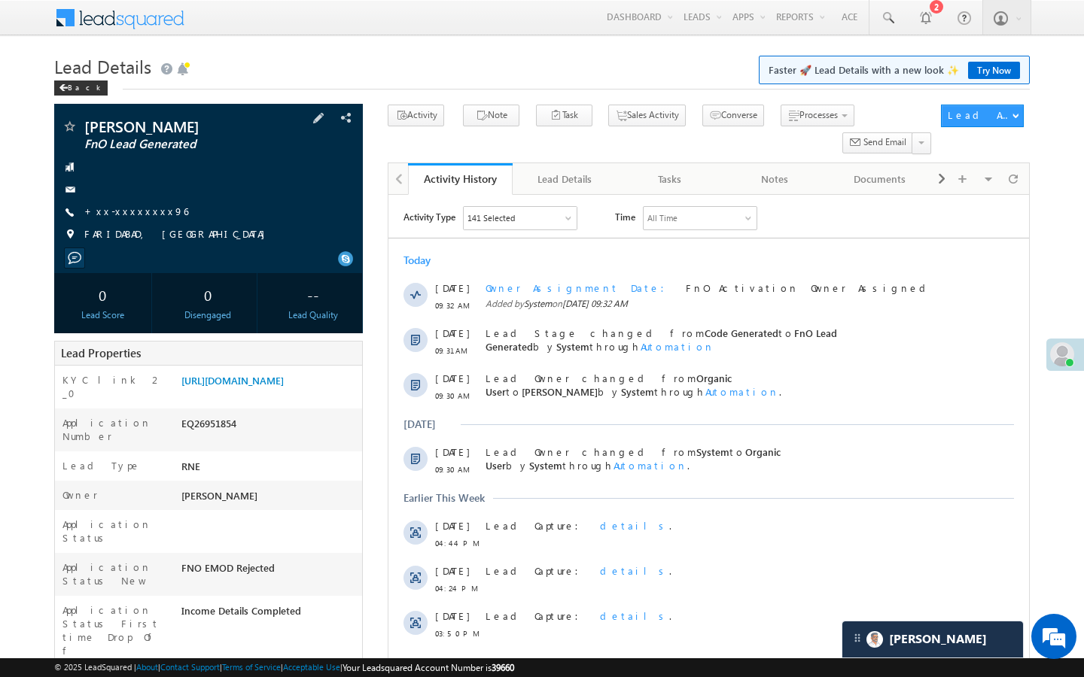
click at [140, 218] on span "+xx-xxxxxxxx96" at bounding box center [136, 212] width 104 height 15
click at [127, 211] on link "+xx-xxxxxxxx96" at bounding box center [136, 211] width 104 height 13
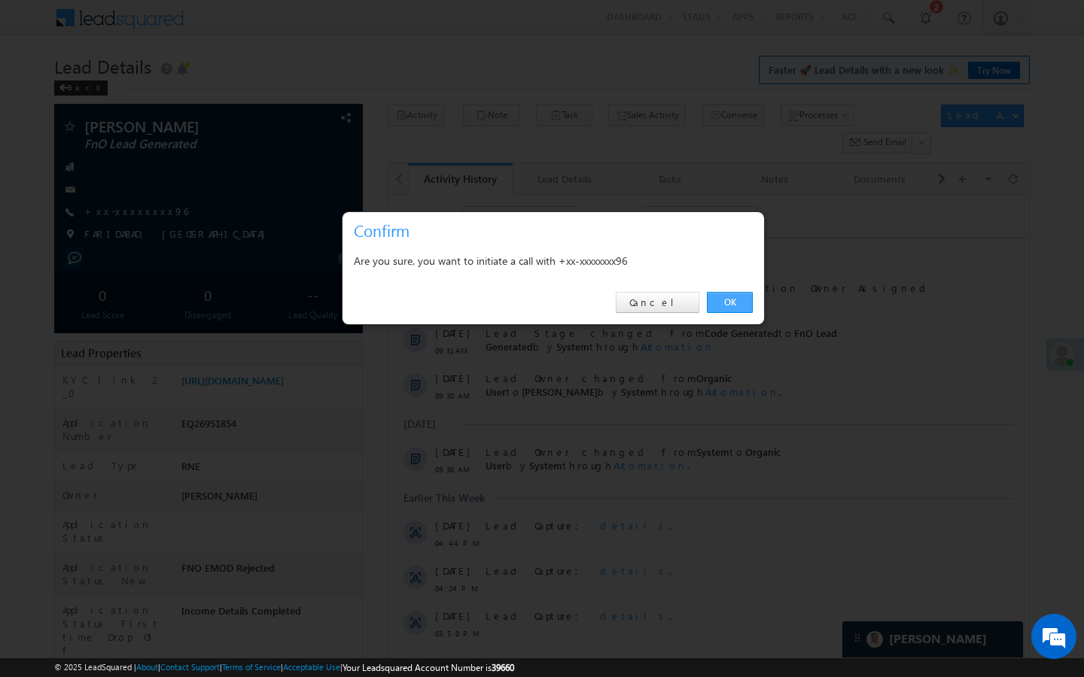
drag, startPoint x: 729, startPoint y: 300, endPoint x: 342, endPoint y: 132, distance: 422.7
click at [729, 300] on link "OK" at bounding box center [730, 302] width 46 height 21
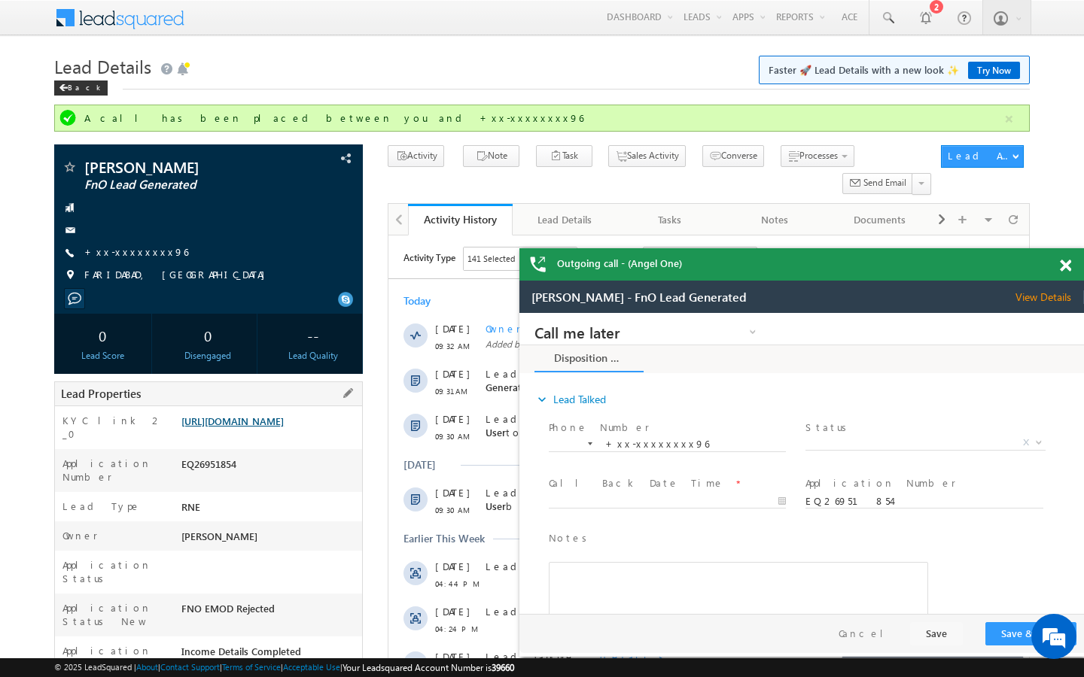
click at [268, 427] on link "https://angelbroking1-pk3em7sa.customui-test.leadsquared.com?leadId=507746f2-3a…" at bounding box center [232, 421] width 102 height 13
click at [142, 257] on link "+xx-xxxxxxxx96" at bounding box center [136, 251] width 104 height 13
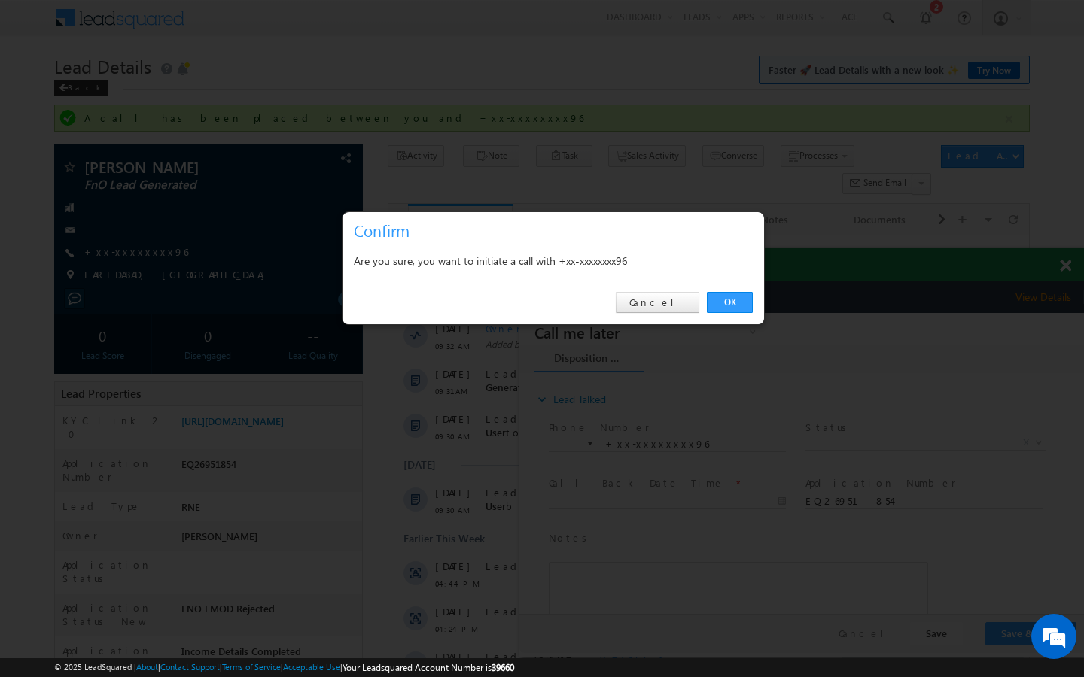
click at [723, 315] on div "OK Cancel" at bounding box center [552, 302] width 421 height 43
click at [729, 311] on link "OK" at bounding box center [730, 302] width 46 height 21
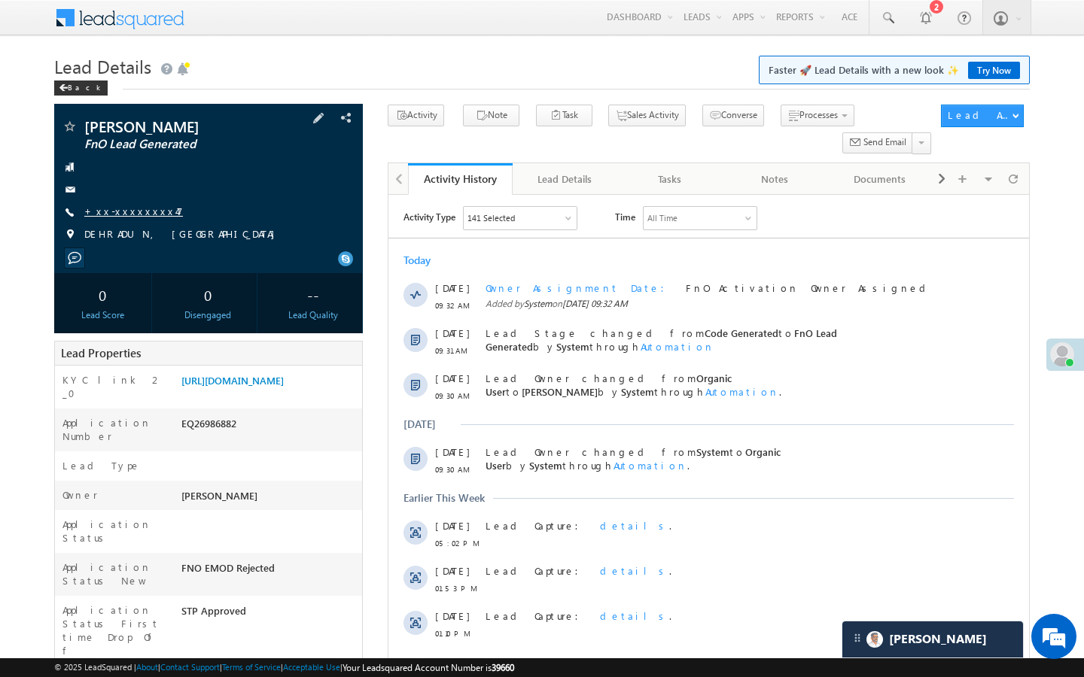
click at [135, 212] on link "+xx-xxxxxxxx47" at bounding box center [133, 211] width 99 height 13
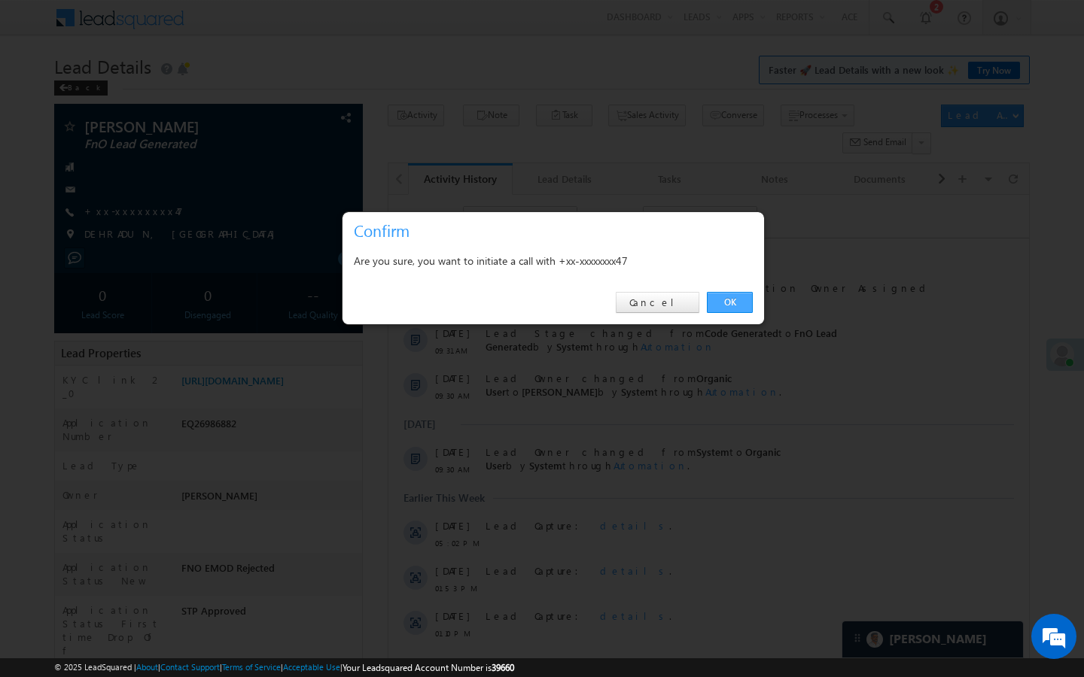
drag, startPoint x: 718, startPoint y: 303, endPoint x: 9, endPoint y: 159, distance: 723.6
click at [718, 303] on link "OK" at bounding box center [730, 302] width 46 height 21
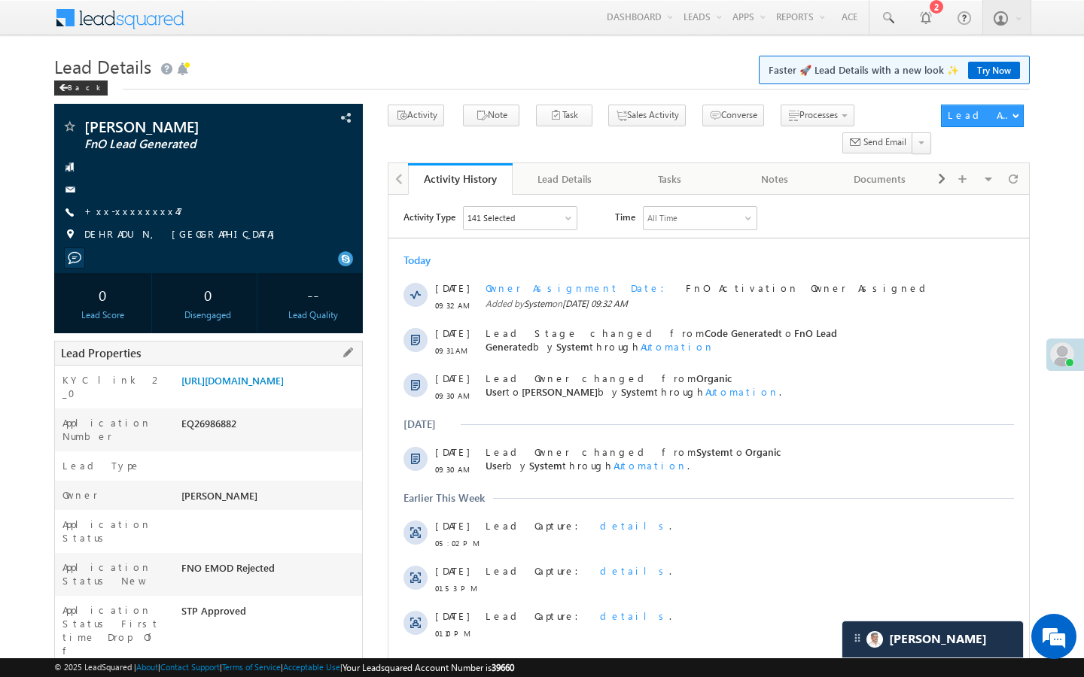
click at [294, 373] on div "KYC link 2_0 https://angelbroking1-pk3em7sa.customui-test.leadsquared.com?leadI…" at bounding box center [208, 387] width 307 height 43
click at [284, 387] on link "https://angelbroking1-pk3em7sa.customui-test.leadsquared.com?leadId=f788e251-c4…" at bounding box center [232, 380] width 102 height 13
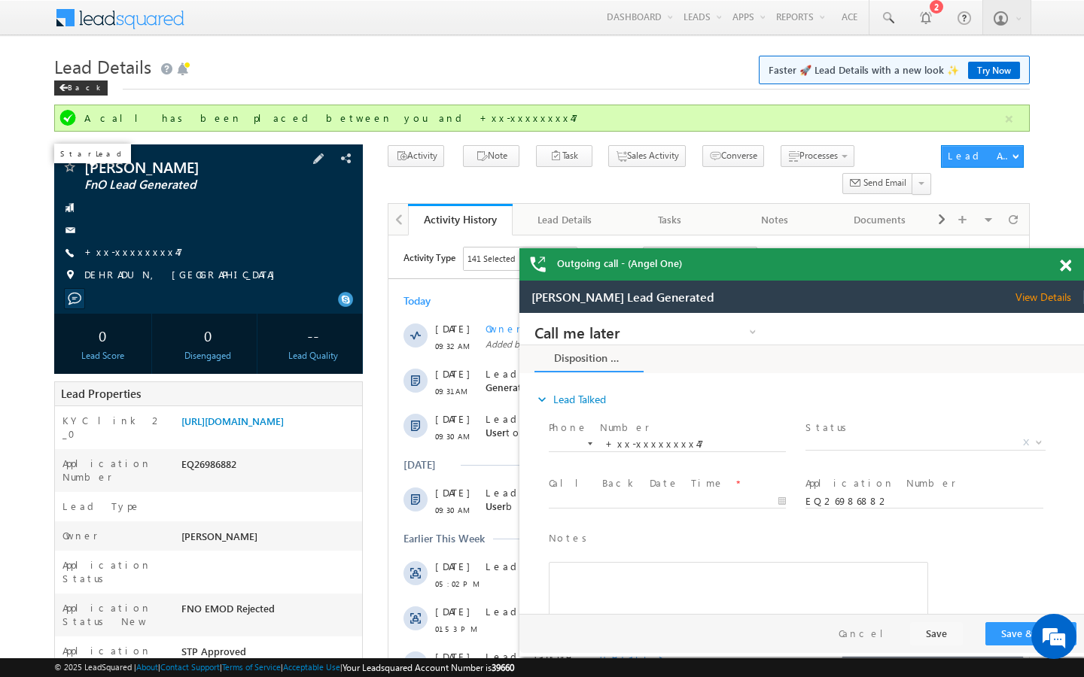
click at [70, 169] on span at bounding box center [69, 168] width 15 height 15
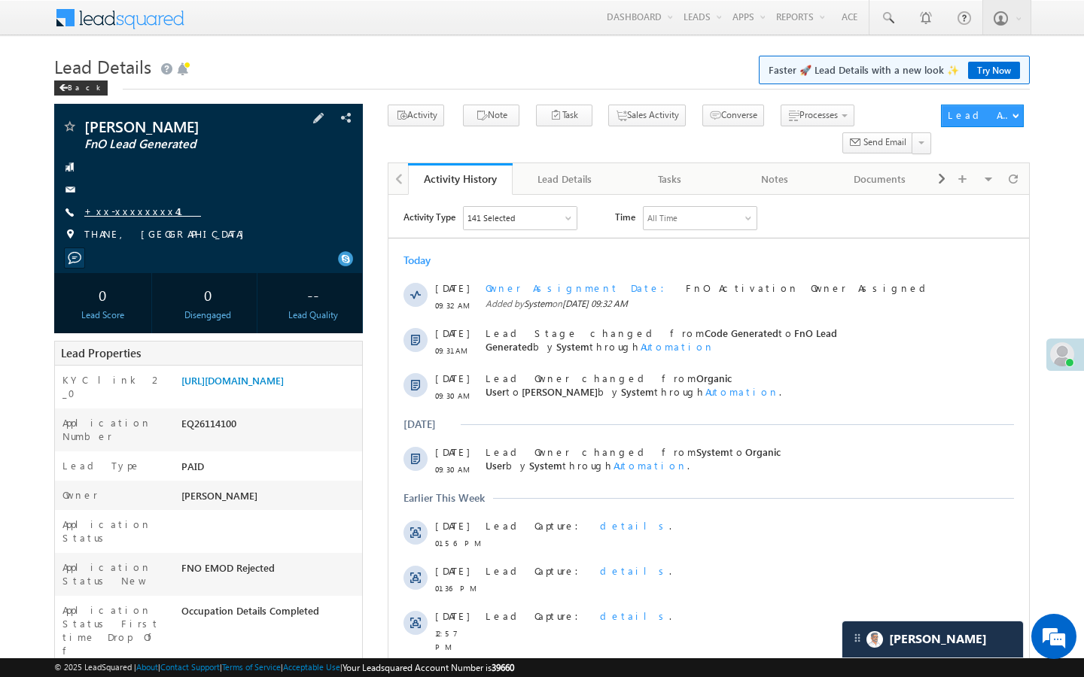
click at [135, 215] on link "+xx-xxxxxxxx41" at bounding box center [142, 211] width 117 height 13
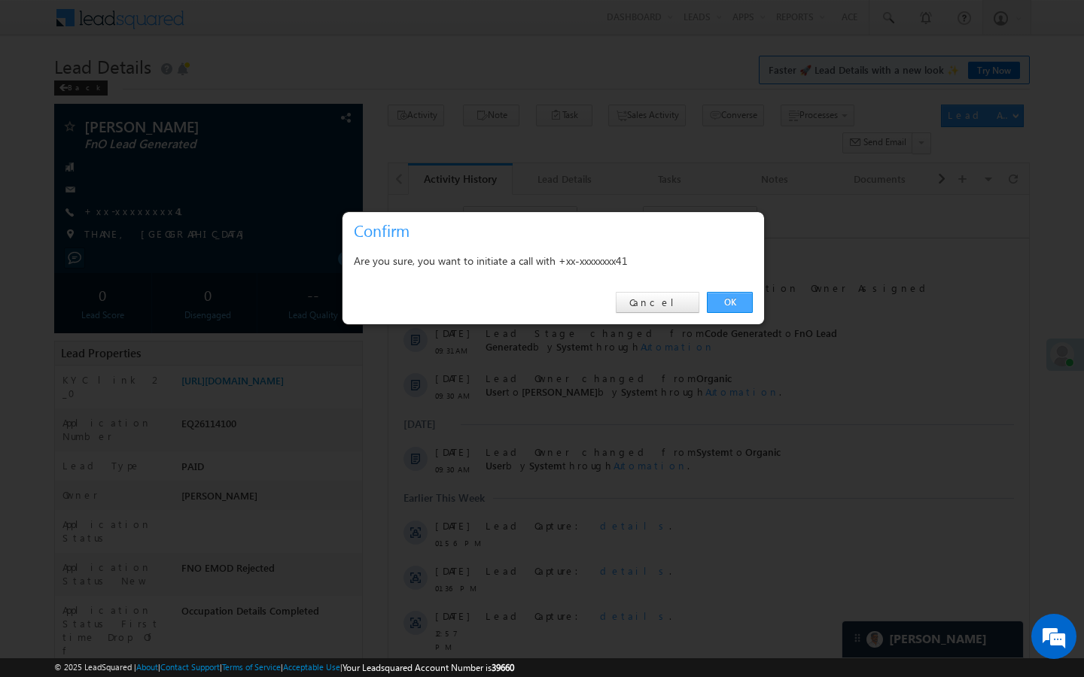
click at [731, 307] on link "OK" at bounding box center [730, 302] width 46 height 21
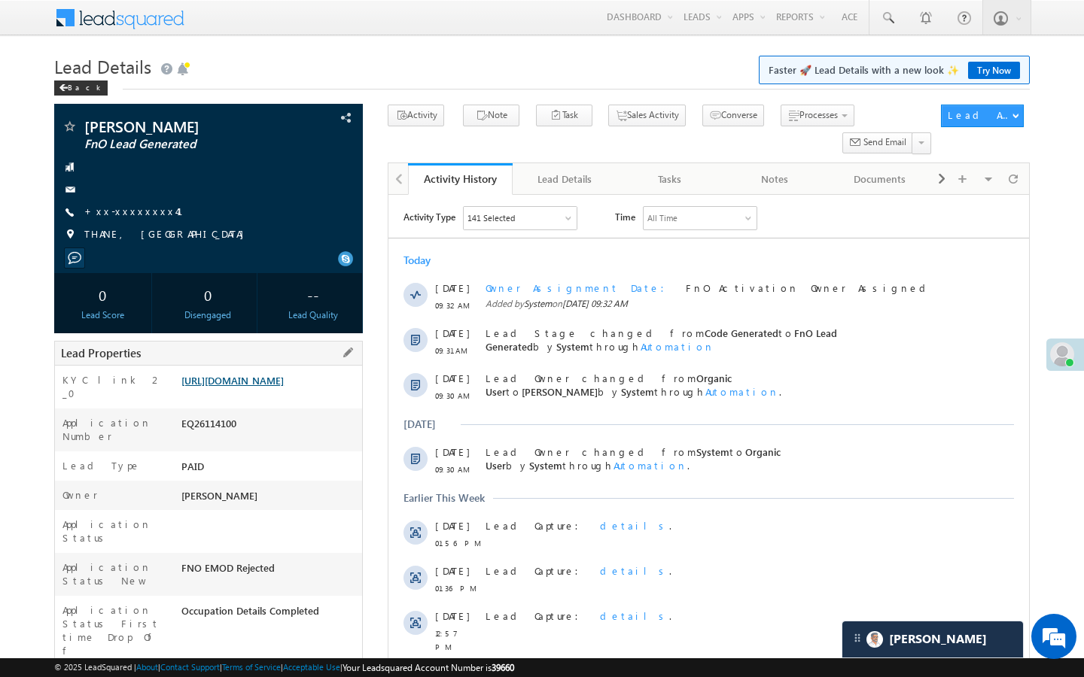
click at [284, 385] on link "[URL][DOMAIN_NAME]" at bounding box center [232, 380] width 102 height 13
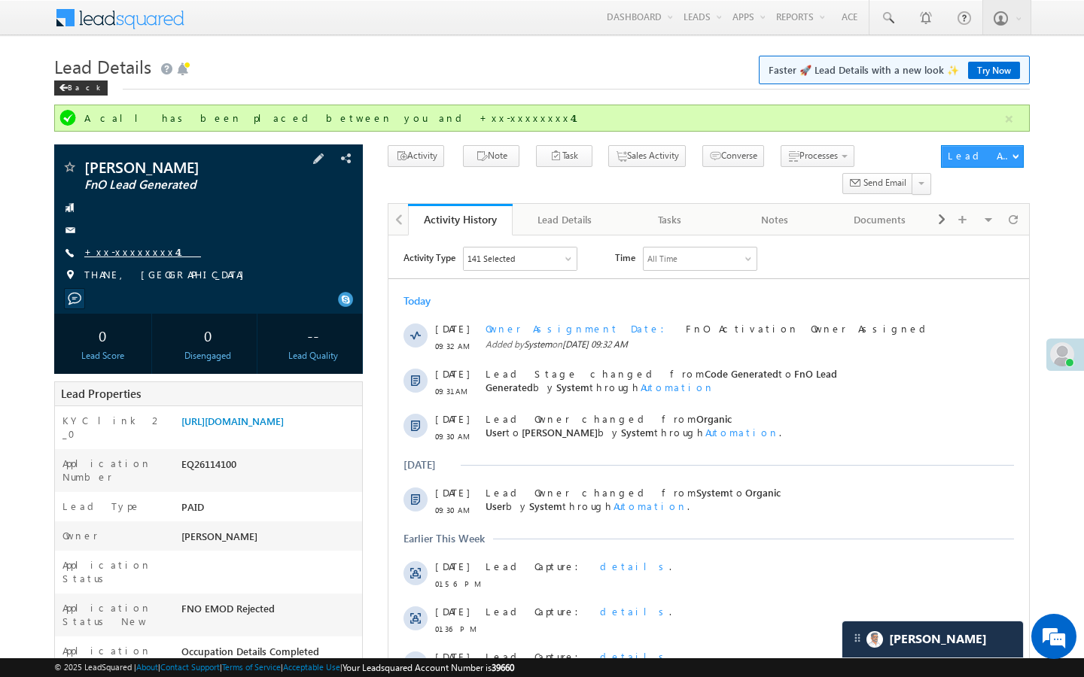
click at [145, 251] on link "+xx-xxxxxxxx41" at bounding box center [142, 251] width 117 height 13
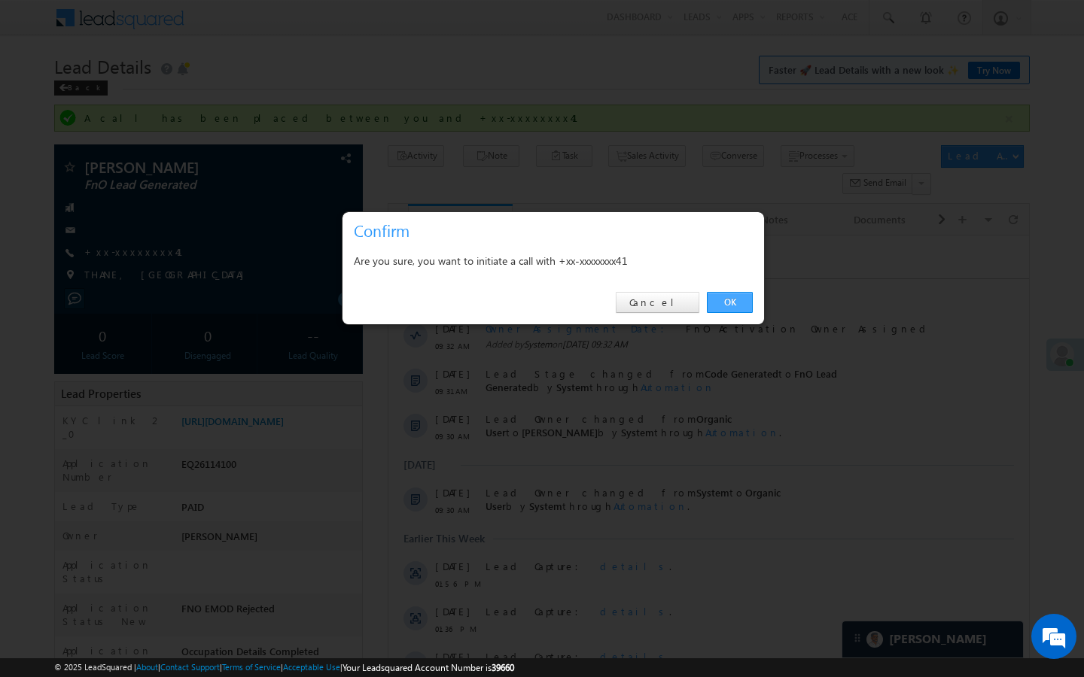
click at [724, 300] on link "OK" at bounding box center [730, 302] width 46 height 21
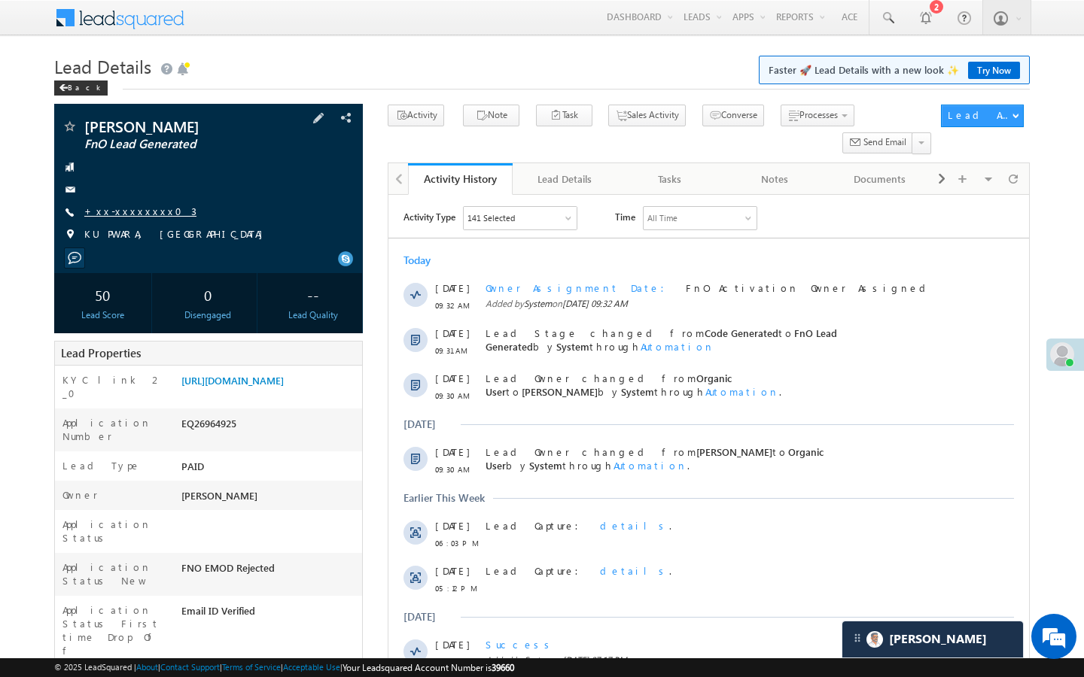
click at [135, 210] on link "+xx-xxxxxxxx03" at bounding box center [140, 211] width 112 height 13
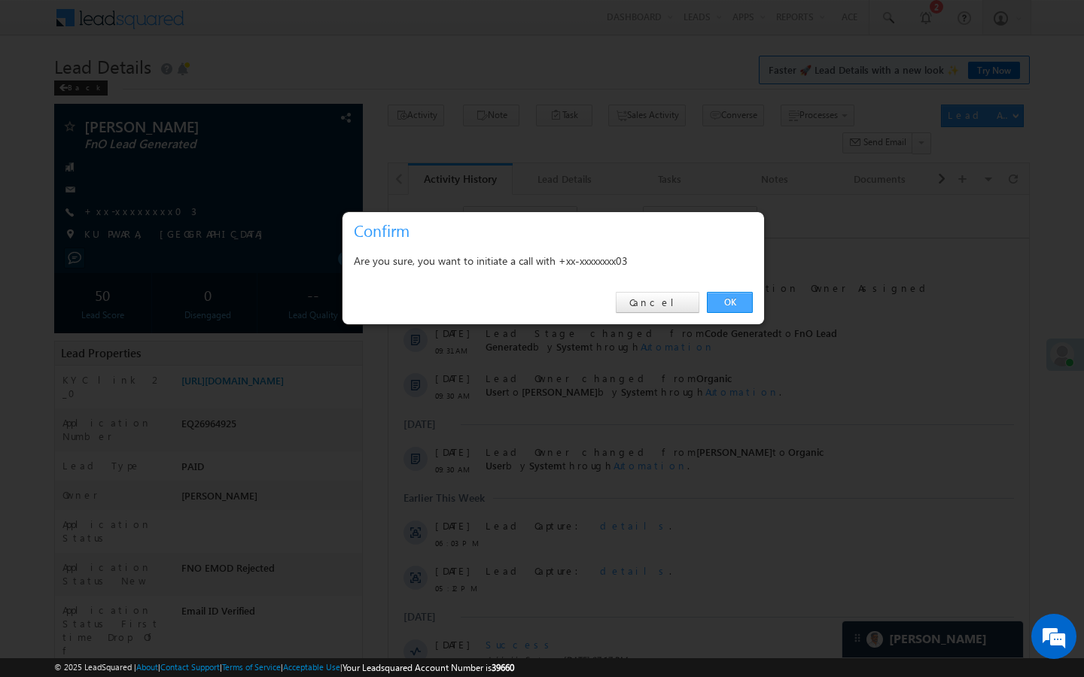
drag, startPoint x: 738, startPoint y: 301, endPoint x: 350, endPoint y: 133, distance: 423.1
click at [738, 301] on link "OK" at bounding box center [730, 302] width 46 height 21
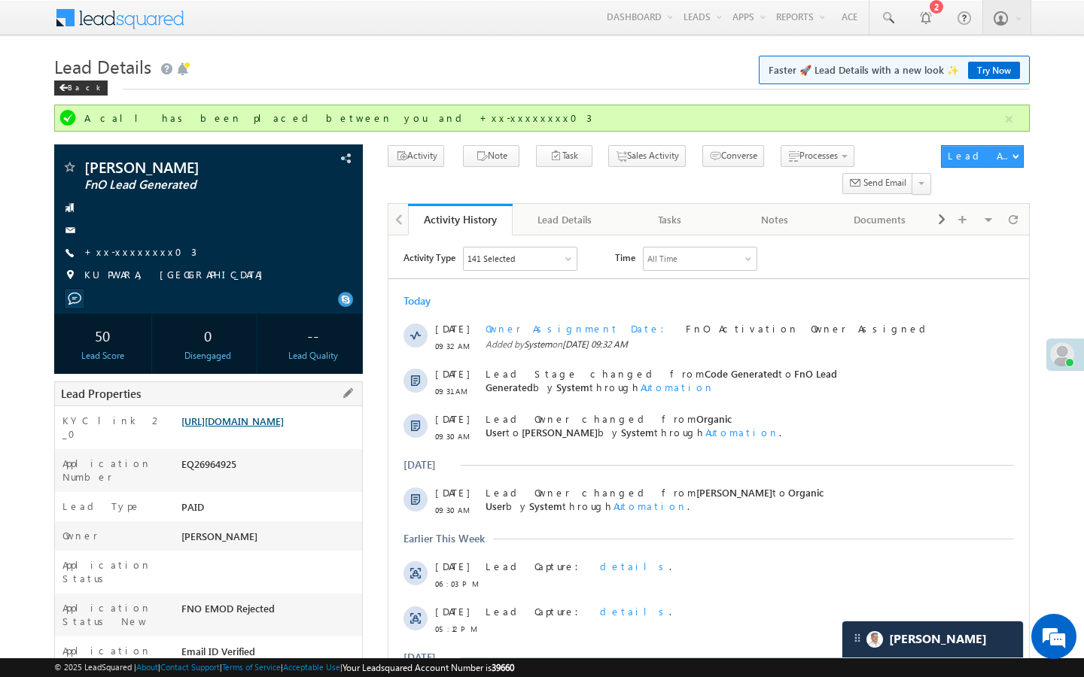
click at [227, 427] on link "https://angelbroking1-pk3em7sa.customui-test.leadsquared.com?leadId=dd1fd1be-b7…" at bounding box center [232, 421] width 102 height 13
click at [145, 258] on link "+xx-xxxxxxxx03" at bounding box center [140, 251] width 112 height 13
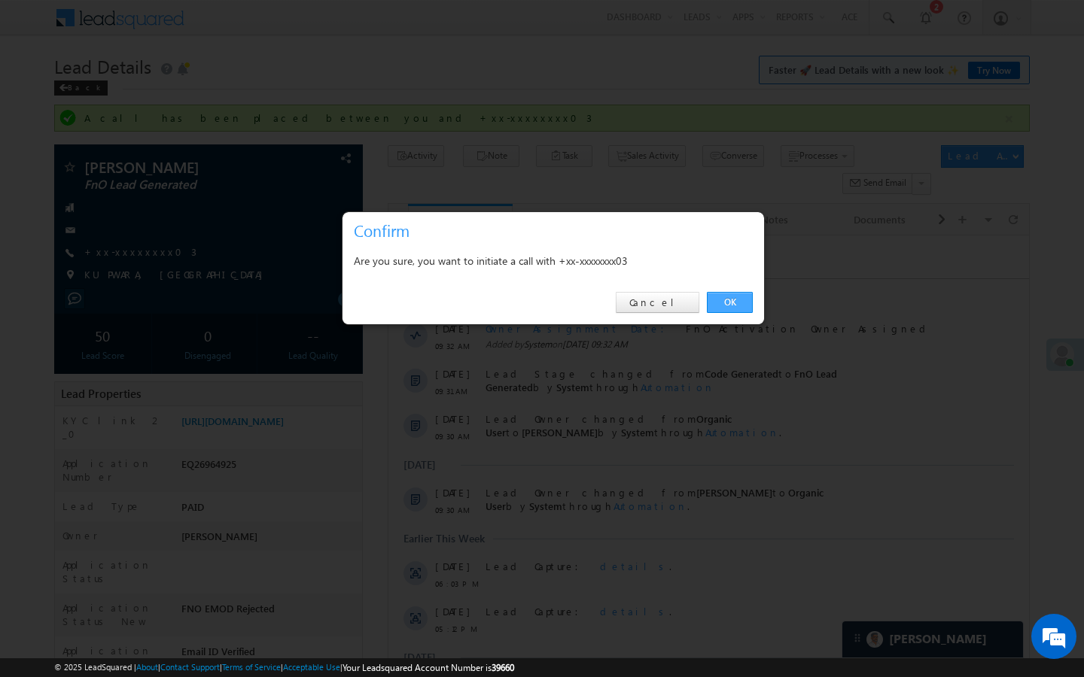
click at [731, 302] on link "OK" at bounding box center [730, 302] width 46 height 21
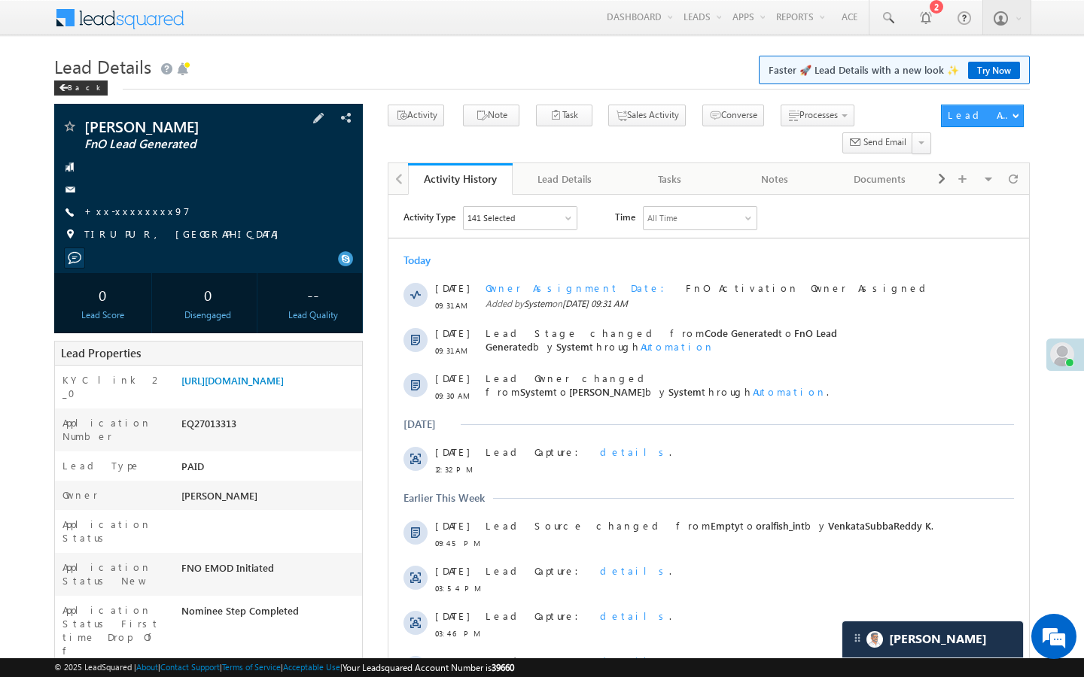
click at [130, 219] on span "+xx-xxxxxxxx97" at bounding box center [136, 212] width 105 height 15
click at [130, 210] on link "+xx-xxxxxxxx97" at bounding box center [136, 211] width 105 height 13
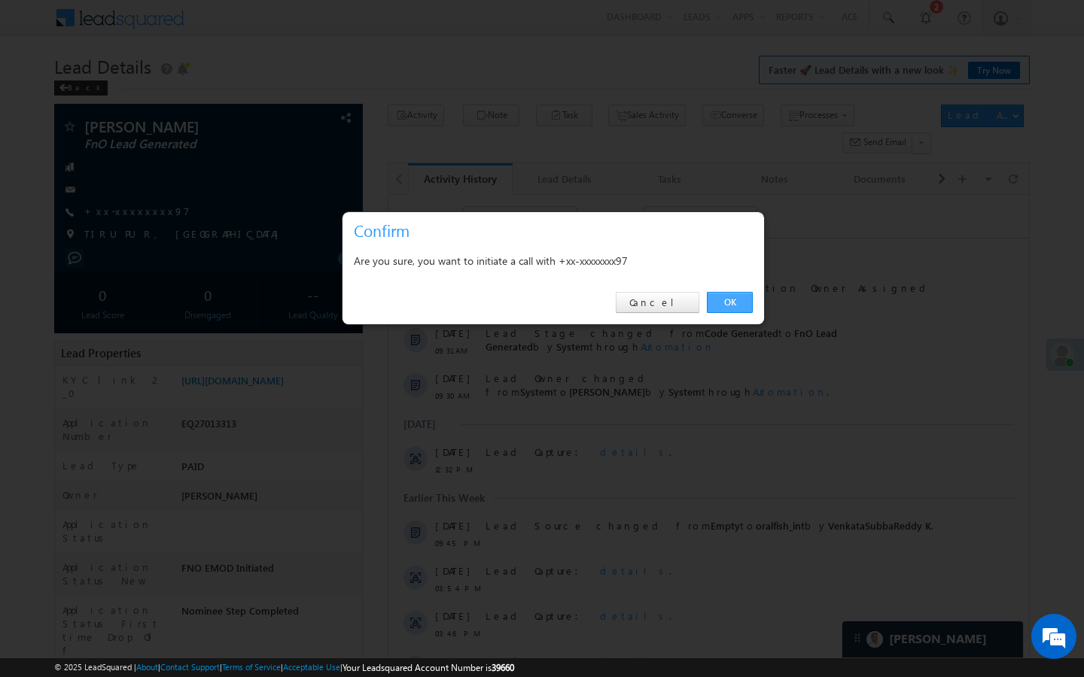
click at [739, 304] on link "OK" at bounding box center [730, 302] width 46 height 21
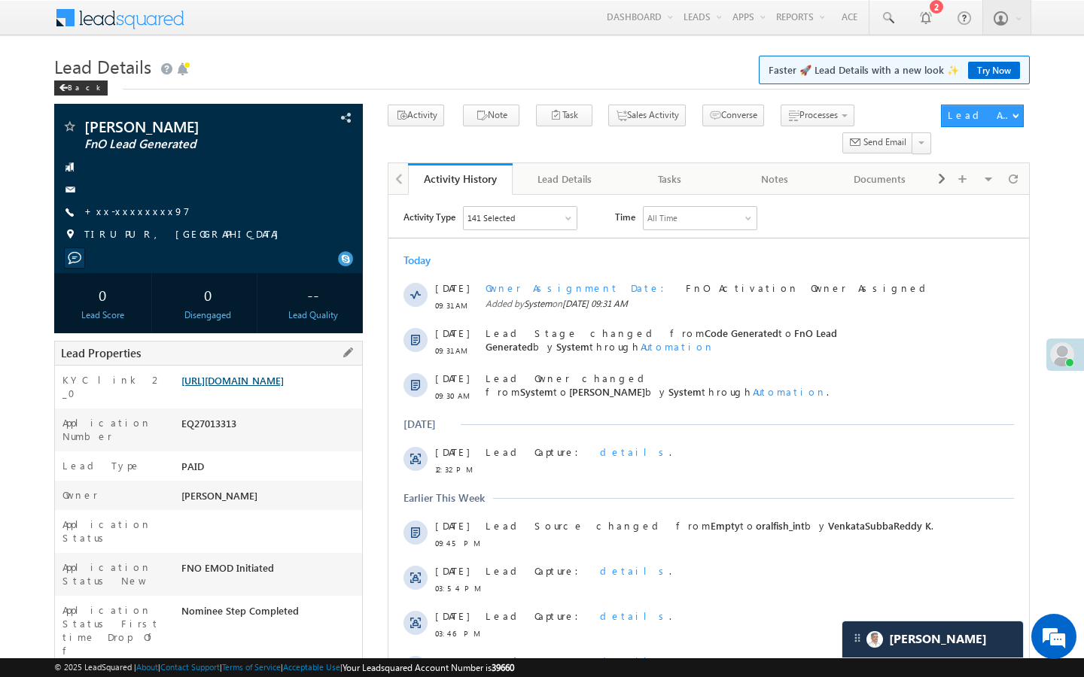
click at [284, 387] on link "[URL][DOMAIN_NAME]" at bounding box center [232, 380] width 102 height 13
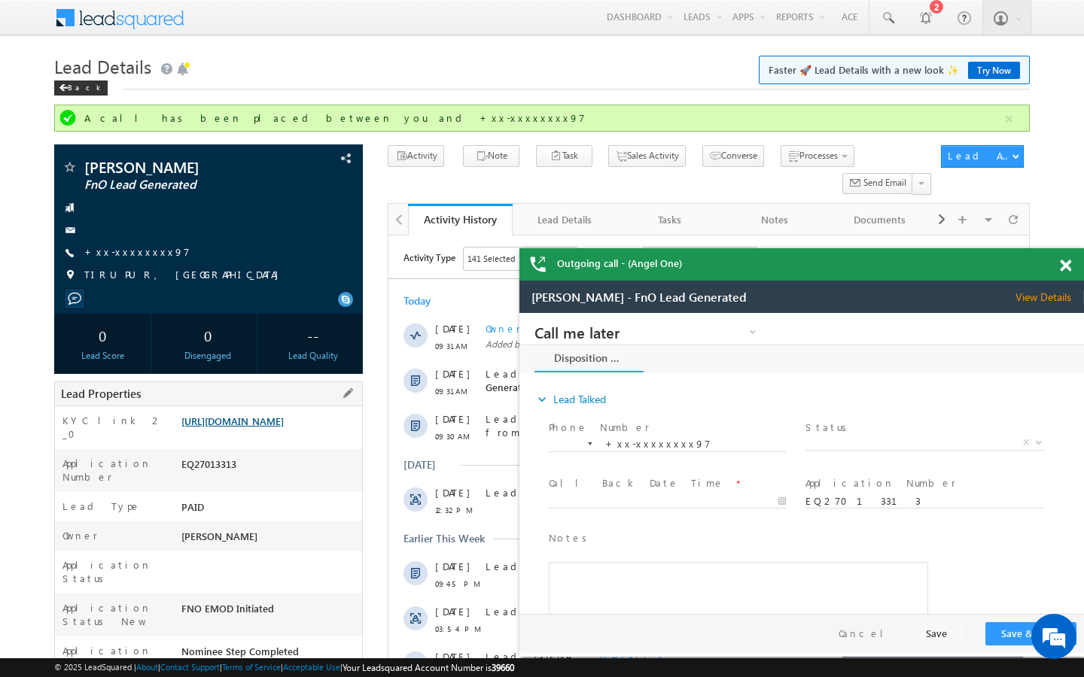
click at [280, 427] on link "[URL][DOMAIN_NAME]" at bounding box center [232, 421] width 102 height 13
click at [284, 423] on link "[URL][DOMAIN_NAME]" at bounding box center [232, 421] width 102 height 13
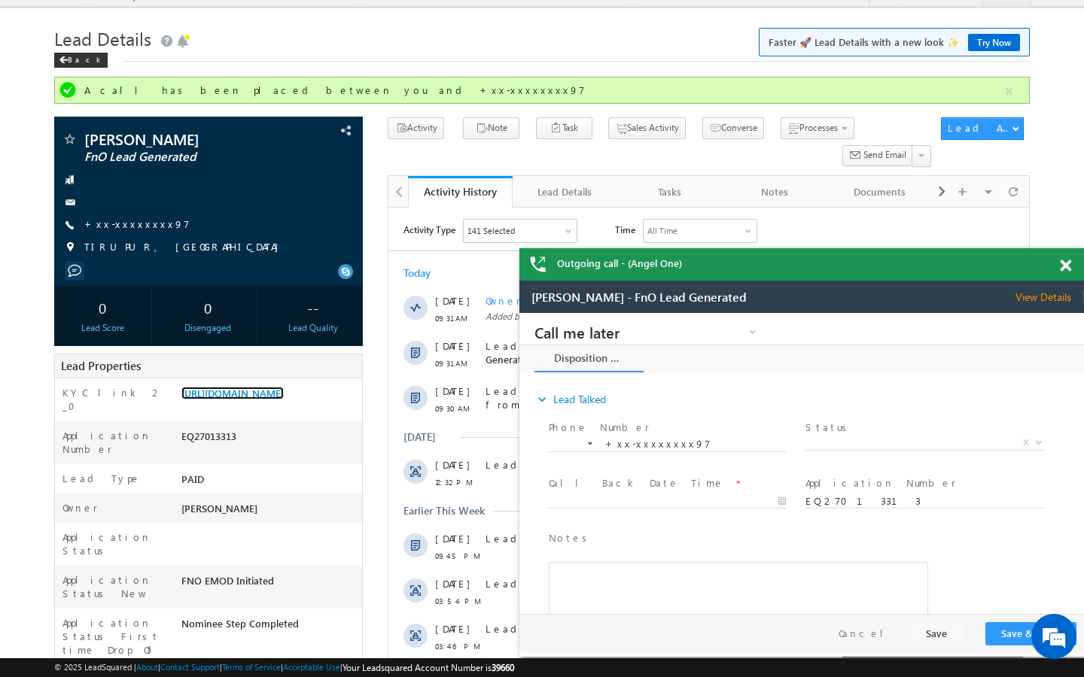
scroll to position [30, 0]
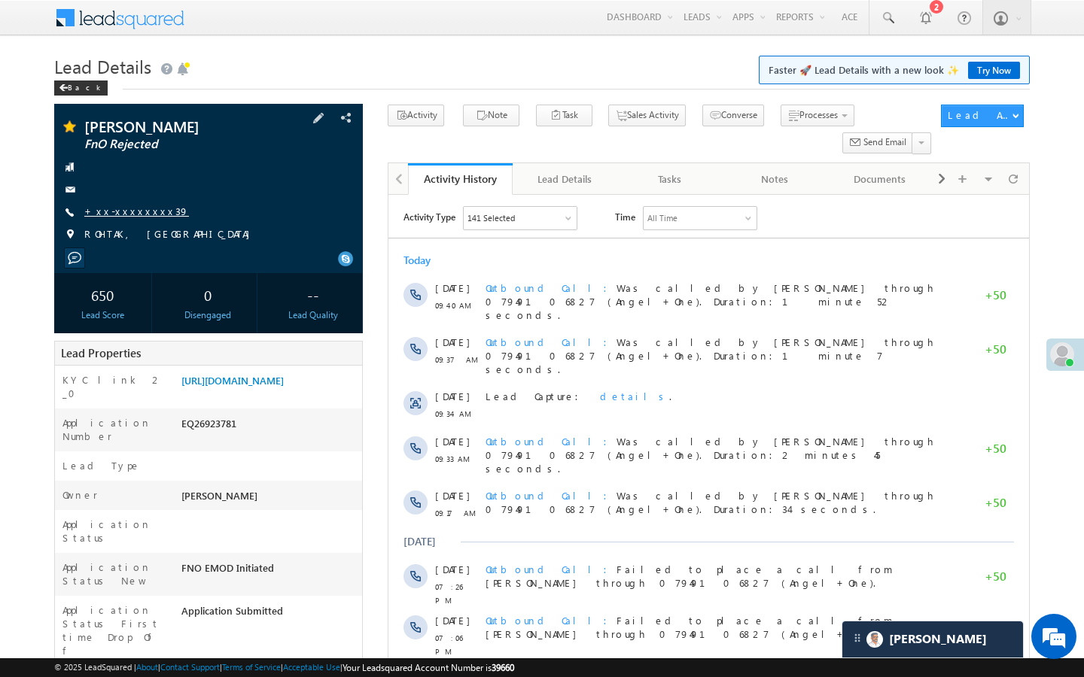
click at [130, 212] on link "+xx-xxxxxxxx39" at bounding box center [136, 211] width 105 height 13
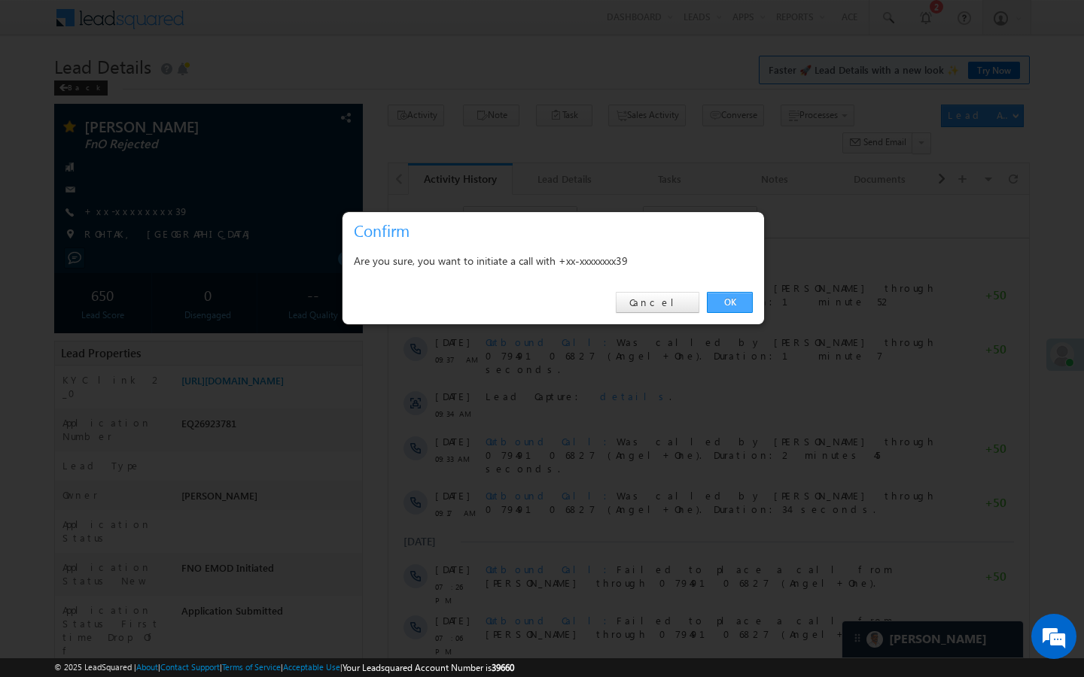
click at [733, 309] on link "OK" at bounding box center [730, 302] width 46 height 21
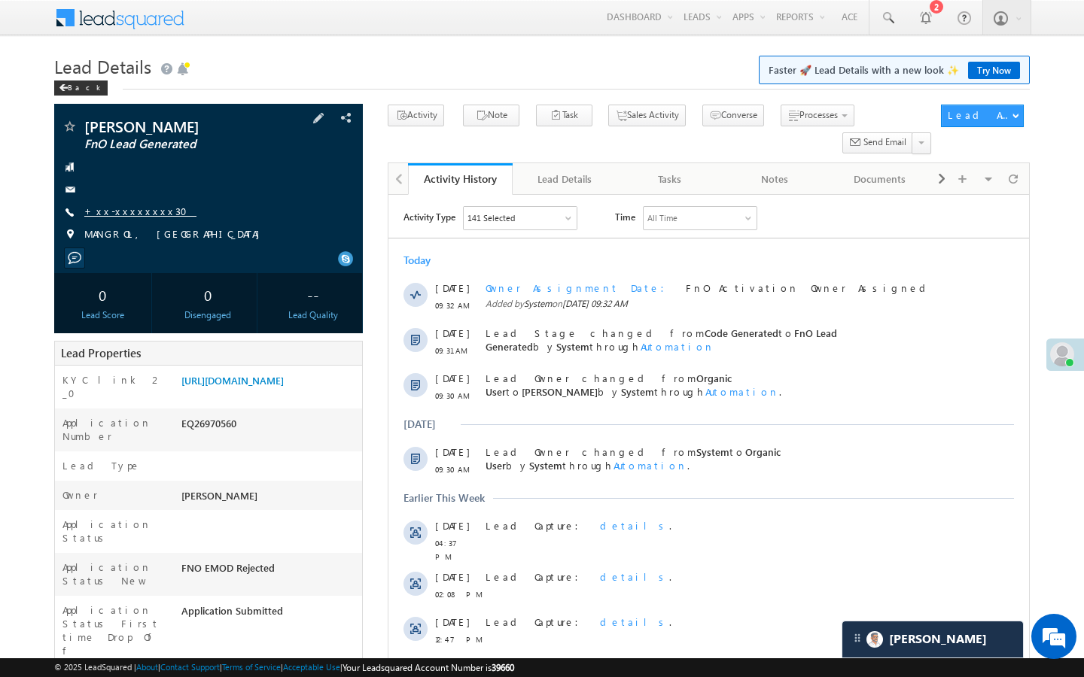
click at [138, 213] on link "+xx-xxxxxxxx30" at bounding box center [140, 211] width 112 height 13
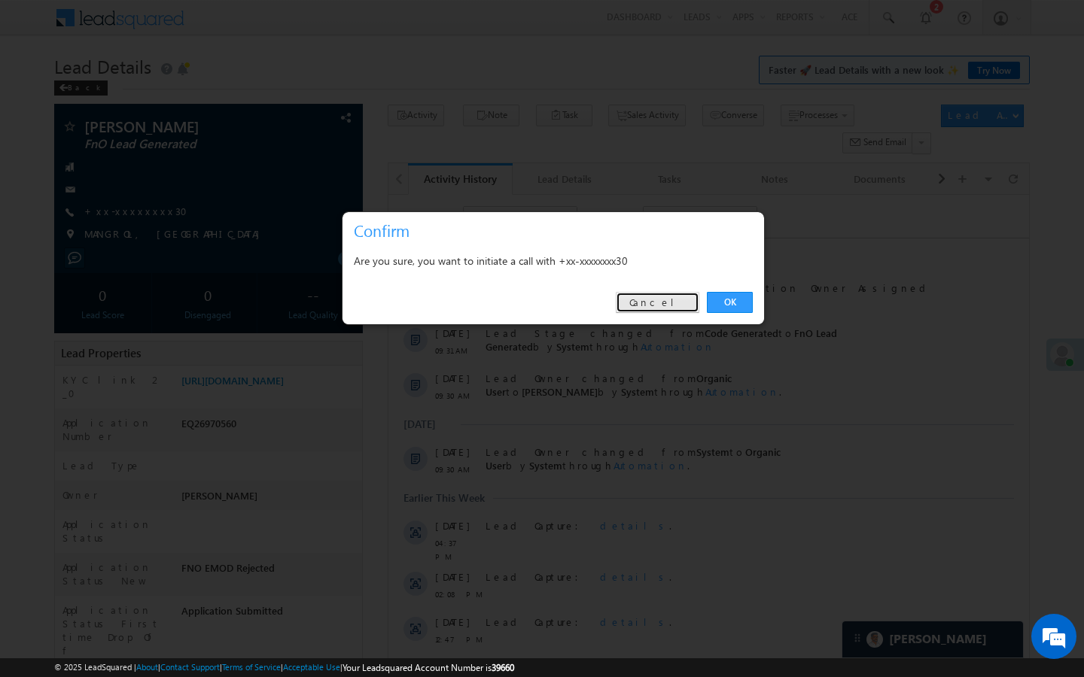
click at [677, 310] on link "Cancel" at bounding box center [658, 302] width 84 height 21
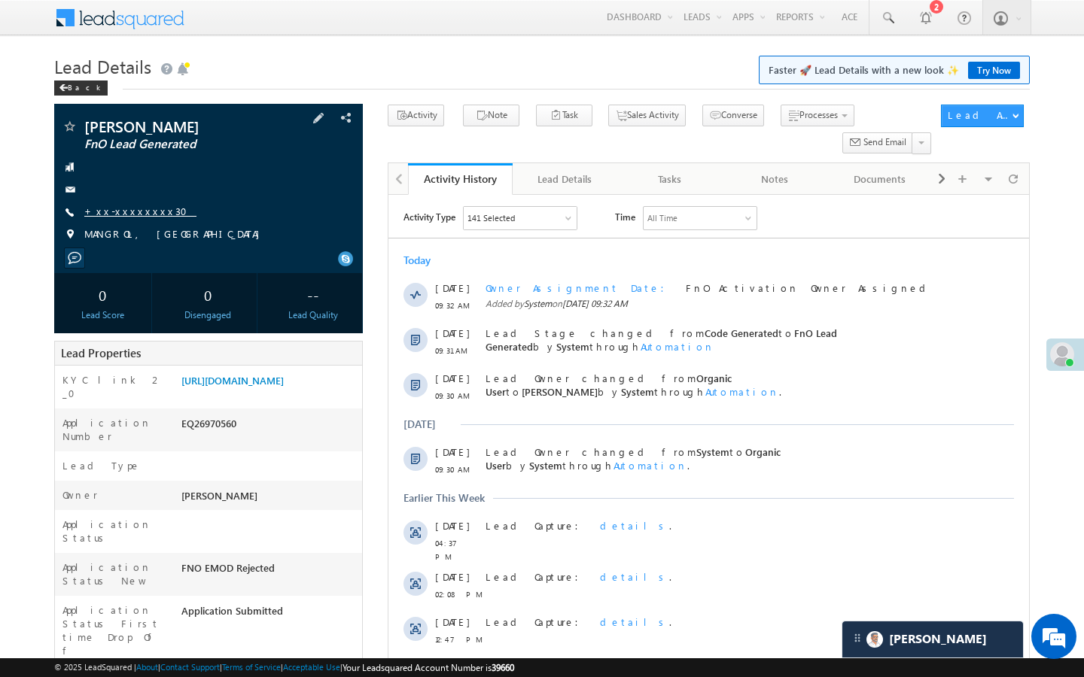
click at [113, 211] on link "+xx-xxxxxxxx30" at bounding box center [140, 211] width 112 height 13
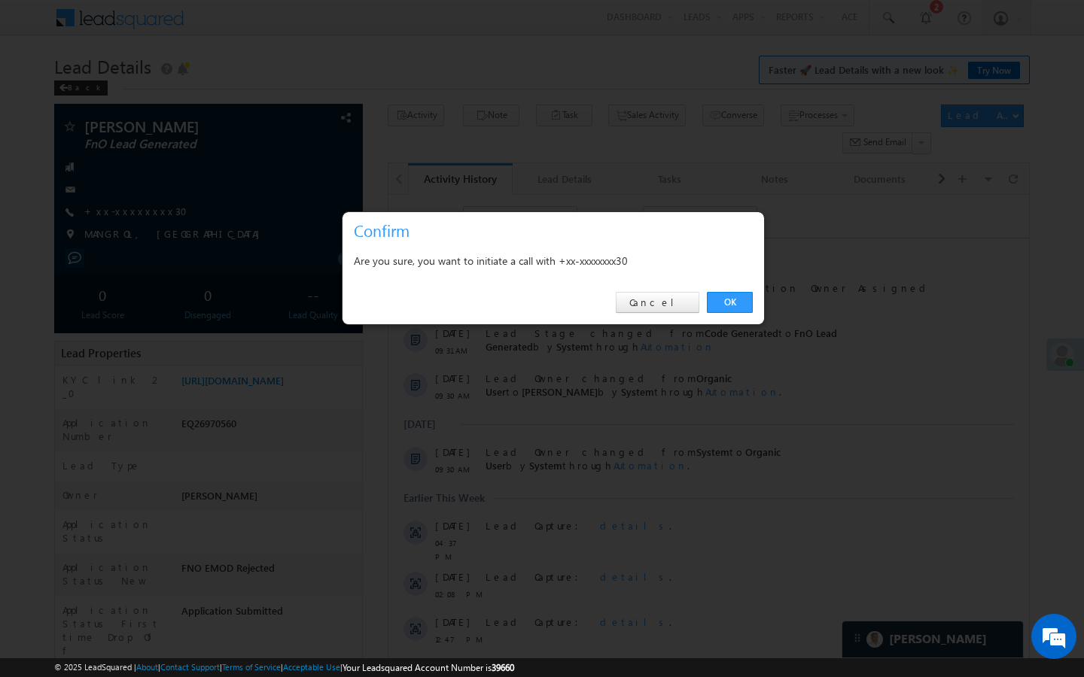
drag, startPoint x: 677, startPoint y: 288, endPoint x: 63, endPoint y: 224, distance: 616.7
click at [744, 296] on link "OK" at bounding box center [730, 302] width 46 height 21
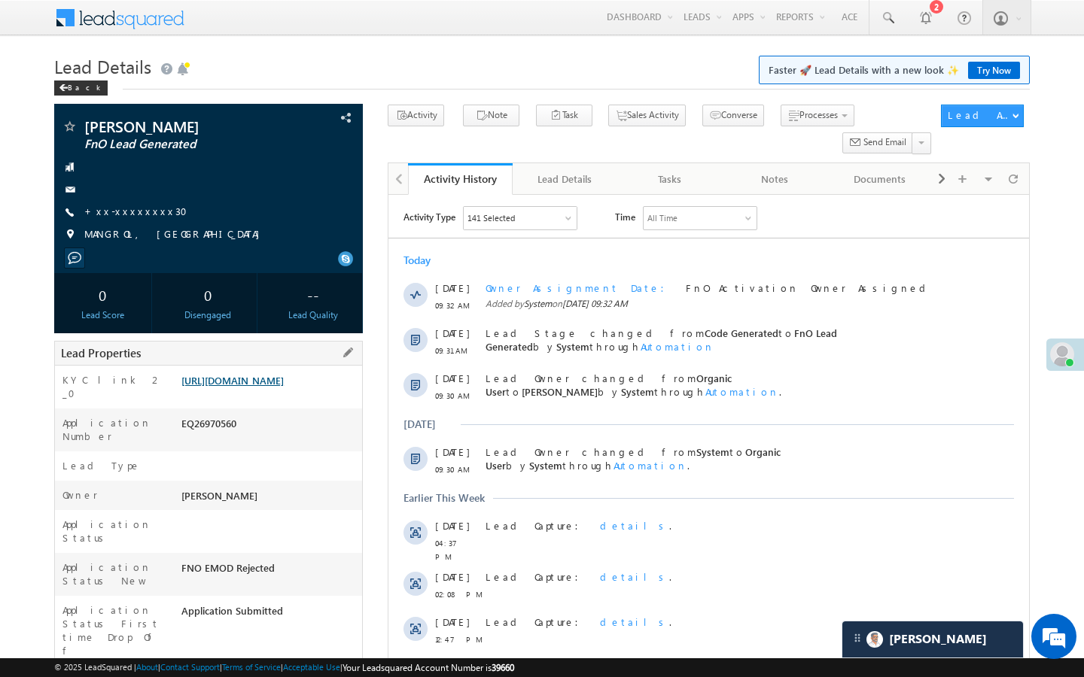
click at [284, 387] on link "https://angelbroking1-pk3em7sa.customui-test.leadsquared.com?leadId=b76be6fb-28…" at bounding box center [232, 380] width 102 height 13
